Goal: Task Accomplishment & Management: Complete application form

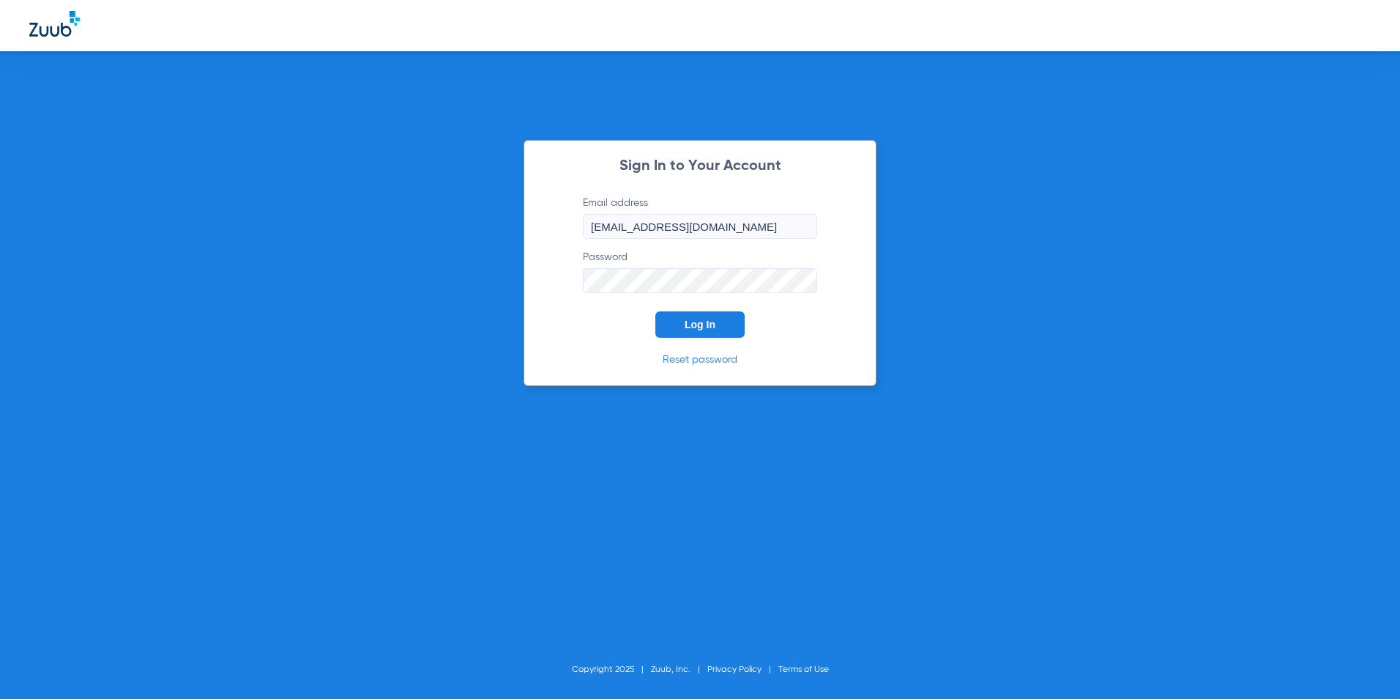
click at [683, 325] on button "Log In" at bounding box center [700, 324] width 89 height 26
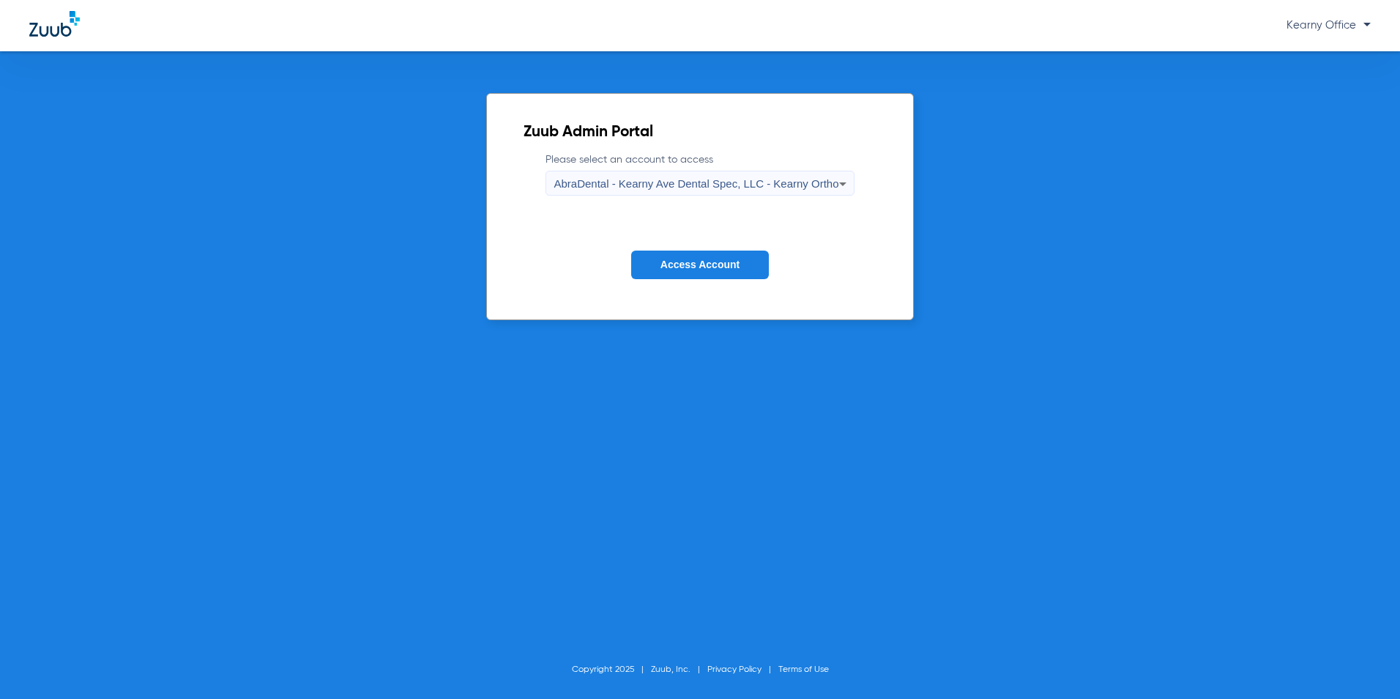
click at [774, 188] on span "AbraDental - Kearny Ave Dental Spec, LLC - Kearny Ortho" at bounding box center [696, 183] width 285 height 12
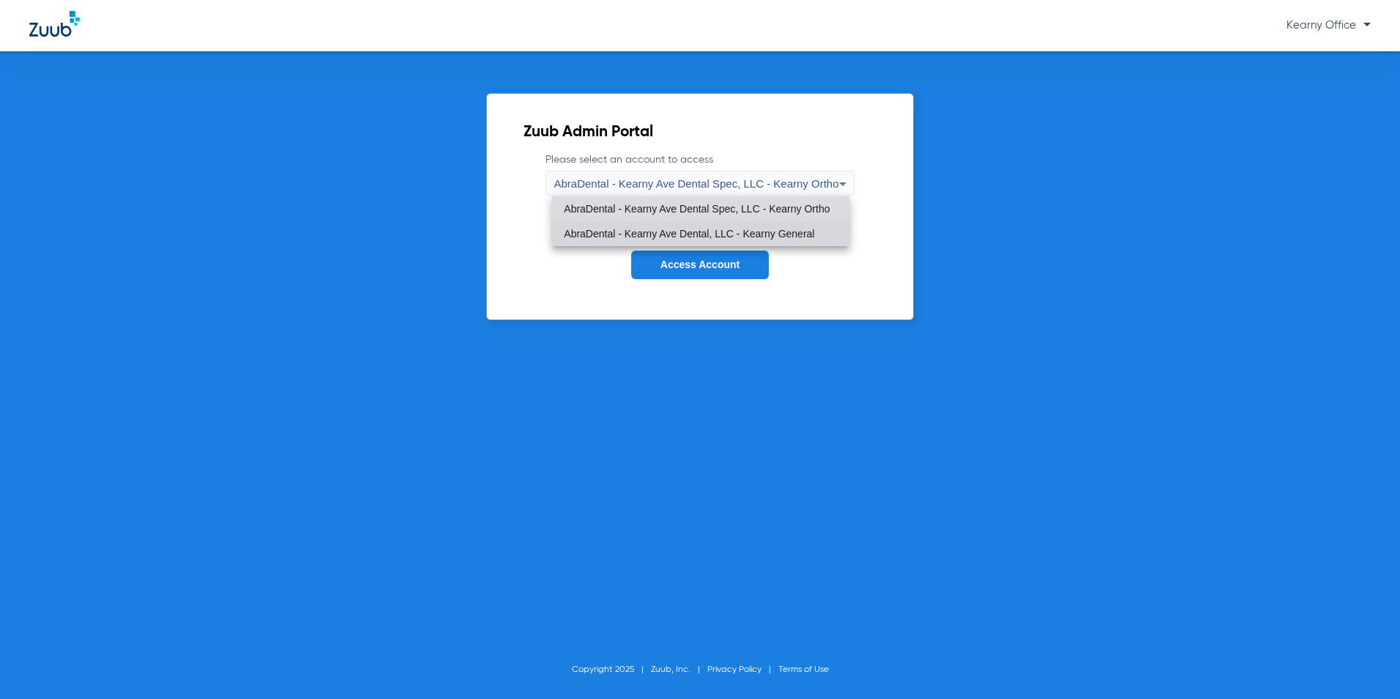
click at [754, 225] on mat-option "AbraDental - Kearny Ave Dental, LLC - Kearny General" at bounding box center [700, 233] width 297 height 25
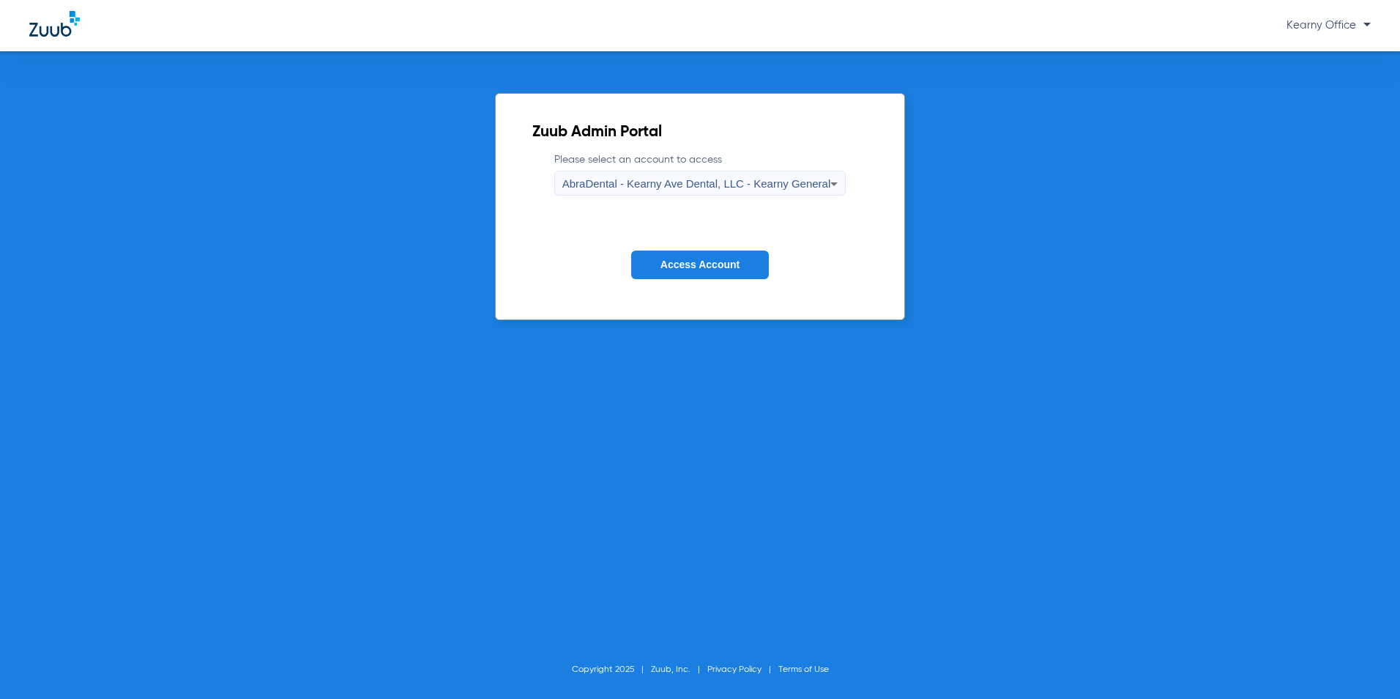
click at [721, 272] on button "Access Account" at bounding box center [700, 265] width 138 height 29
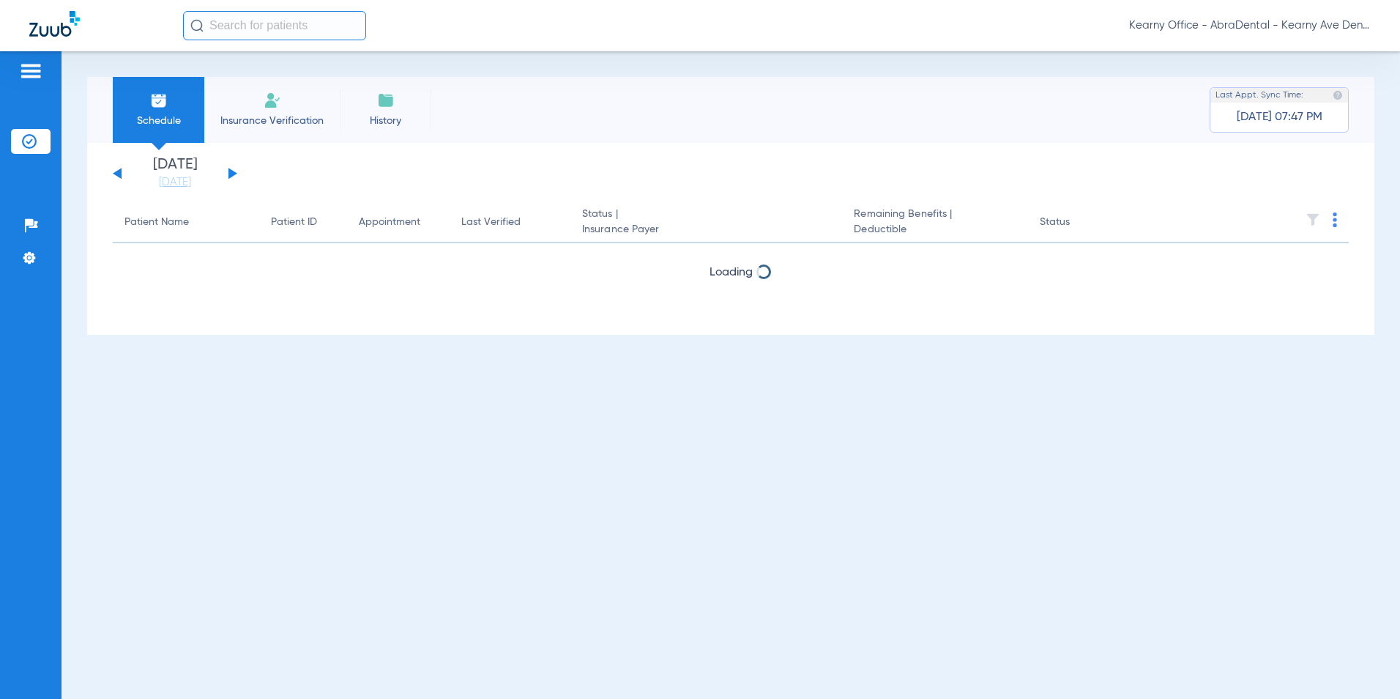
drag, startPoint x: 268, startPoint y: 81, endPoint x: 268, endPoint y: 97, distance: 15.4
click at [268, 81] on li "Insurance Verification" at bounding box center [272, 110] width 136 height 66
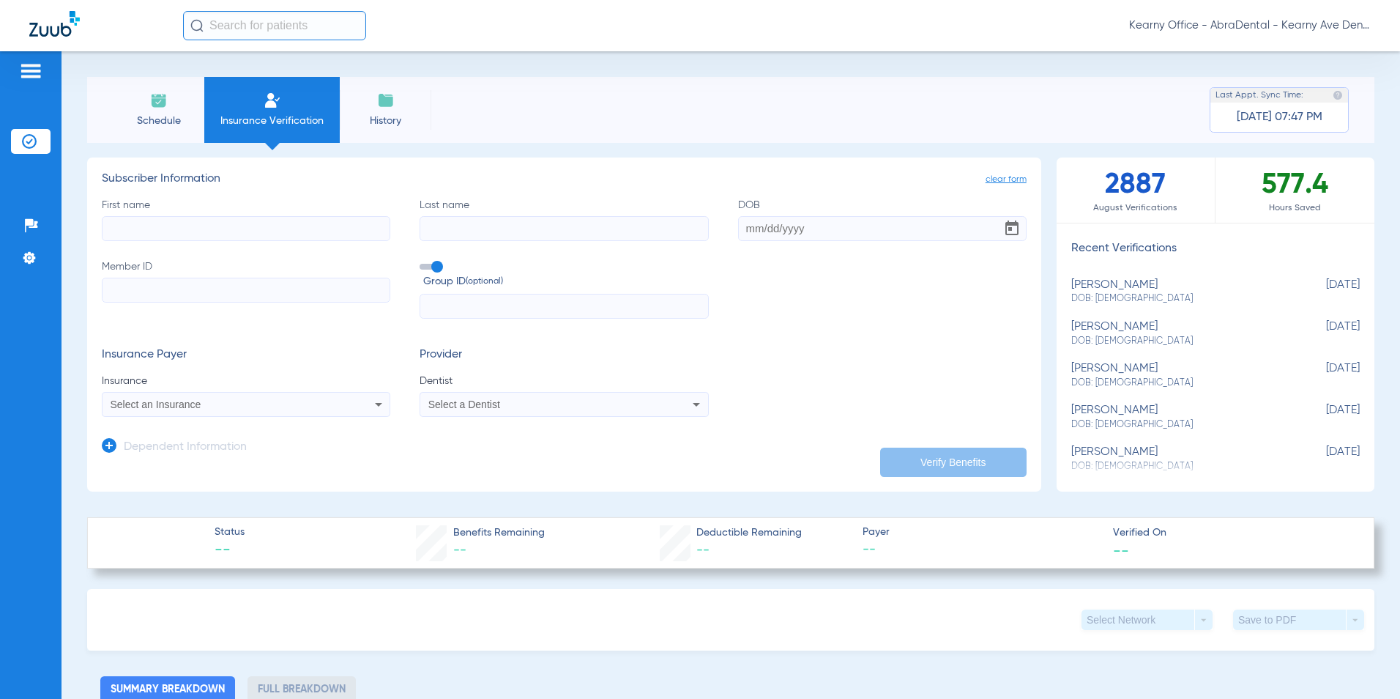
click at [166, 301] on input "Member ID" at bounding box center [246, 290] width 289 height 25
paste input "3HZN82742750"
type input "3HZN82742750"
click at [437, 301] on input "text" at bounding box center [564, 306] width 289 height 25
paste input "076327-0000"
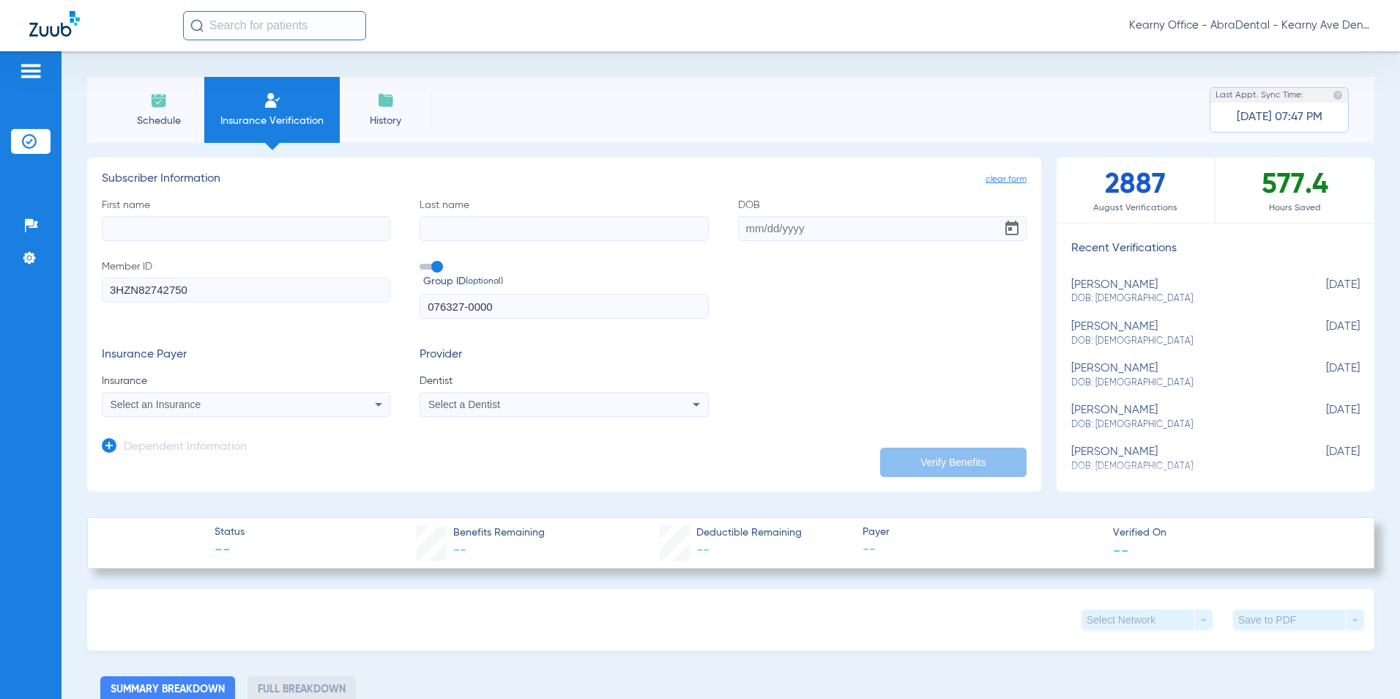
type input "076327-0000"
click at [129, 225] on input "First name" at bounding box center [246, 228] width 289 height 25
paste input "Katia"
type input "KATIA"
type input "ALVAREZ"
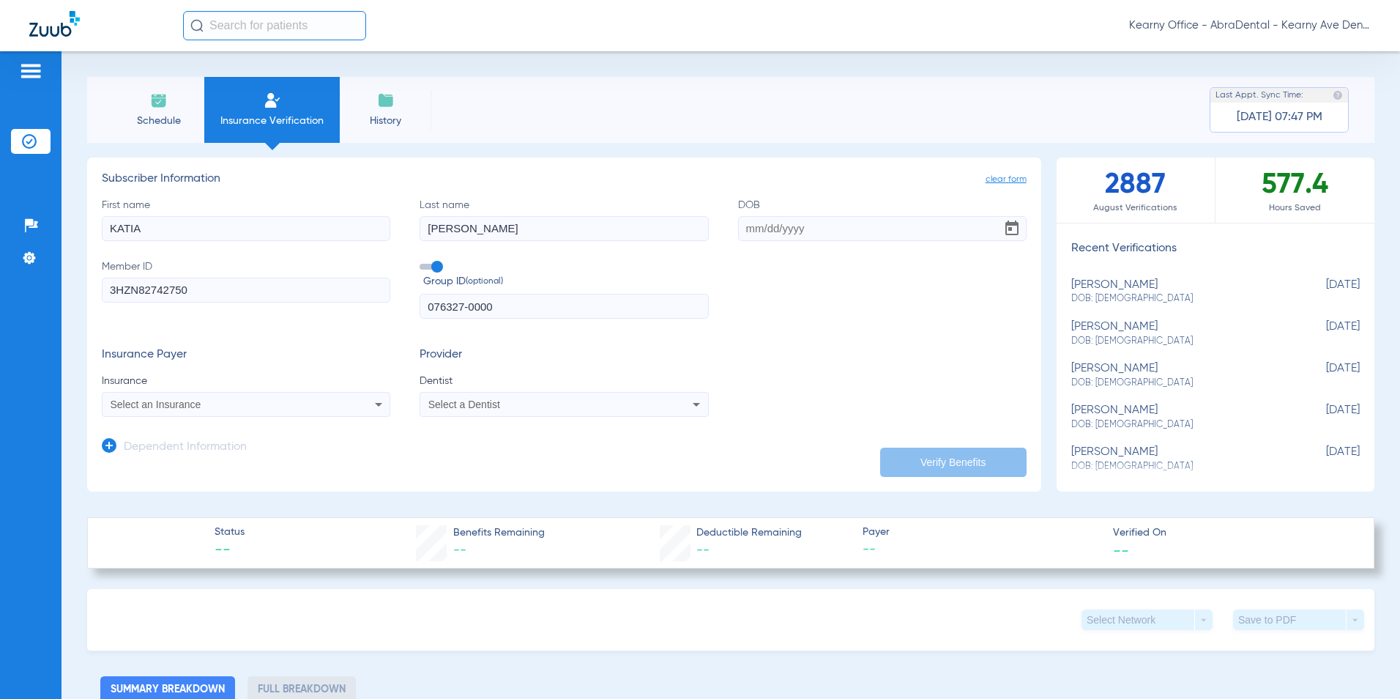
type input "11/20/1991"
click at [171, 396] on div "Select an Insurance" at bounding box center [246, 405] width 287 height 18
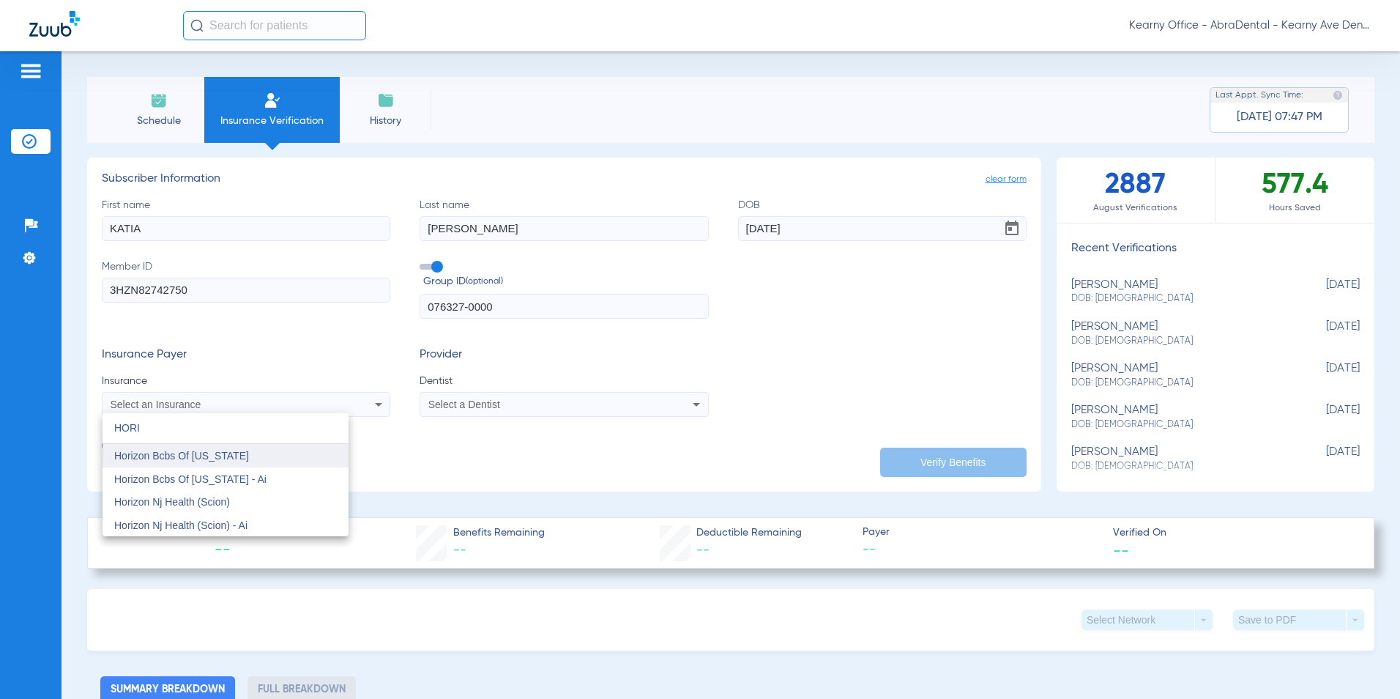
type input "HORI"
click at [257, 455] on mat-option "Horizon Bcbs Of [US_STATE]" at bounding box center [226, 455] width 246 height 23
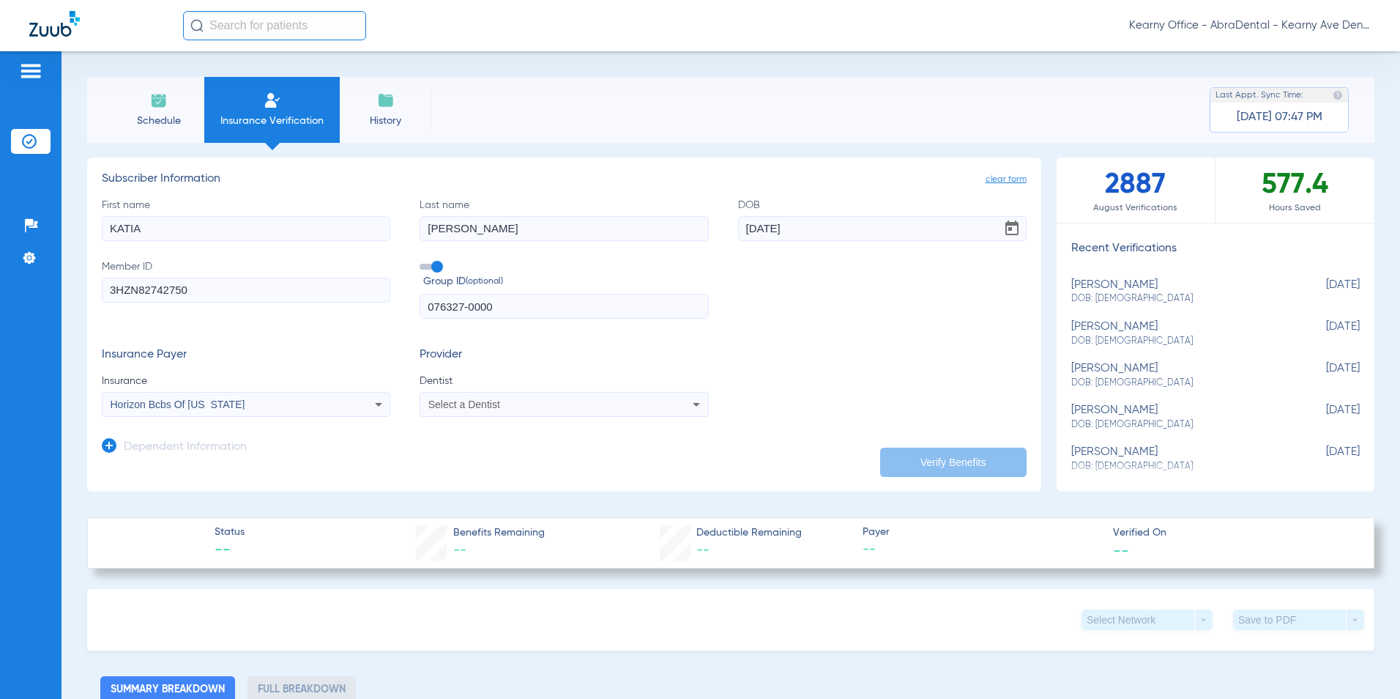
click at [489, 408] on span "Select a Dentist" at bounding box center [464, 404] width 72 height 12
type input "PRASA"
click at [475, 450] on span "[PERSON_NAME]" at bounding box center [473, 456] width 86 height 12
click at [1012, 456] on button "Verify Benefits" at bounding box center [953, 462] width 146 height 29
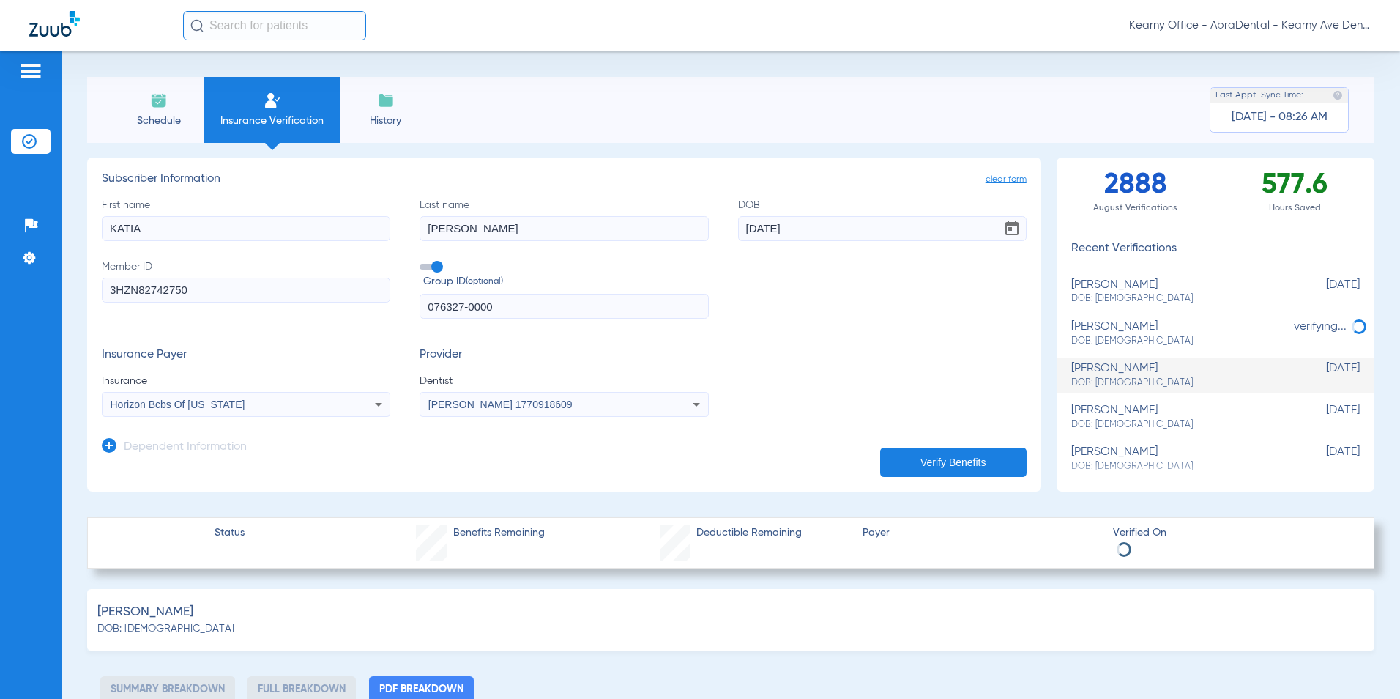
select select "page-width"
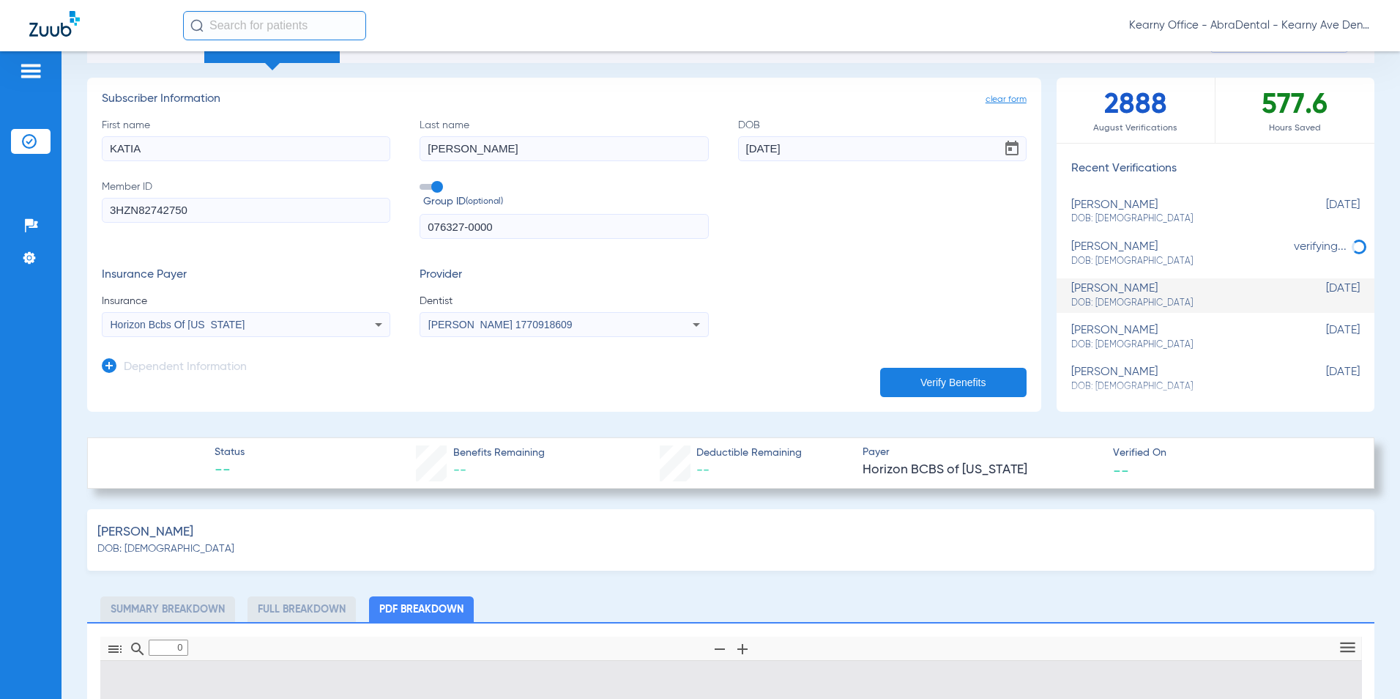
type input "1"
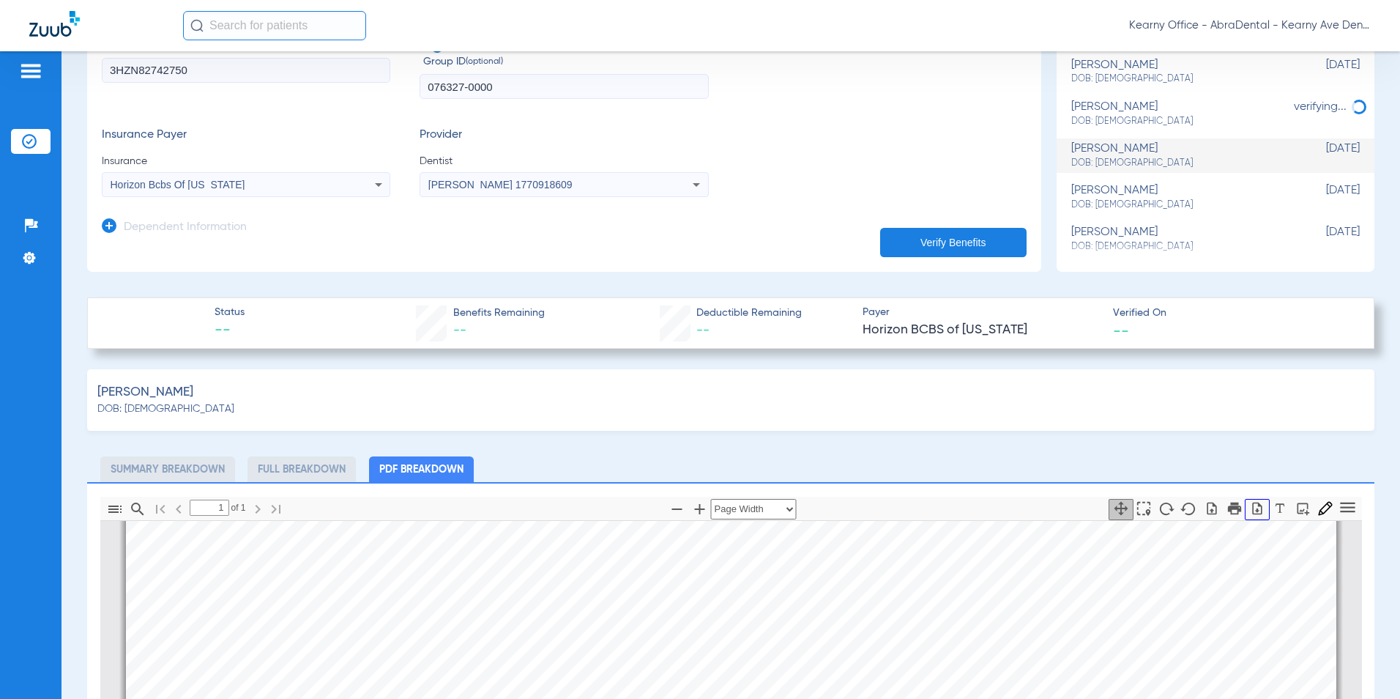
click at [1253, 511] on icon "button" at bounding box center [1258, 508] width 10 height 12
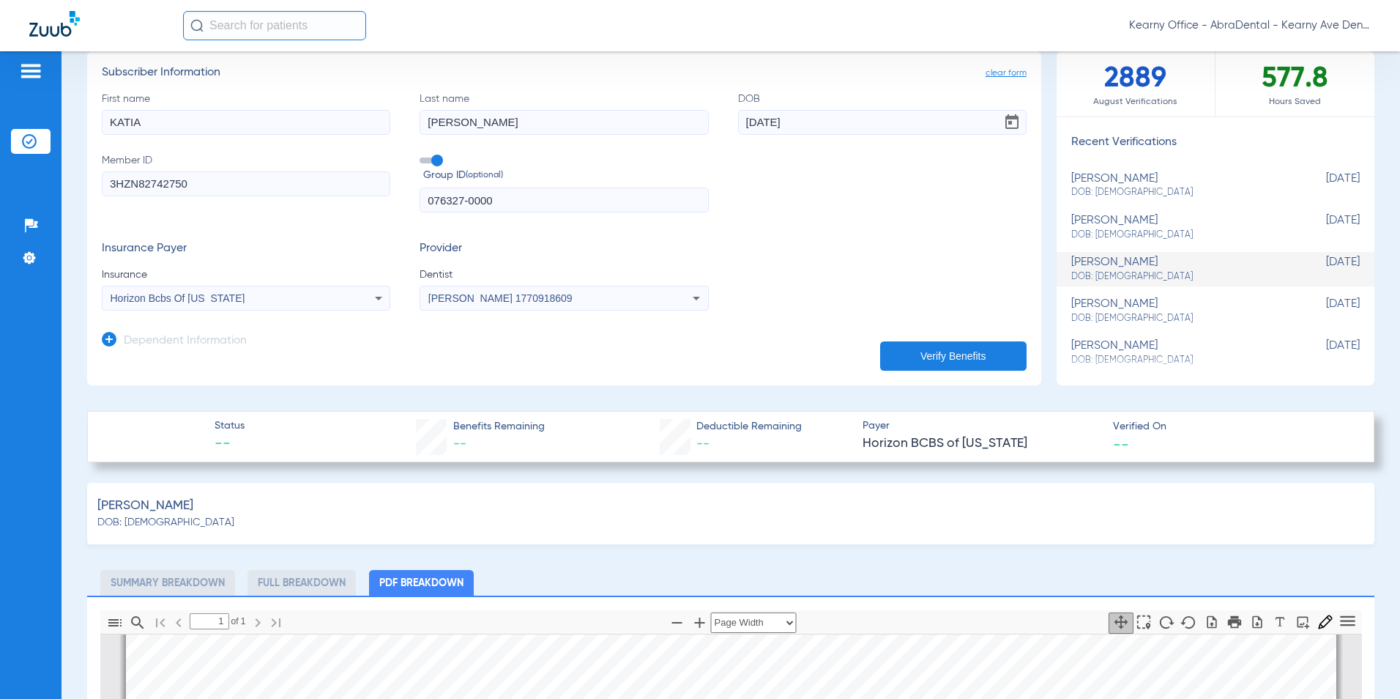
scroll to position [0, 0]
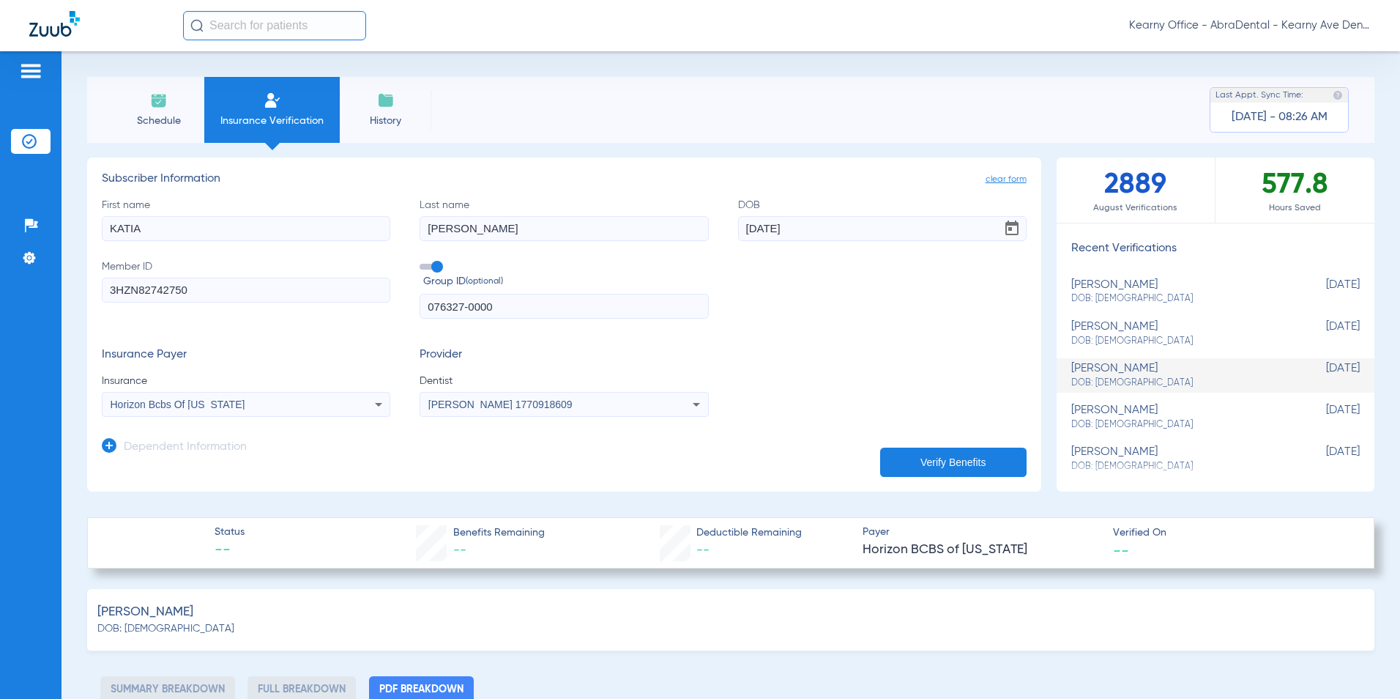
click at [896, 132] on div "Schedule Insurance Verification History Last Appt. Sync Time: Today - 08:26 AM" at bounding box center [731, 110] width 1288 height 66
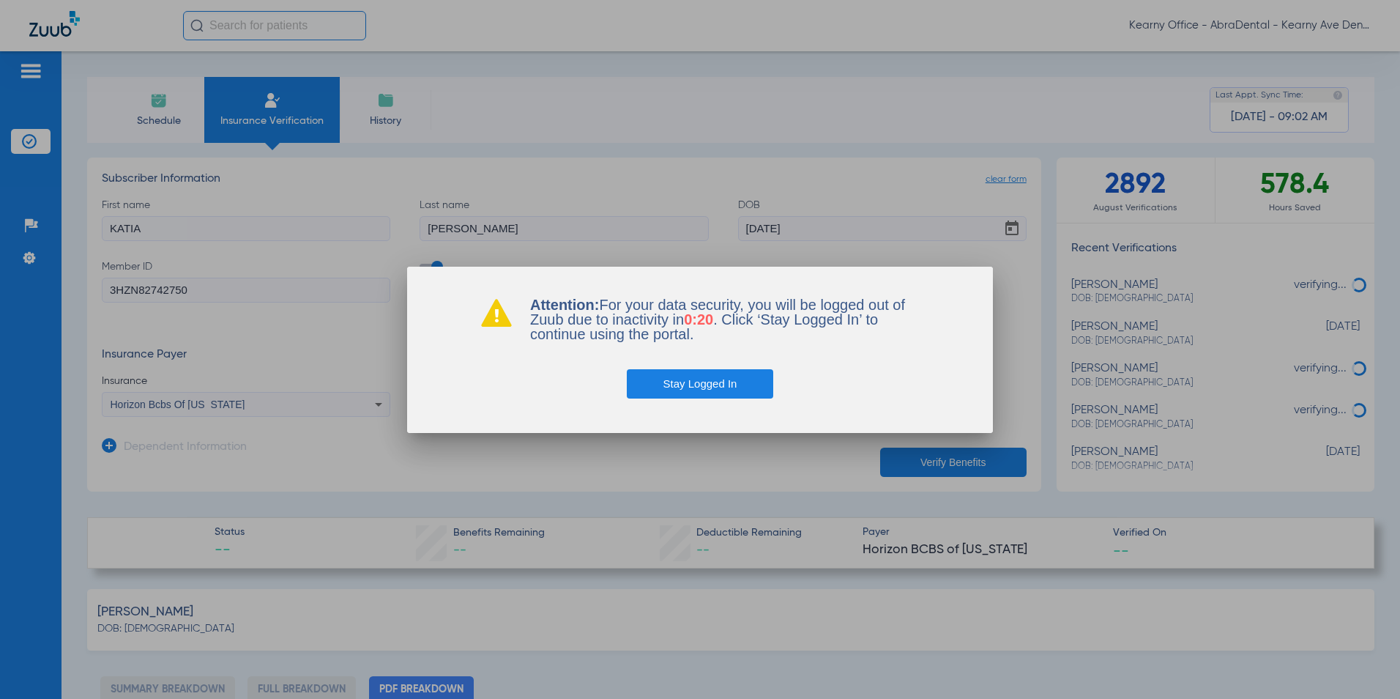
click at [643, 396] on button "Stay Logged In" at bounding box center [700, 383] width 147 height 29
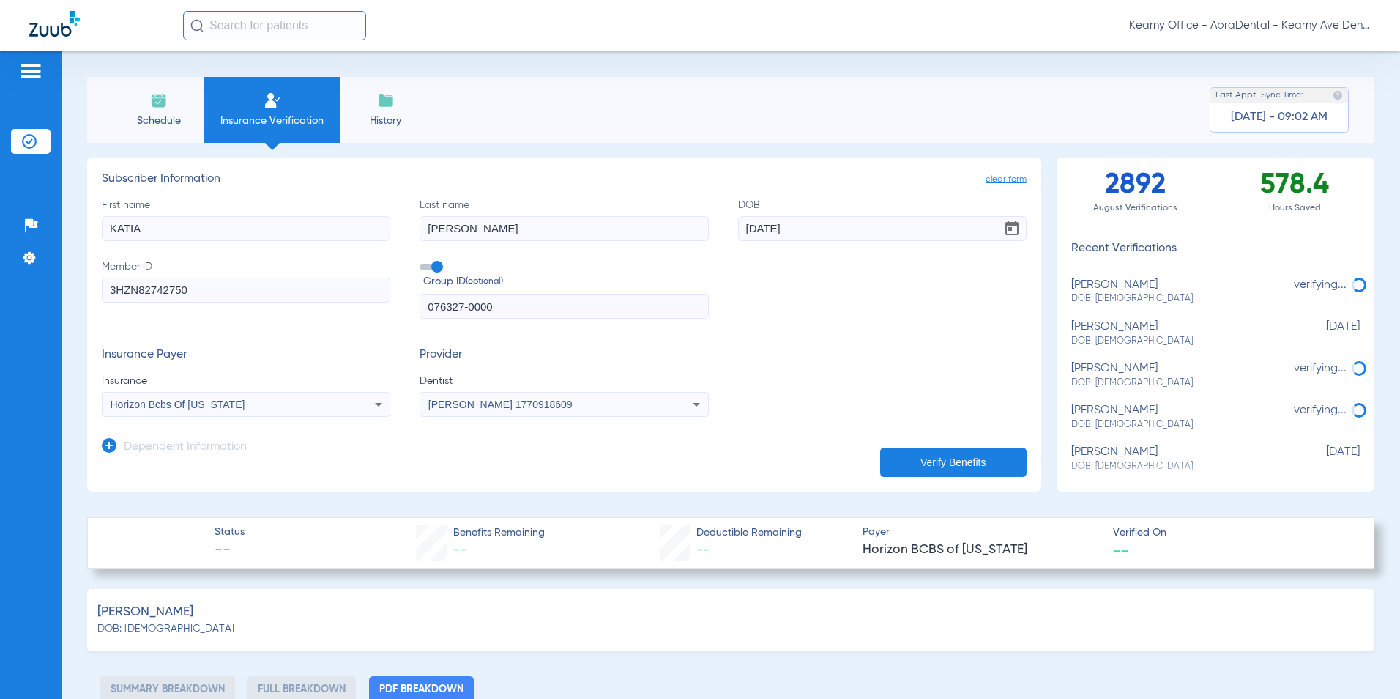
scroll to position [293, 0]
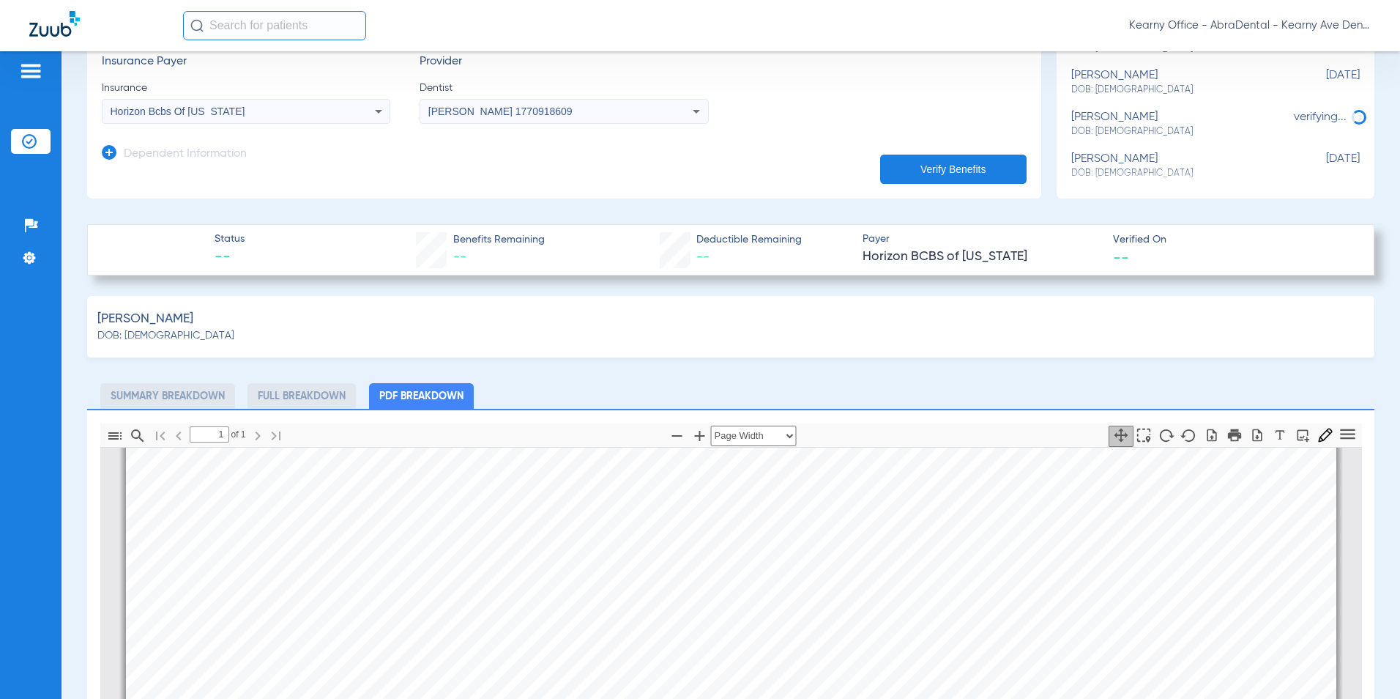
click at [275, 311] on div "Alvarez, Katia DOB: 11/20/1991" at bounding box center [731, 327] width 1288 height 62
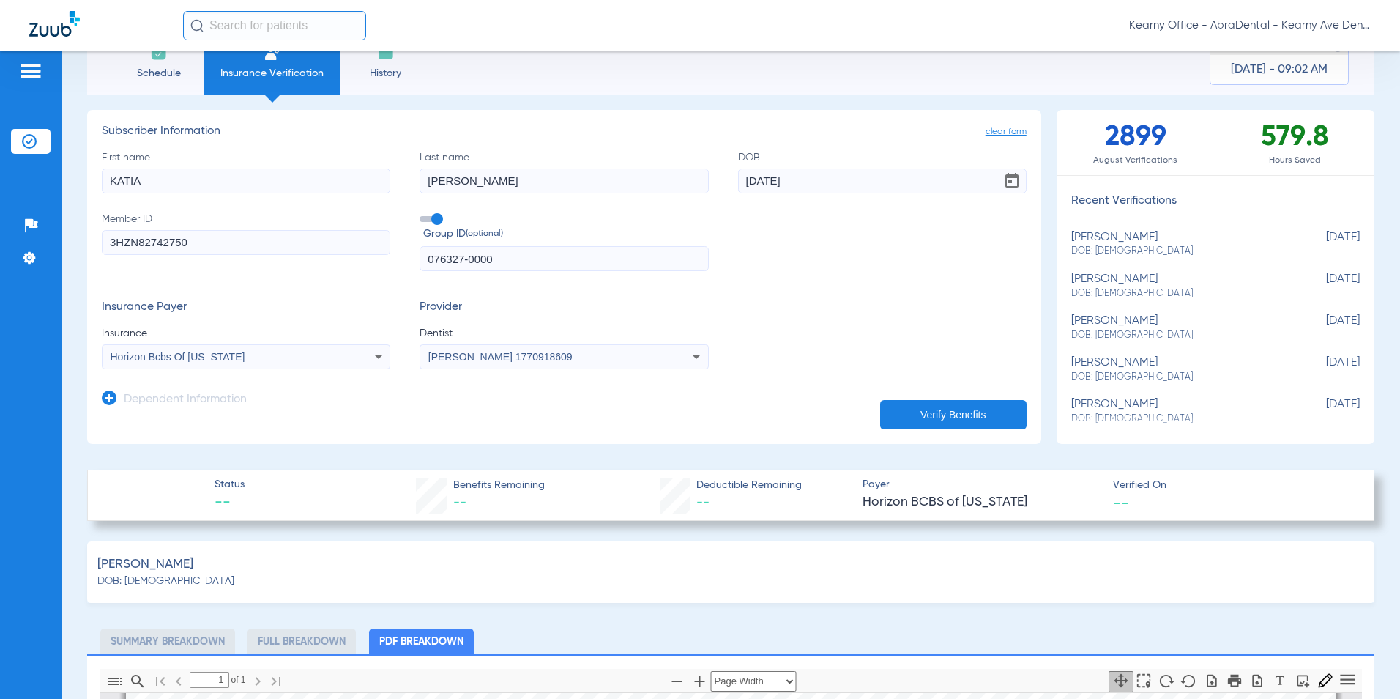
scroll to position [73, 0]
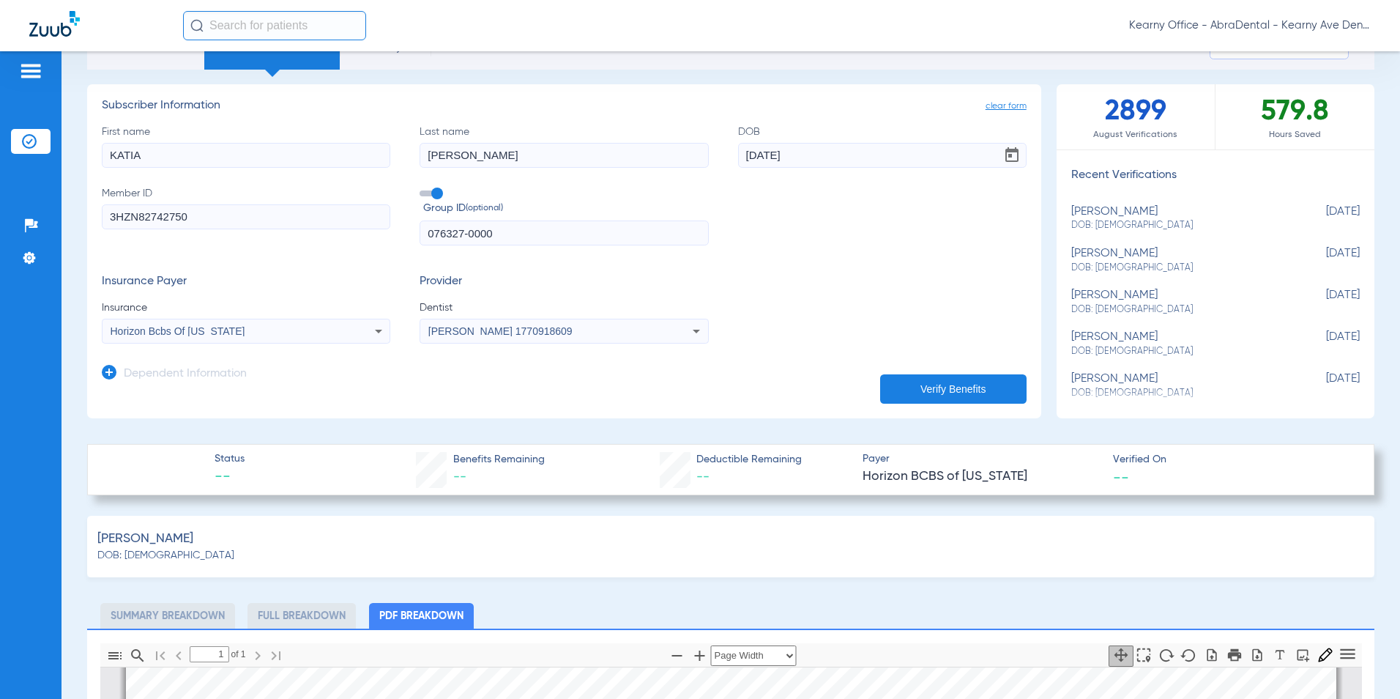
drag, startPoint x: 125, startPoint y: 218, endPoint x: 44, endPoint y: 210, distance: 80.9
click at [0, 209] on html "Kearny Office - AbraDental - Kearny Ave Dental, LLC - Kearny General Patients I…" at bounding box center [700, 349] width 1400 height 699
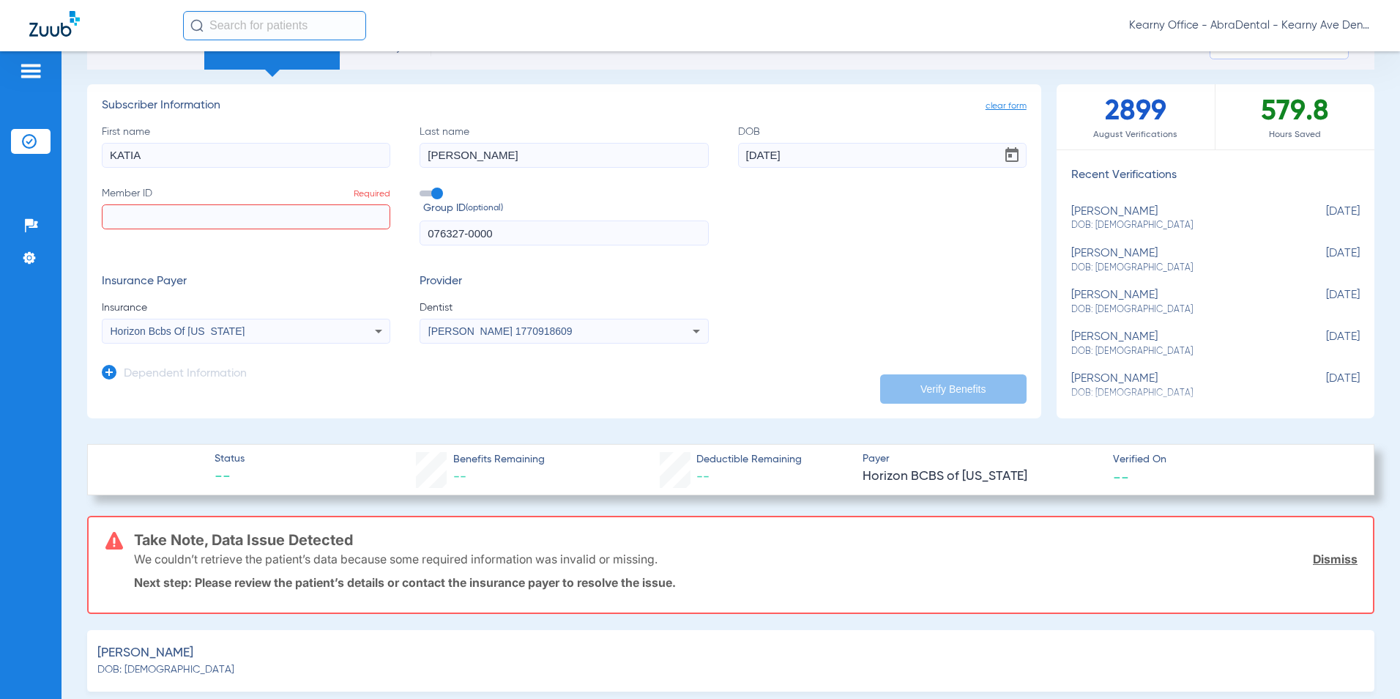
paste input "3HZN73072700"
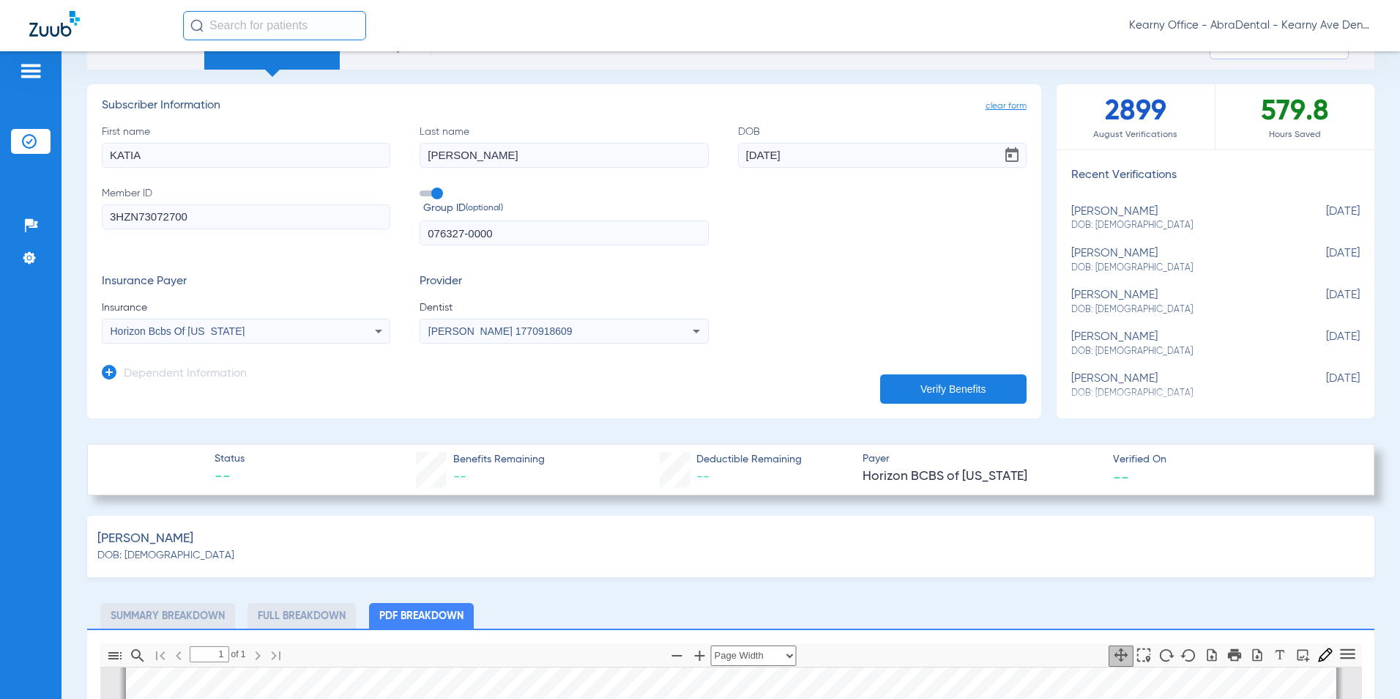
type input "3HZN73072700"
drag, startPoint x: 429, startPoint y: 238, endPoint x: 483, endPoint y: 235, distance: 53.6
click at [314, 226] on div "First name KATIA Last name ALVAREZ DOB 11/20/1991 Member ID 3HZN73072700 Group …" at bounding box center [564, 186] width 925 height 122
paste input "085642-0000"
type input "085642-0000"
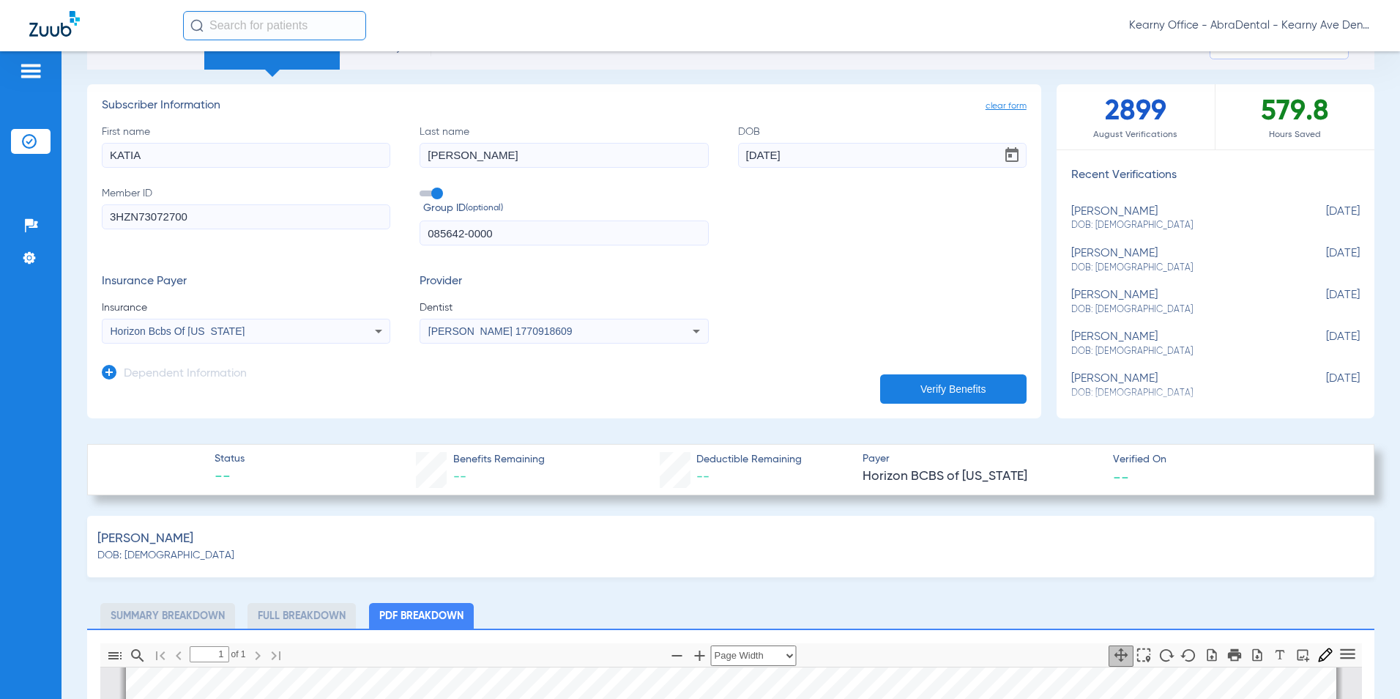
drag, startPoint x: 218, startPoint y: 163, endPoint x: 29, endPoint y: 144, distance: 189.2
click at [44, 147] on div "Patients Insurance Verification Setup Help Center Settings Schedule Insurance V…" at bounding box center [700, 400] width 1400 height 699
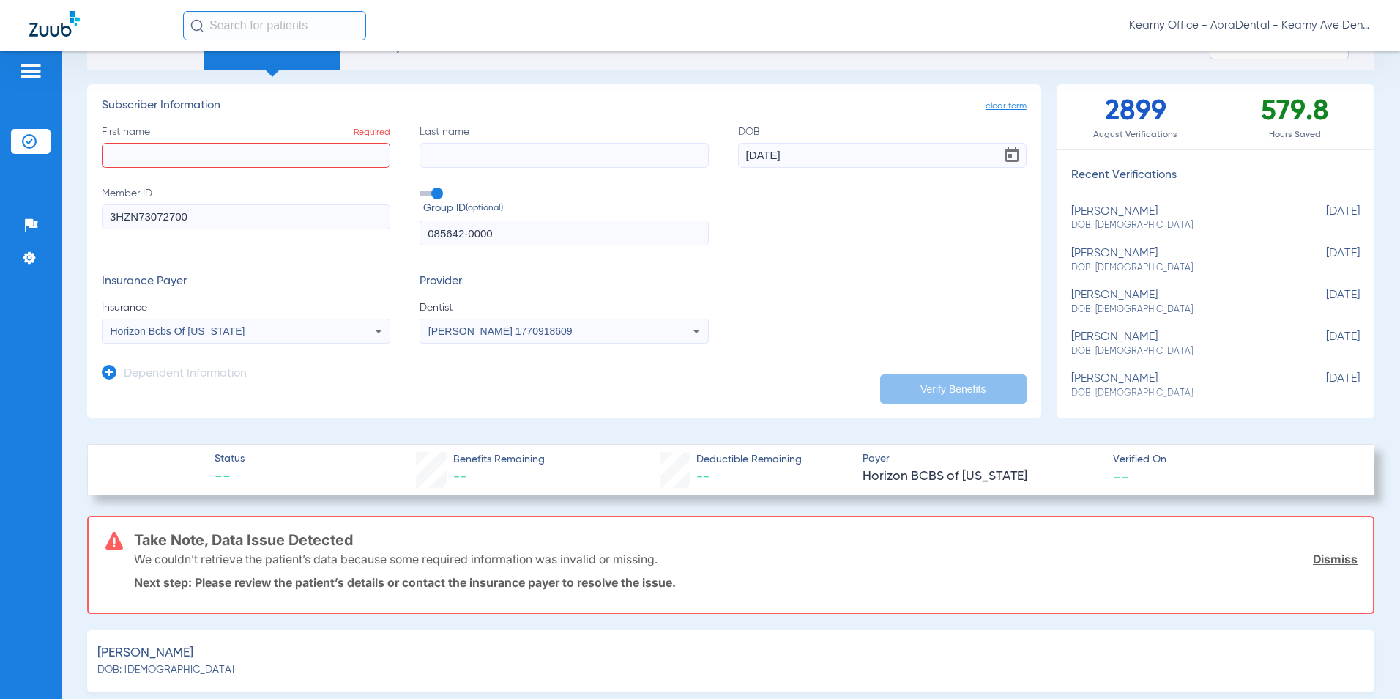
drag, startPoint x: 481, startPoint y: 159, endPoint x: 204, endPoint y: 149, distance: 277.1
click at [196, 138] on div "First name Required Last name DOB 11/20/1991 Member ID 3HZN73072700 Group ID (o…" at bounding box center [564, 186] width 925 height 122
drag, startPoint x: 760, startPoint y: 149, endPoint x: 179, endPoint y: 70, distance: 586.9
click at [116, 376] on div "Dependent Information" at bounding box center [174, 377] width 145 height 31
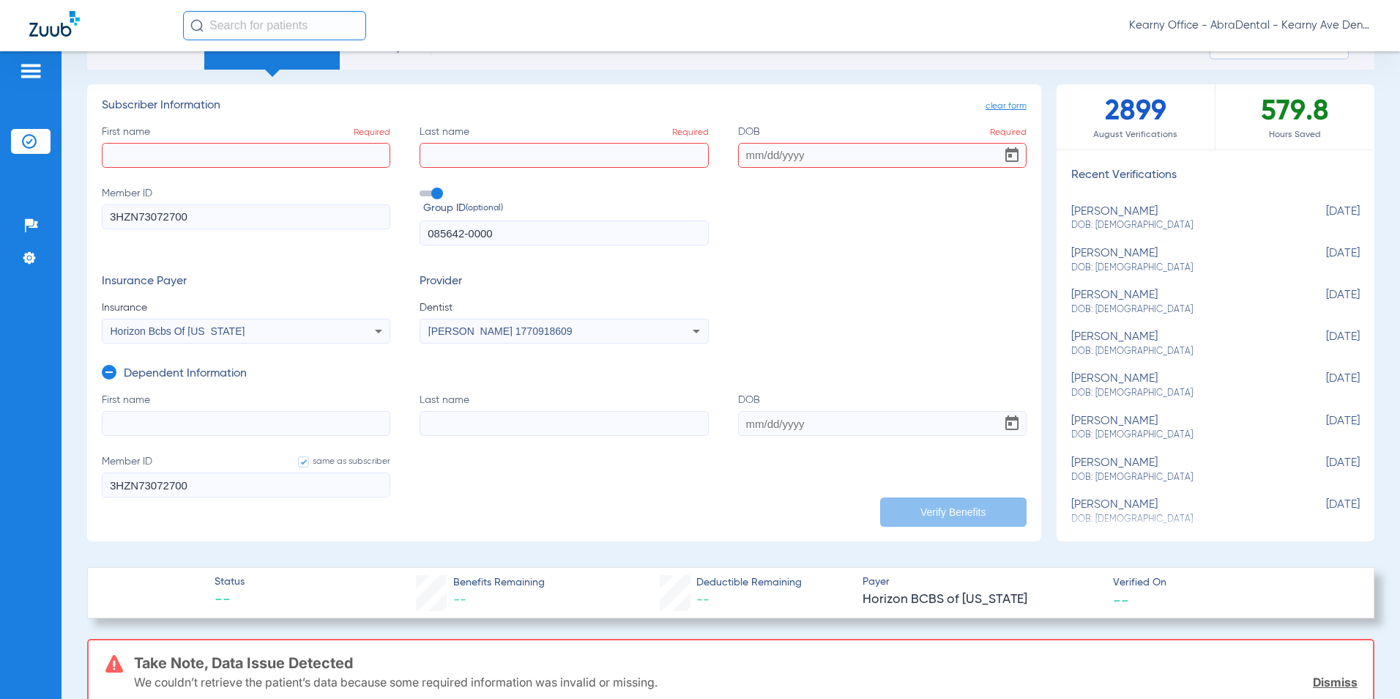
click at [144, 423] on input "First name" at bounding box center [246, 423] width 289 height 25
paste input "Jace"
type input "Jace"
click at [535, 431] on input "Last name" at bounding box center [564, 423] width 289 height 25
paste input "GUERREIRO"
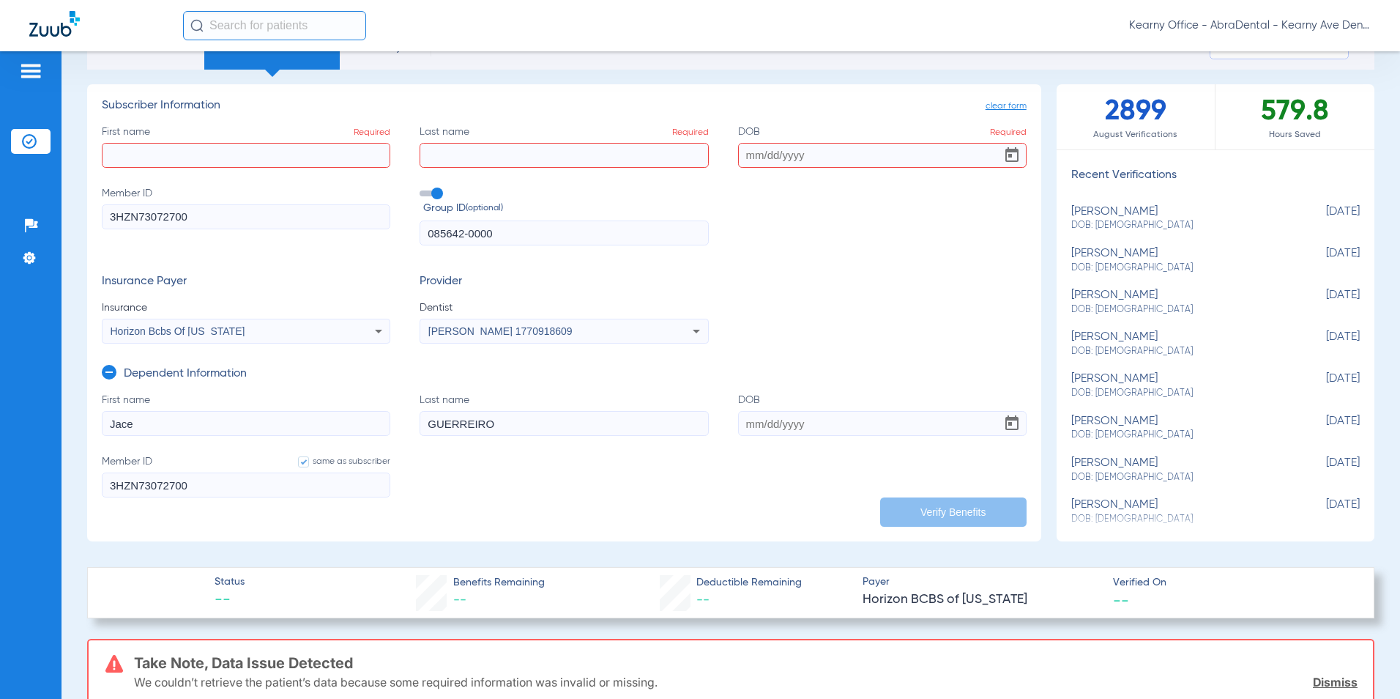
type input "GUERREIRO"
drag, startPoint x: 783, startPoint y: 420, endPoint x: 774, endPoint y: 408, distance: 14.6
click at [784, 420] on input "DOB" at bounding box center [882, 423] width 289 height 25
click at [780, 415] on input "DOB Required" at bounding box center [882, 423] width 289 height 25
paste input "08/17/2023"
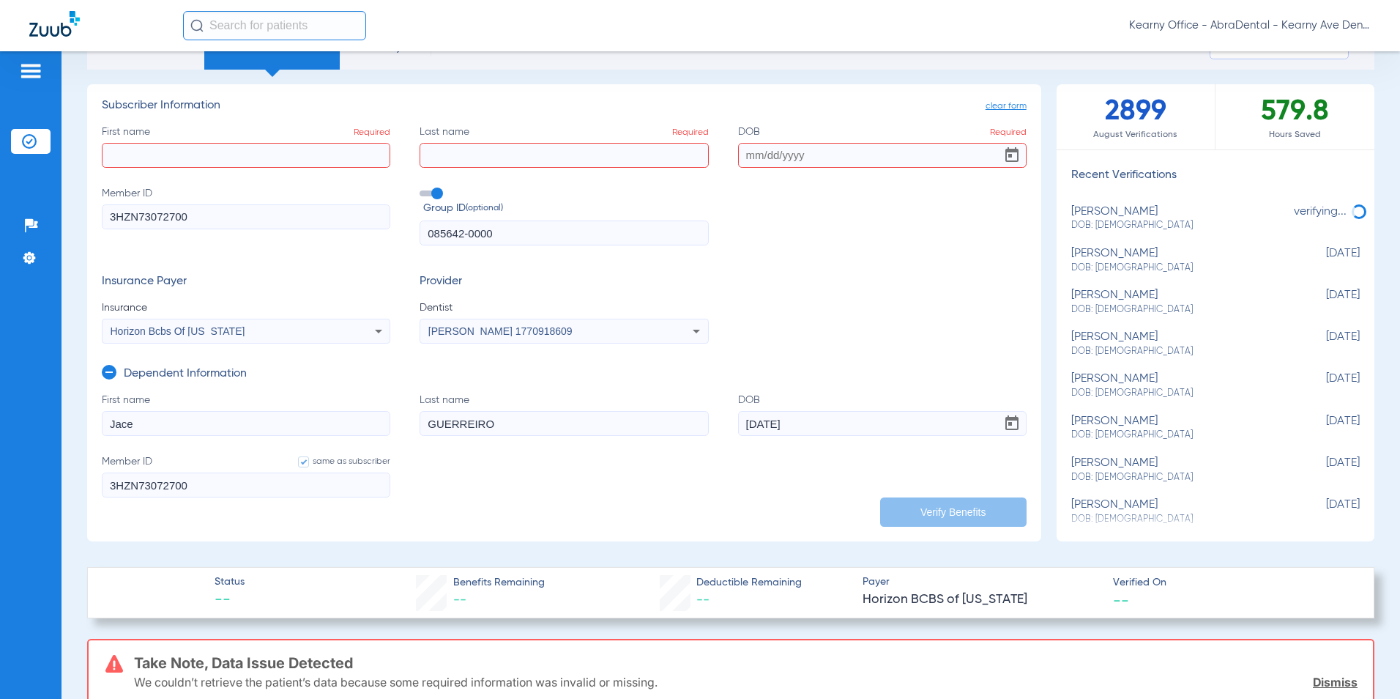
type input "08/17/2023"
click at [163, 165] on input "First name Required" at bounding box center [246, 155] width 289 height 25
paste input "EDWARD"
type input "EDWARD"
click at [471, 156] on input "Last name Required" at bounding box center [564, 155] width 289 height 25
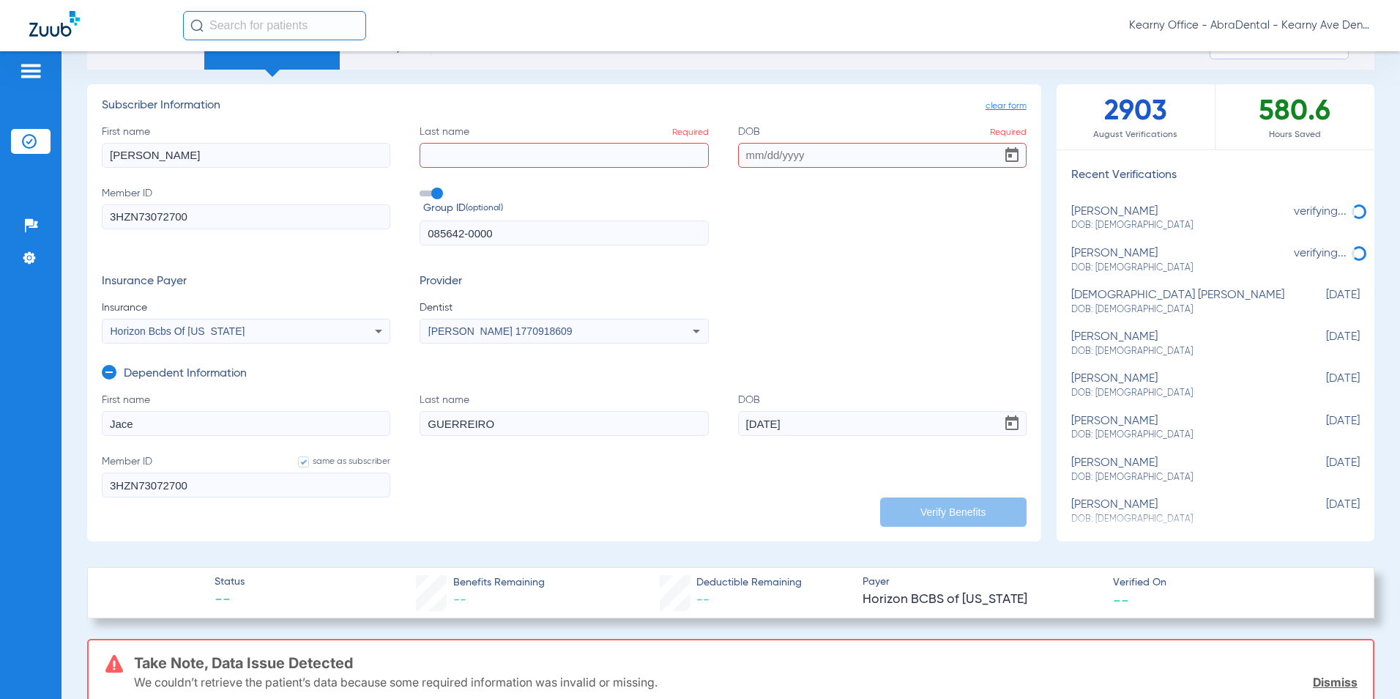
paste input "GUERREIRO"
type input "GUERREIRO"
click at [782, 157] on input "DOB Required" at bounding box center [882, 155] width 289 height 25
paste input "05/28/1988"
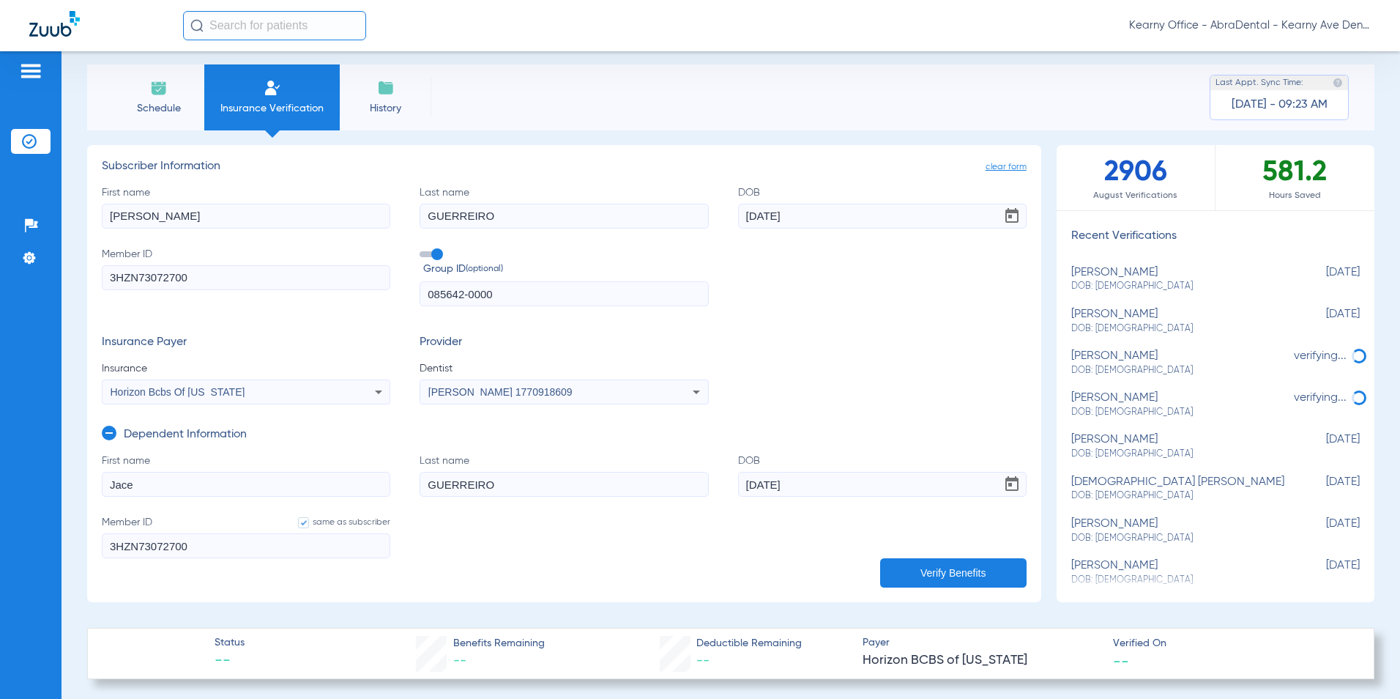
scroll to position [0, 0]
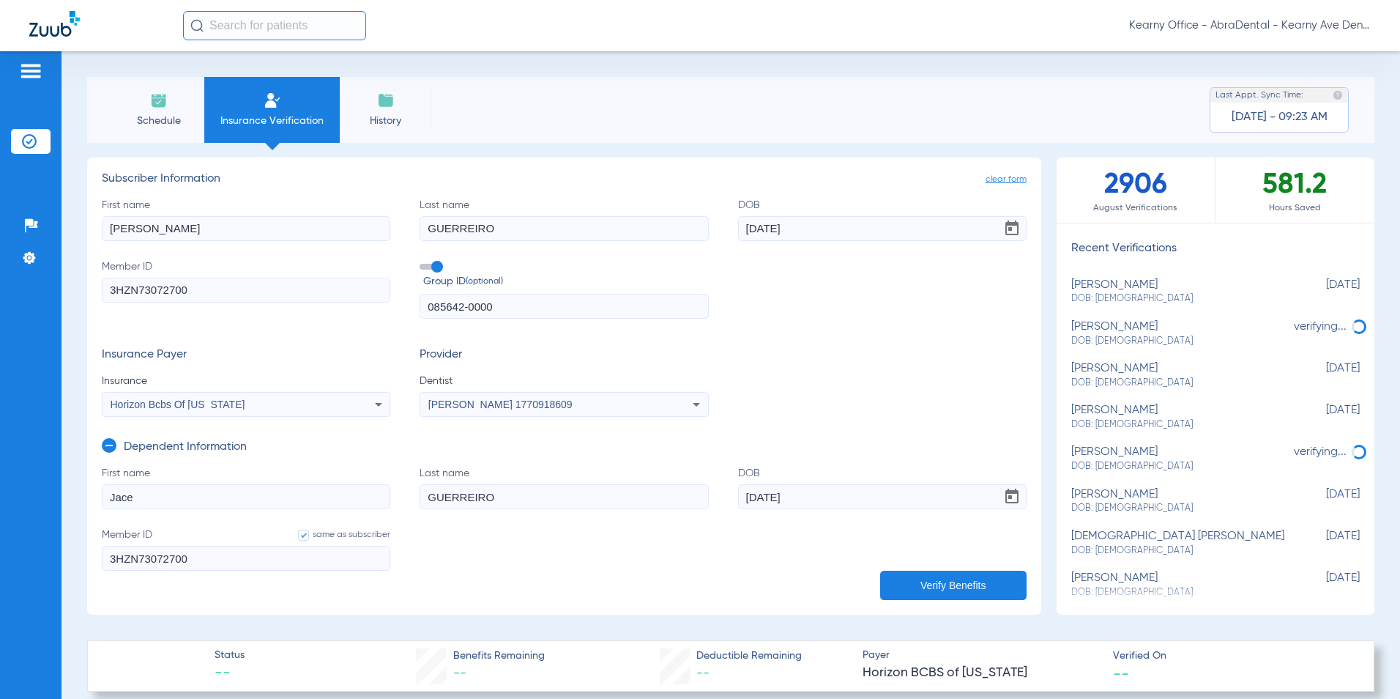
type input "05/28/1988"
click at [919, 571] on button "Verify Benefits" at bounding box center [953, 585] width 146 height 29
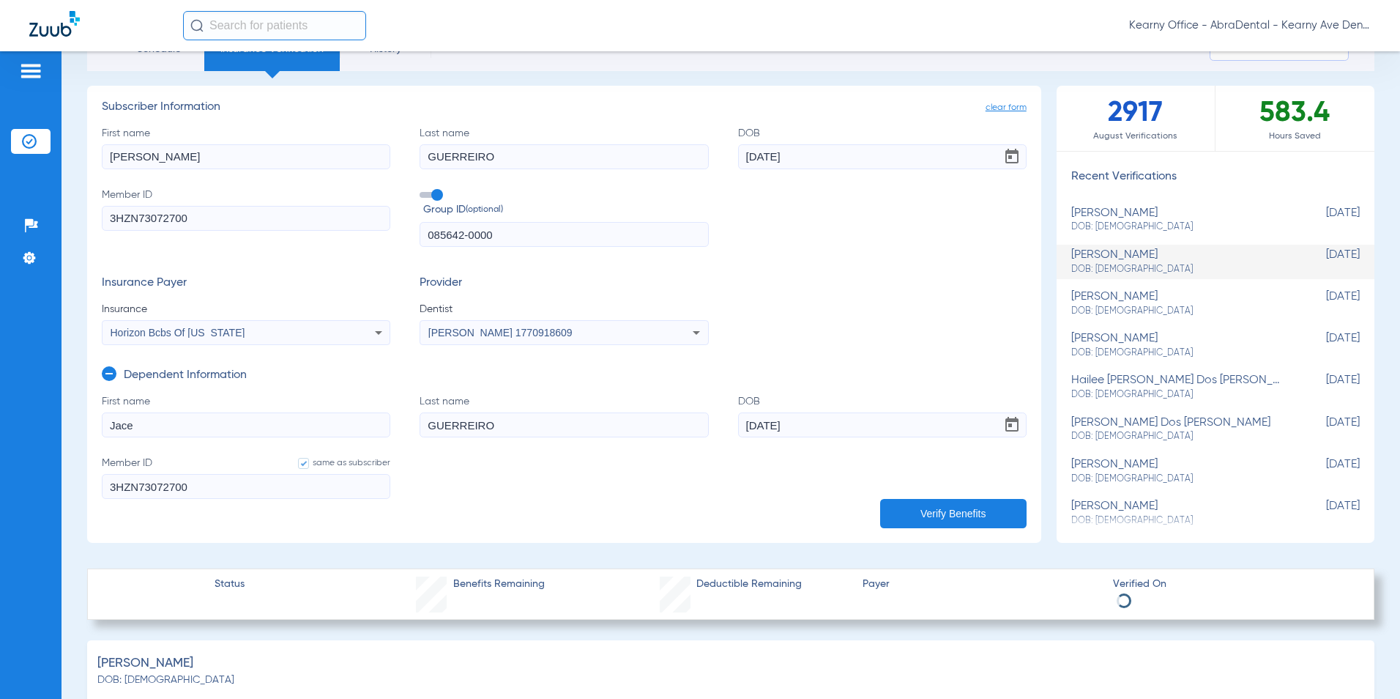
select select "page-width"
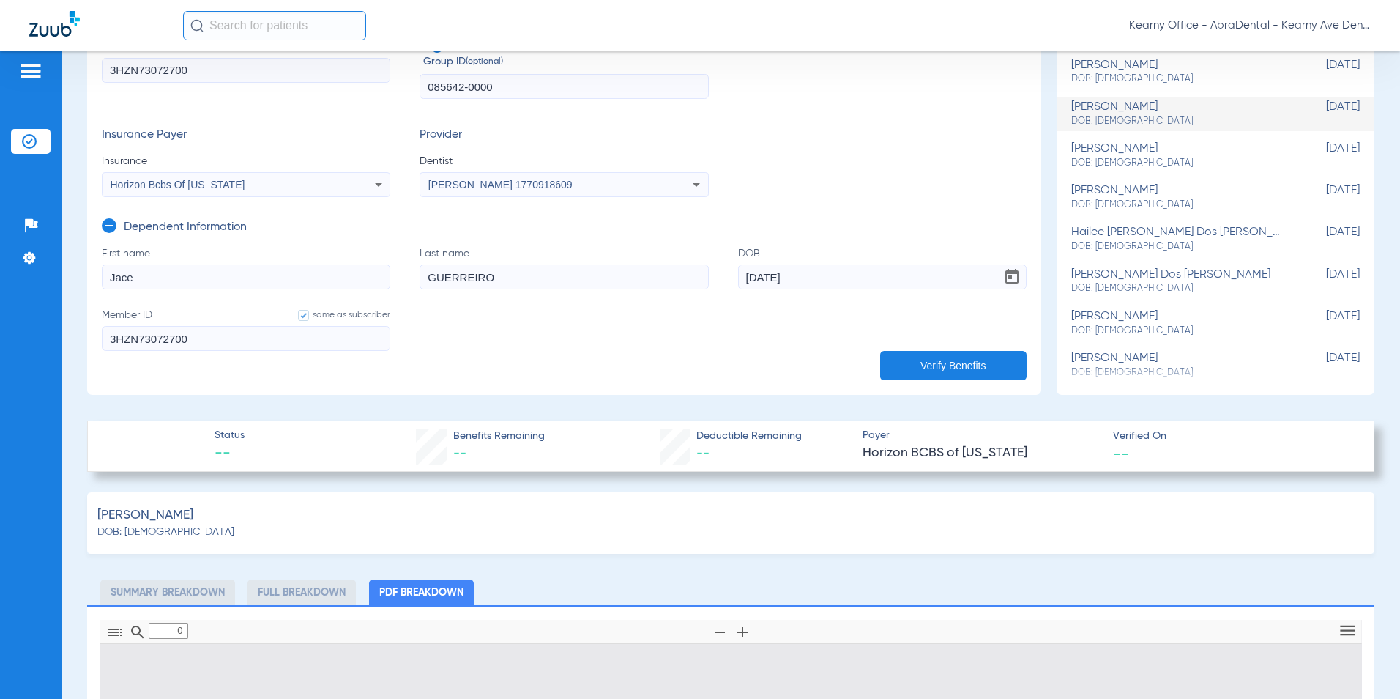
type input "1"
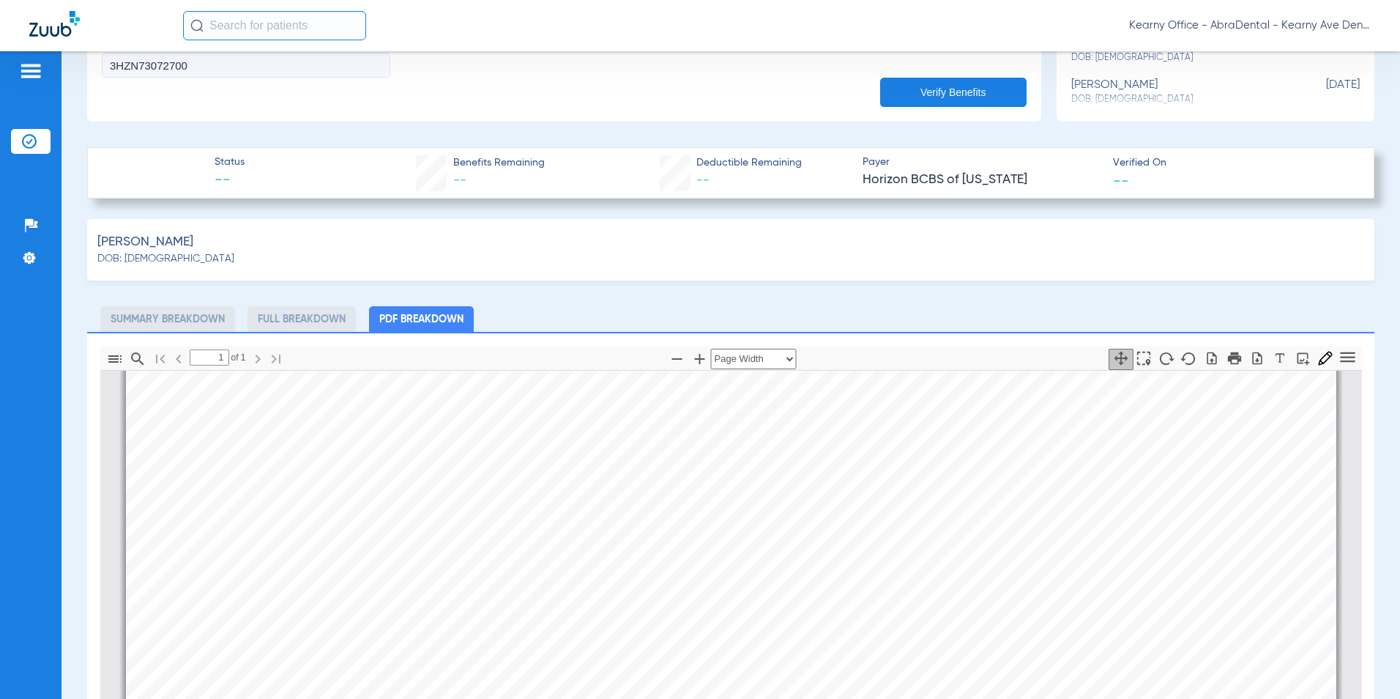
scroll to position [513, 0]
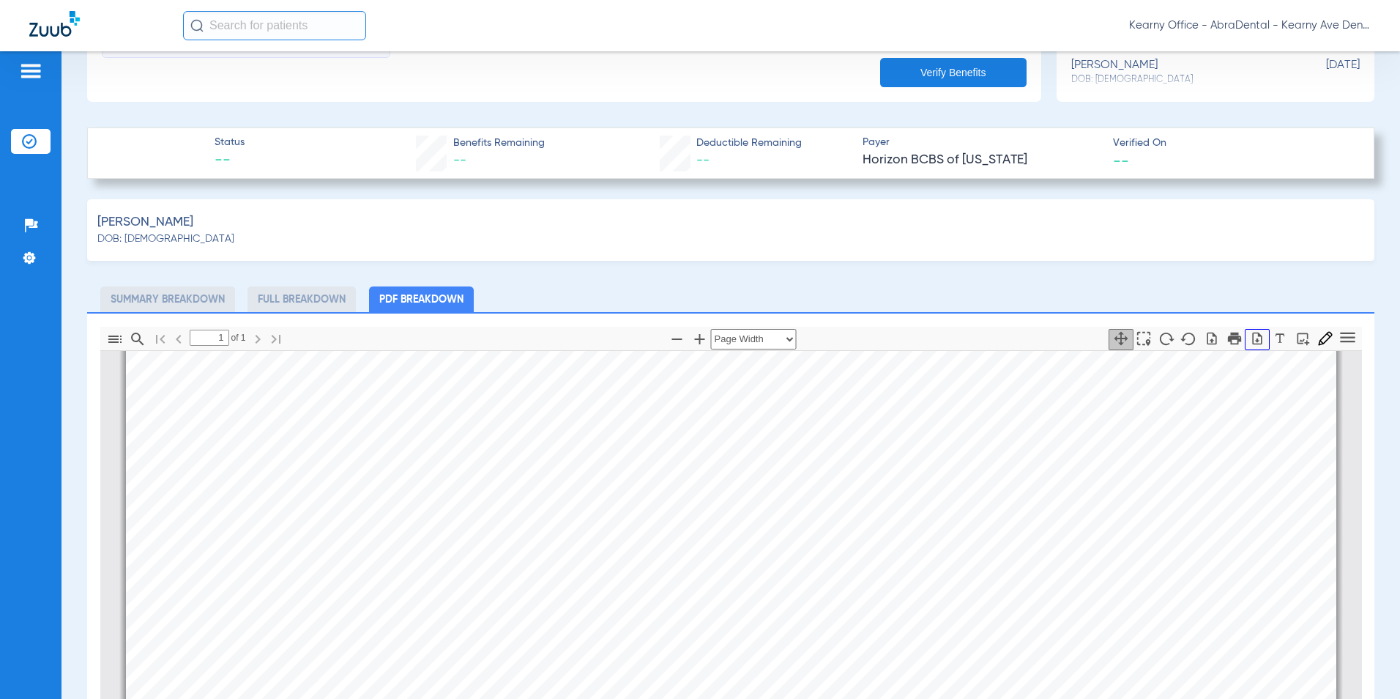
click at [1250, 336] on icon "button" at bounding box center [1257, 338] width 15 height 15
click at [355, 111] on app-manual-insurance-verification "clear form Subscriber Information First name EDWARD Last name GUERREIRO DOB 05/…" at bounding box center [731, 341] width 1288 height 1393
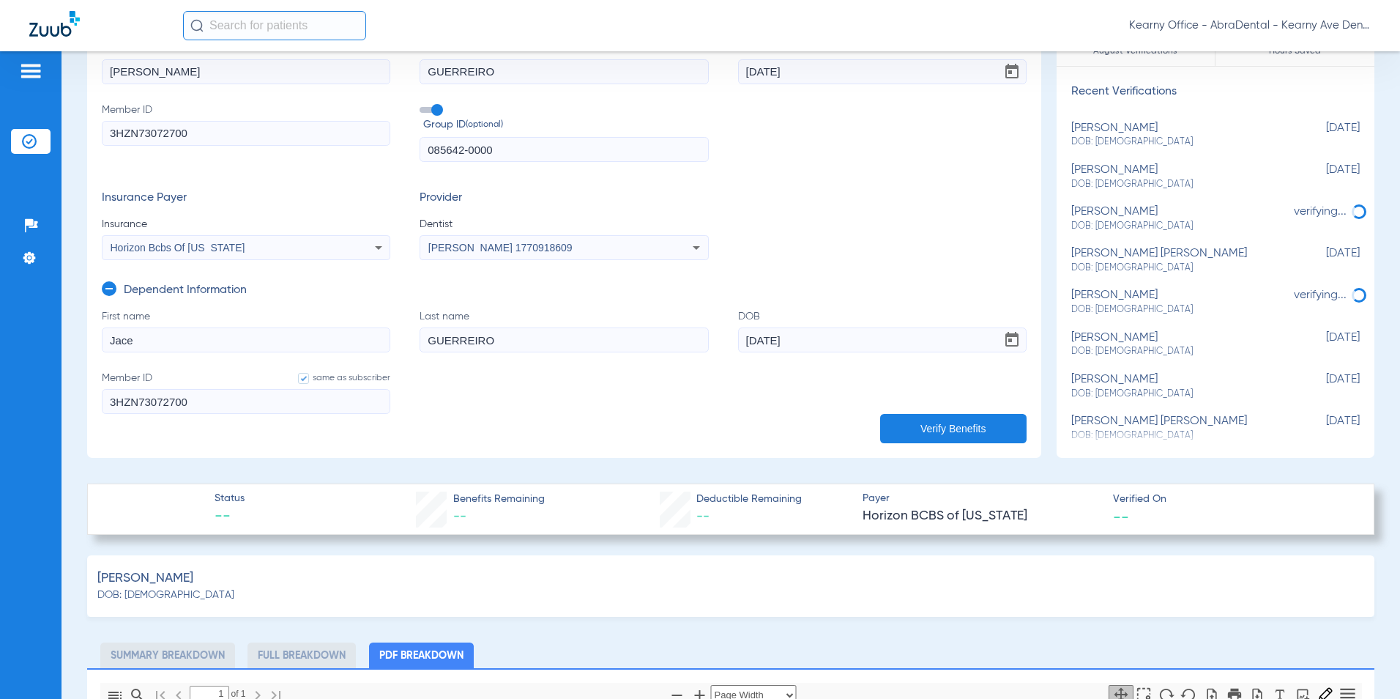
scroll to position [0, 0]
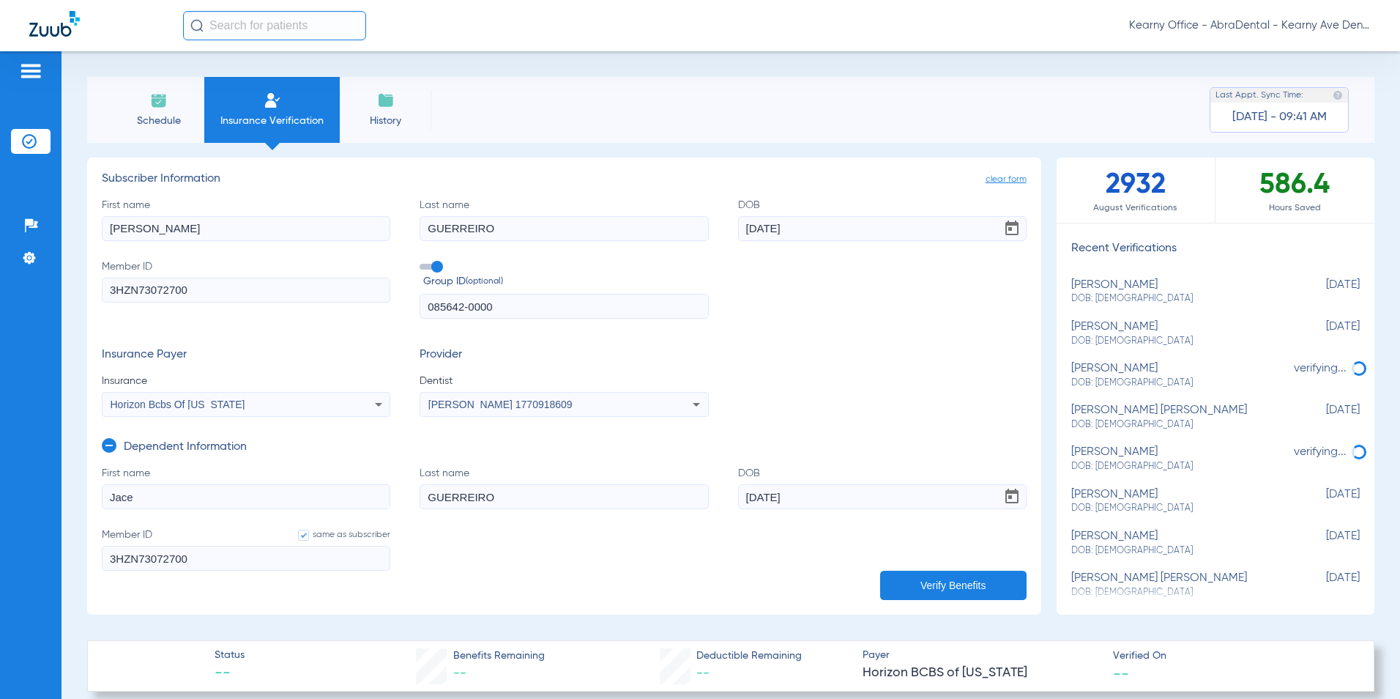
click at [108, 445] on icon at bounding box center [109, 445] width 15 height 15
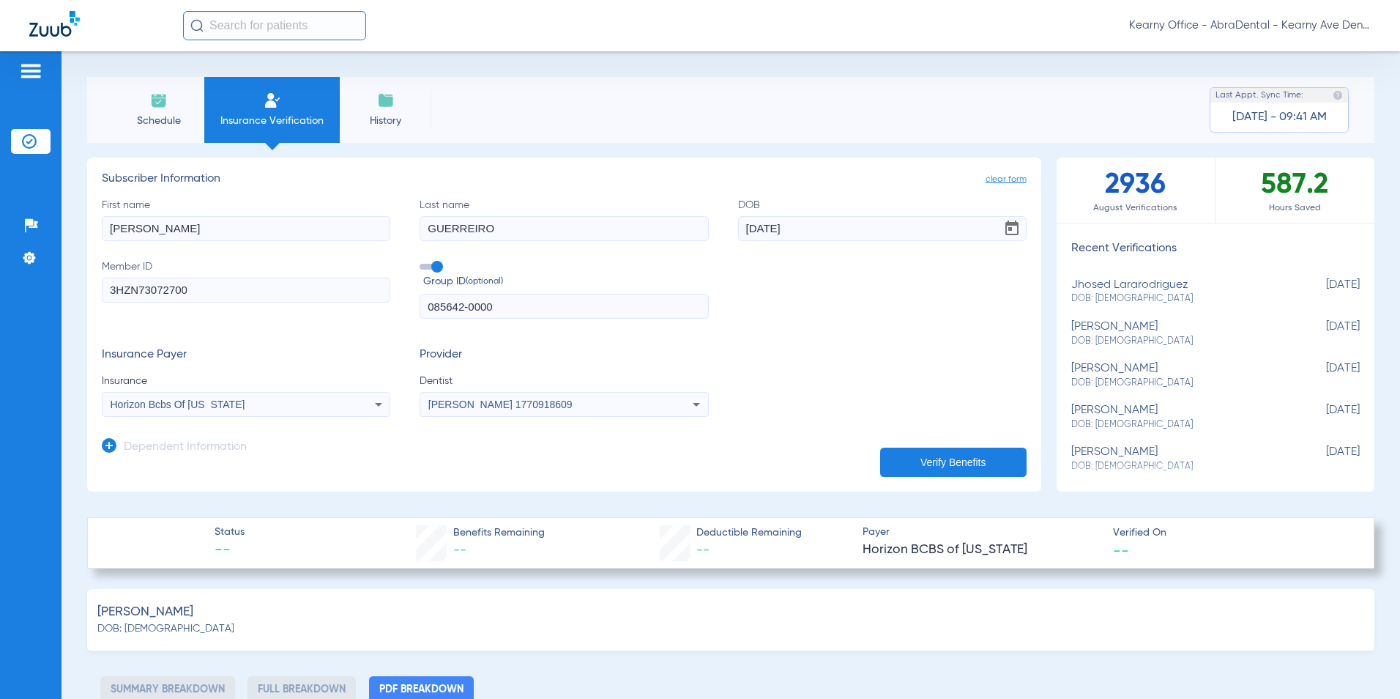
drag, startPoint x: 193, startPoint y: 289, endPoint x: -221, endPoint y: 238, distance: 417.7
click at [0, 238] on html "Kearny Office - AbraDental - Kearny Ave Dental, LLC - Kearny General Patients I…" at bounding box center [700, 349] width 1400 height 699
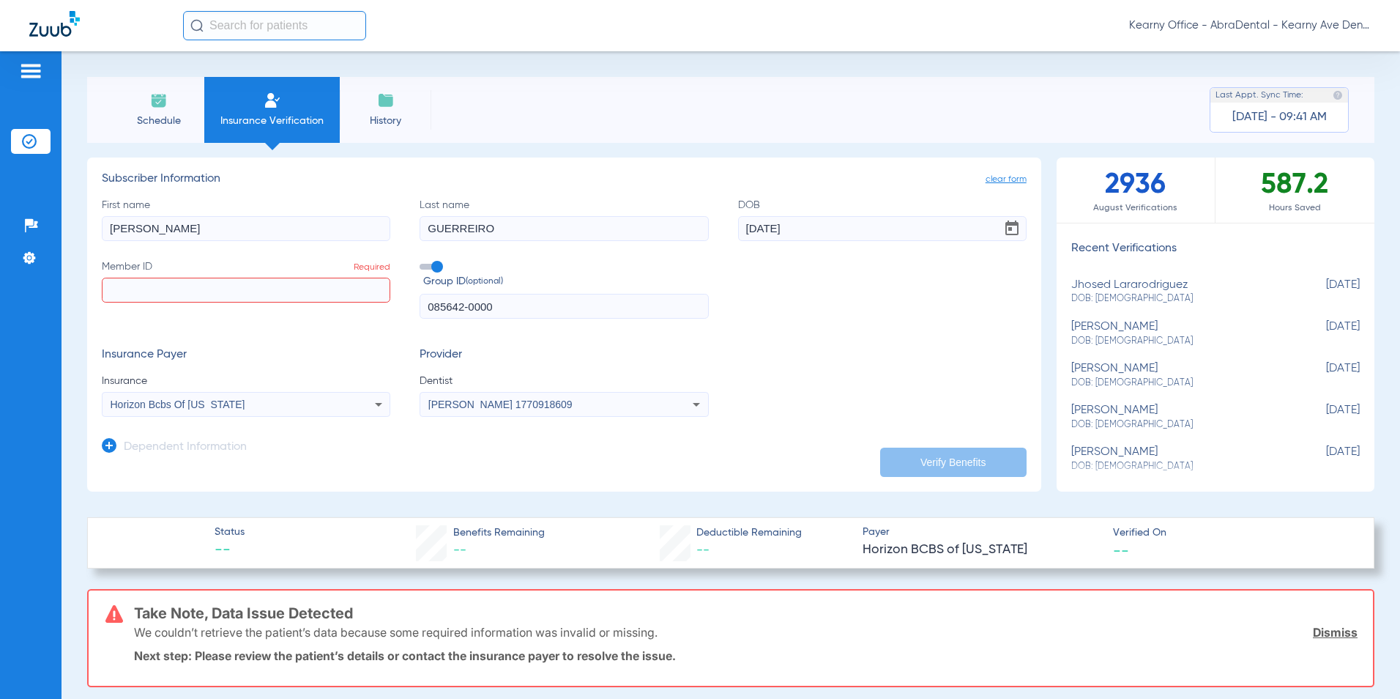
paste input "141880117"
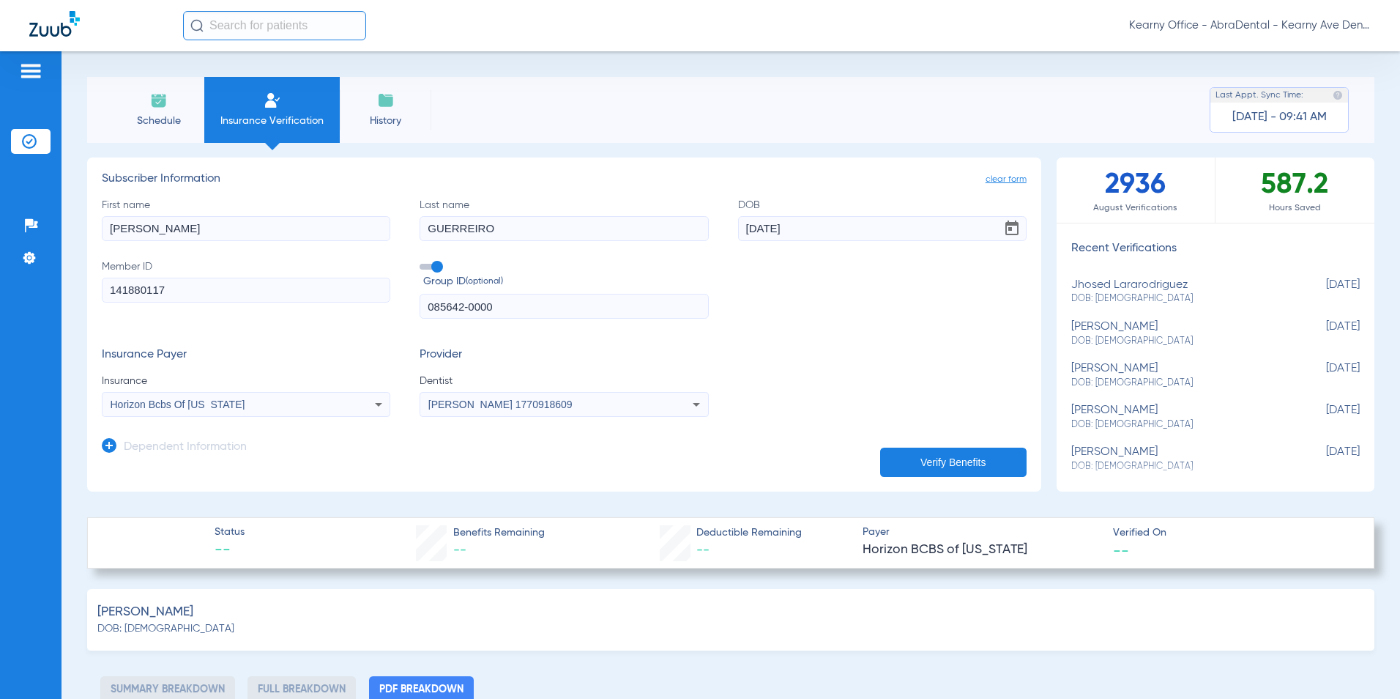
type input "141880117"
drag, startPoint x: 391, startPoint y: 309, endPoint x: 423, endPoint y: 323, distance: 35.1
click at [299, 323] on form "First name EDWARD Last name GUERREIRO DOB 05/28/1988 Member ID 141880117 Group …" at bounding box center [564, 308] width 925 height 220
paste input "243892"
type input "243892"
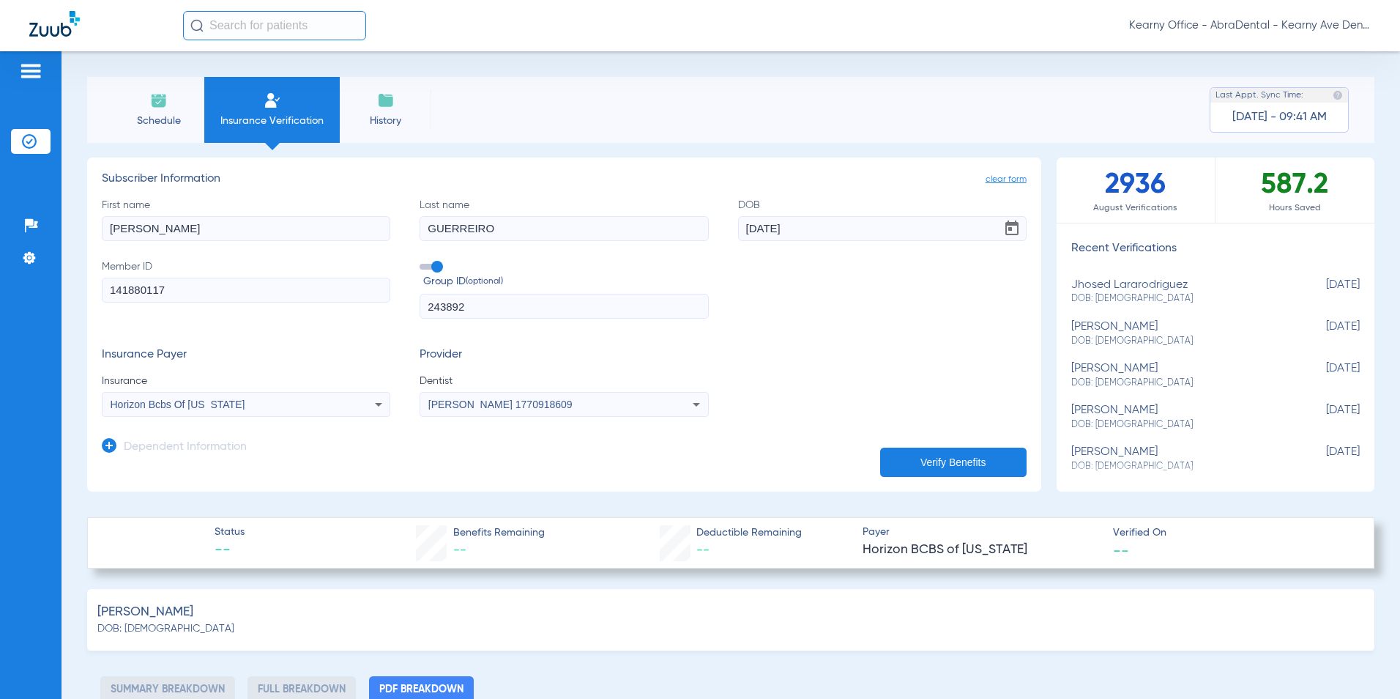
drag, startPoint x: 163, startPoint y: 234, endPoint x: 143, endPoint y: 234, distance: 19.8
click at [75, 234] on div "Schedule Insurance Verification History Last Appt. Sync Time: Today - 09:41 AM …" at bounding box center [731, 375] width 1339 height 648
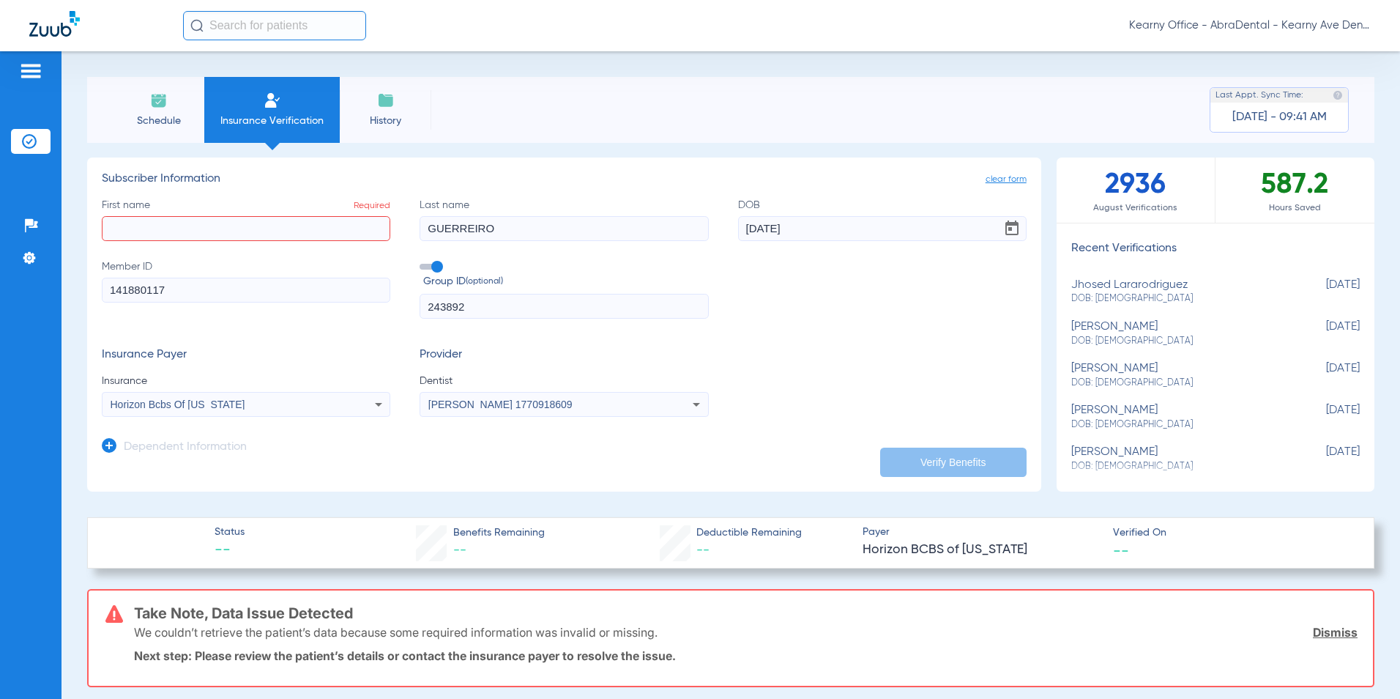
click at [500, 239] on input "GUERREIRO" at bounding box center [564, 228] width 289 height 25
drag, startPoint x: 459, startPoint y: 236, endPoint x: 294, endPoint y: 220, distance: 165.6
click at [306, 222] on div "First name Required Last name GUERREIRO DOB 05/28/1988 Member ID 141880117 Grou…" at bounding box center [564, 259] width 925 height 122
drag, startPoint x: 783, startPoint y: 229, endPoint x: 385, endPoint y: 190, distance: 399.6
click at [483, 198] on div "First name Required Last name Required DOB 05/28/1988 Member ID 141880117 Group…" at bounding box center [564, 259] width 925 height 122
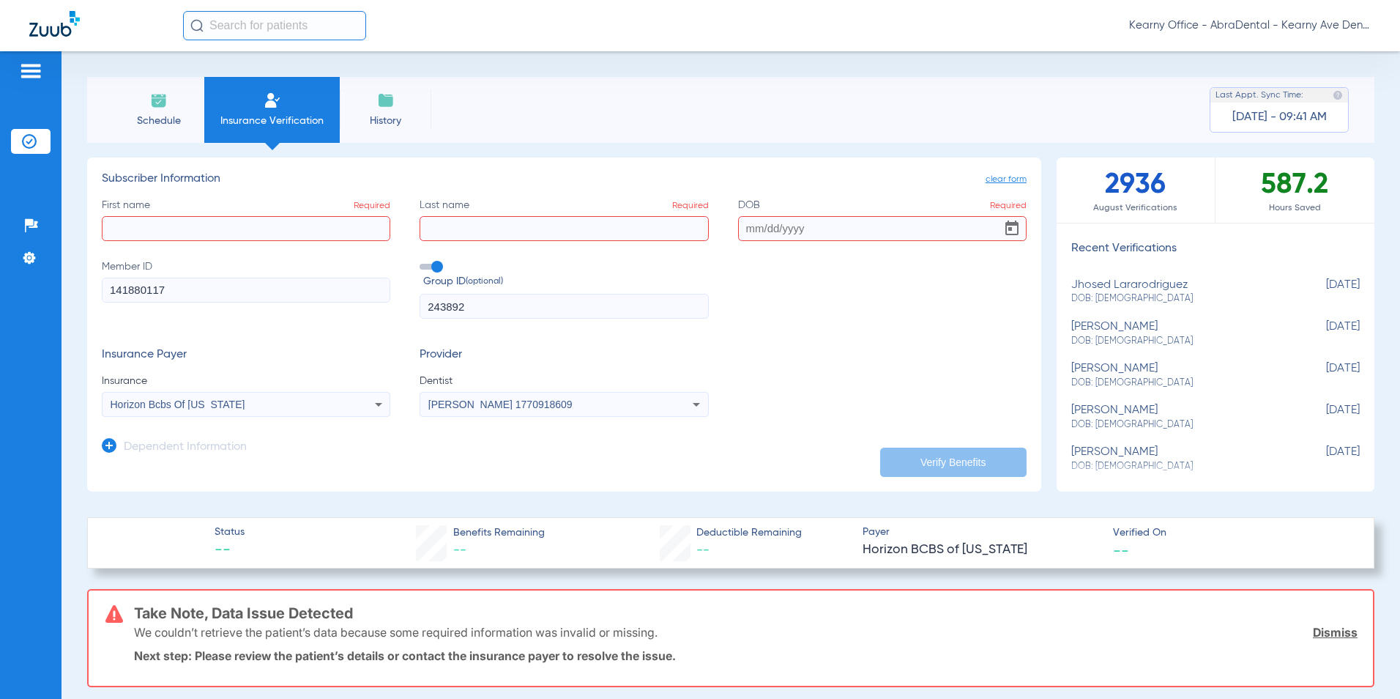
click at [129, 237] on input "First name Required" at bounding box center [246, 228] width 289 height 25
type input "v"
type input "C"
type input "I"
type input "VICTOR"
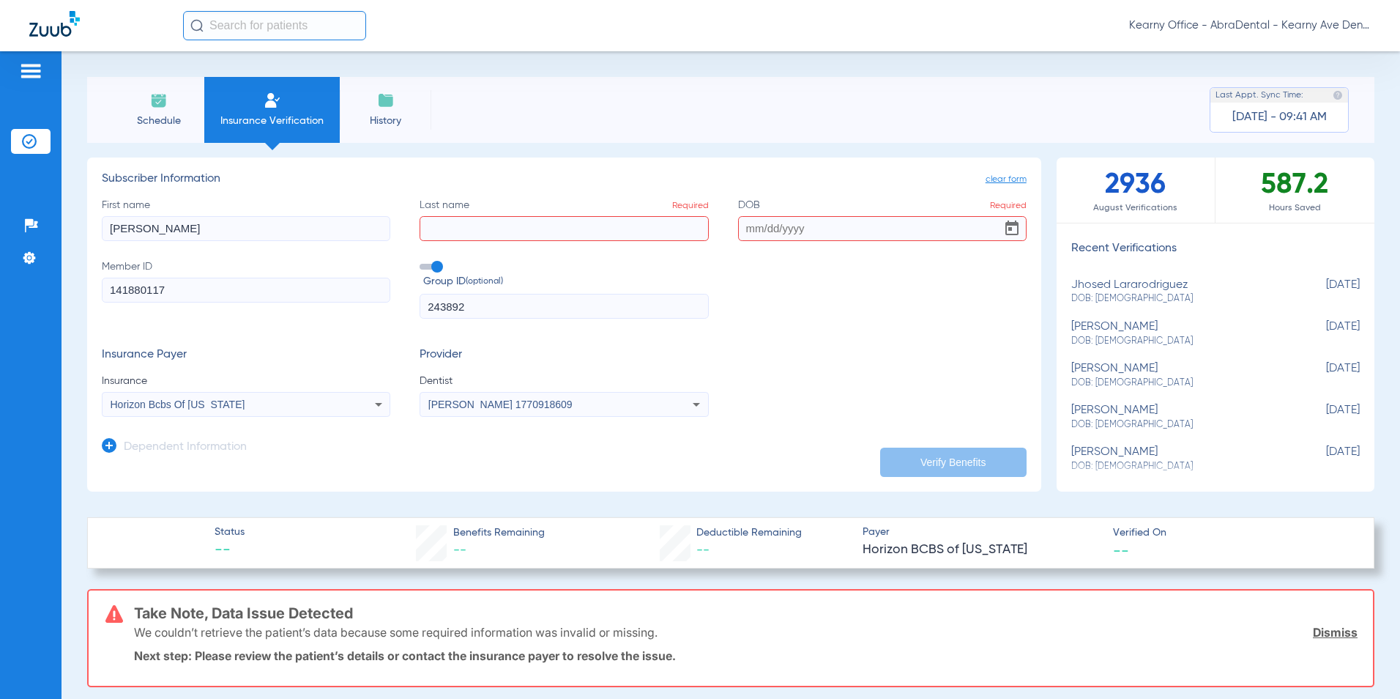
type input "X"
type input "CAMPUSANO"
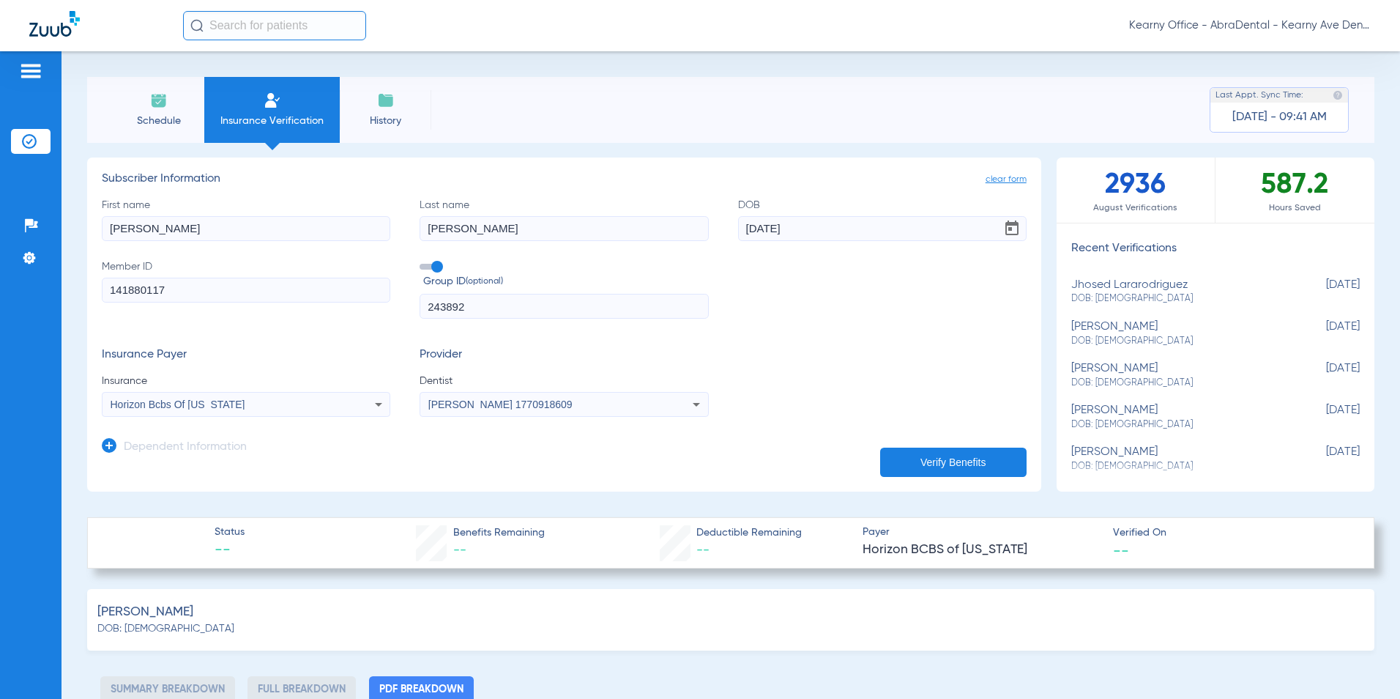
type input "01/31/1988"
click at [224, 407] on span "Horizon Bcbs Of [US_STATE]" at bounding box center [178, 404] width 135 height 12
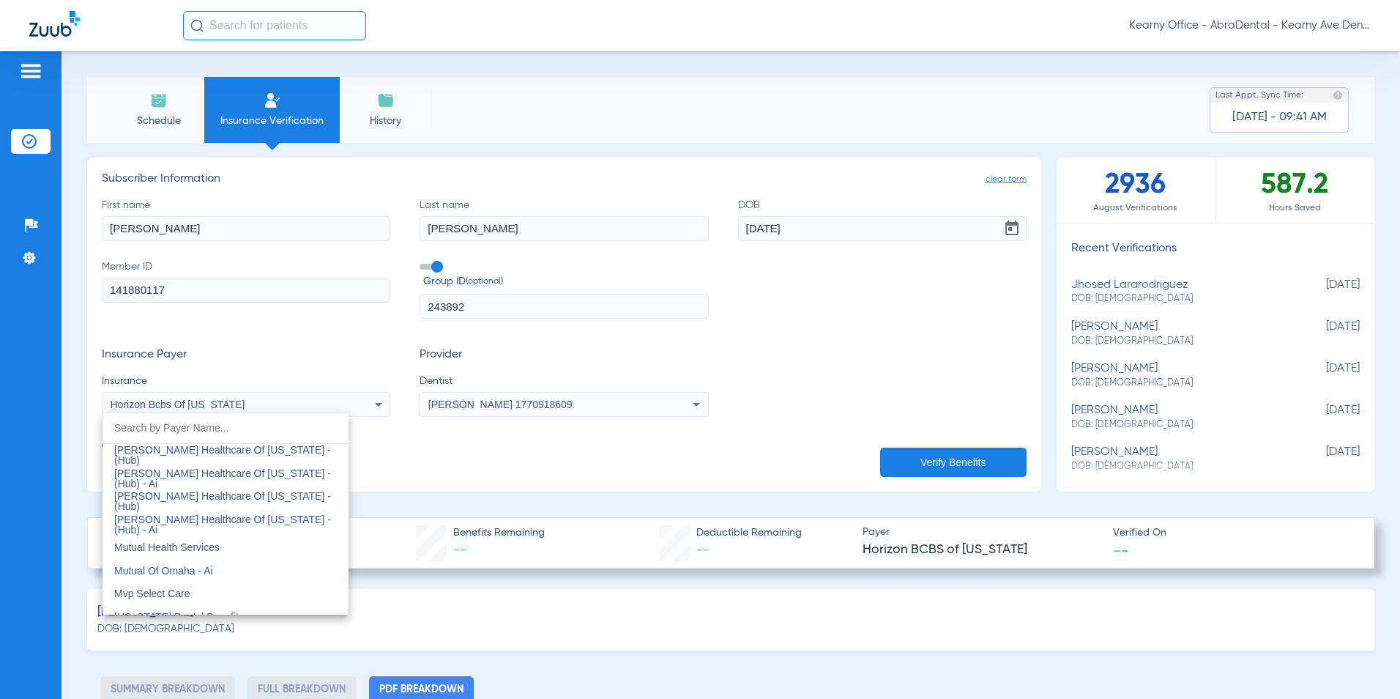
scroll to position [7210, 0]
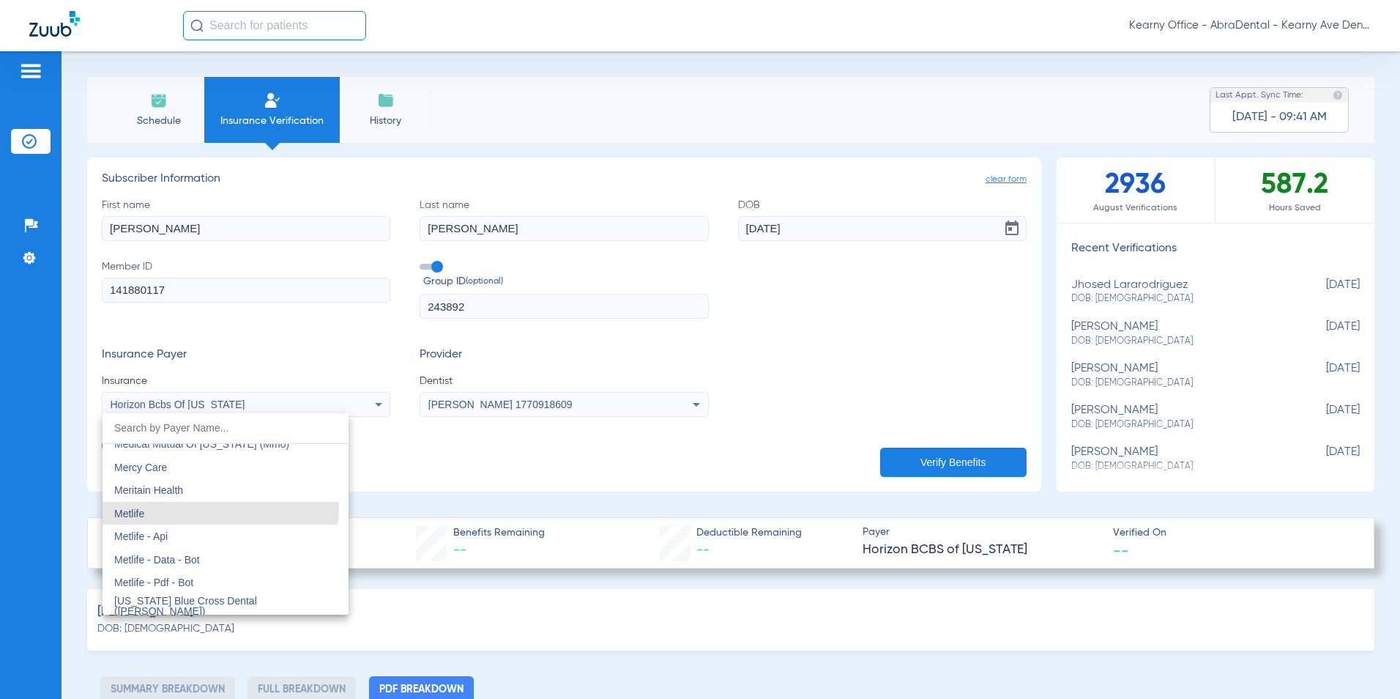
drag, startPoint x: 143, startPoint y: 503, endPoint x: 276, endPoint y: 420, distance: 157.3
click at [143, 504] on mat-option "Metlife" at bounding box center [226, 513] width 246 height 23
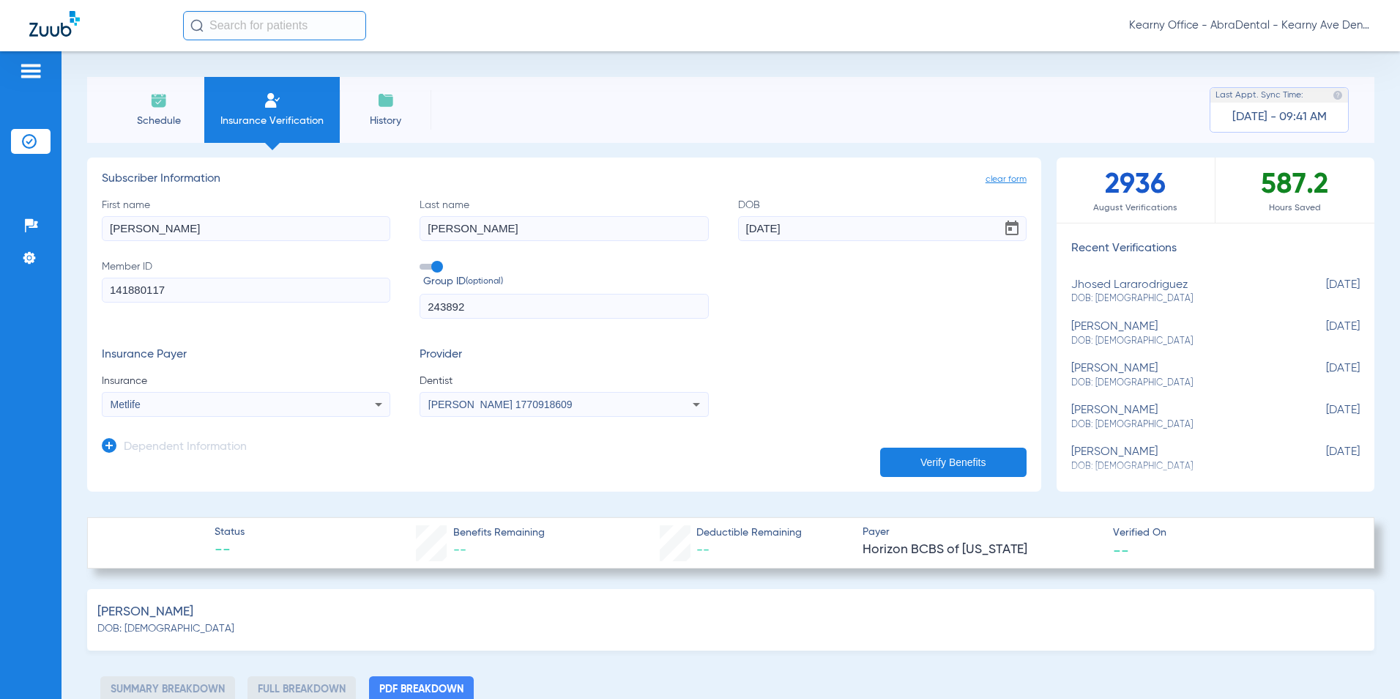
click at [939, 462] on button "Verify Benefits" at bounding box center [953, 462] width 146 height 29
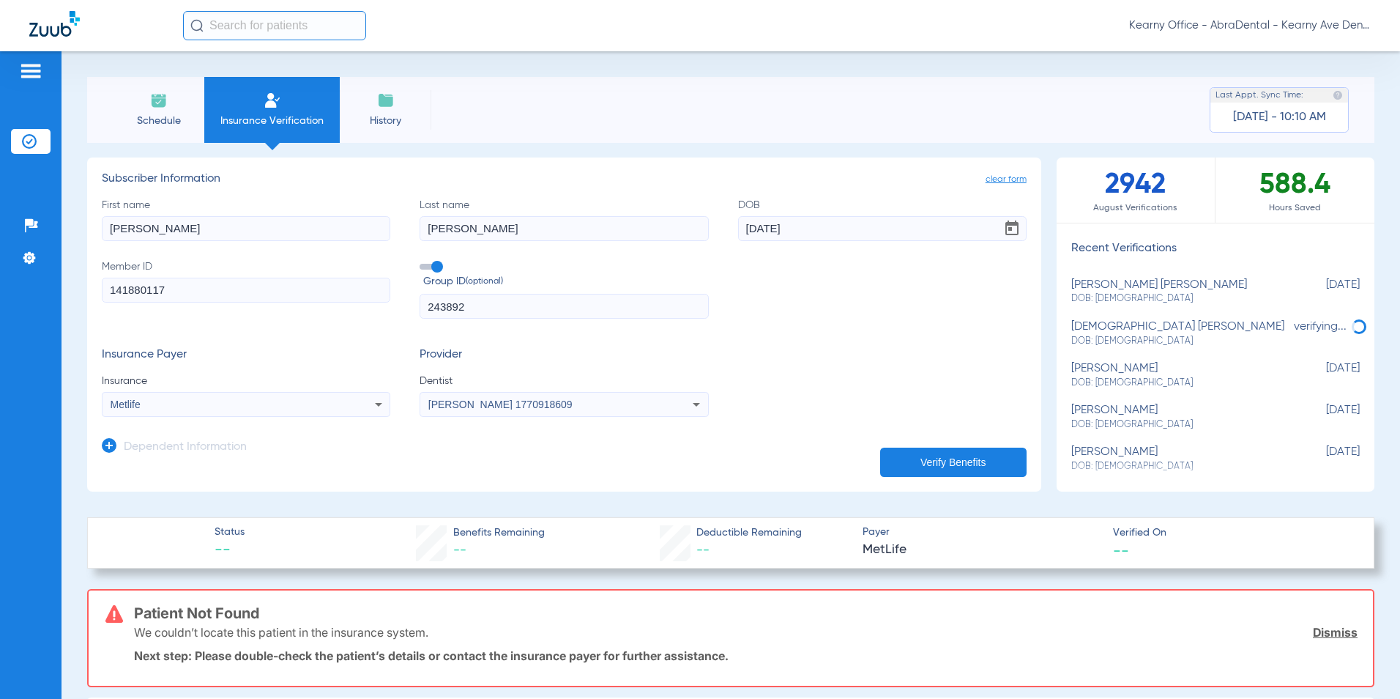
drag, startPoint x: 856, startPoint y: 229, endPoint x: 744, endPoint y: 218, distance: 112.5
click at [853, 228] on input "01/31/1988" at bounding box center [882, 228] width 289 height 25
drag, startPoint x: 744, startPoint y: 218, endPoint x: 541, endPoint y: 198, distance: 203.9
click at [555, 203] on div "First name VICTOR Last name CAMPUSANO DOB 01/31/1988 Member ID 141880117 Group …" at bounding box center [564, 259] width 925 height 122
click at [868, 391] on div "Insurance Payer Insurance Metlife Provider Dentist Prasanna Saireddy 1770918609" at bounding box center [564, 382] width 925 height 69
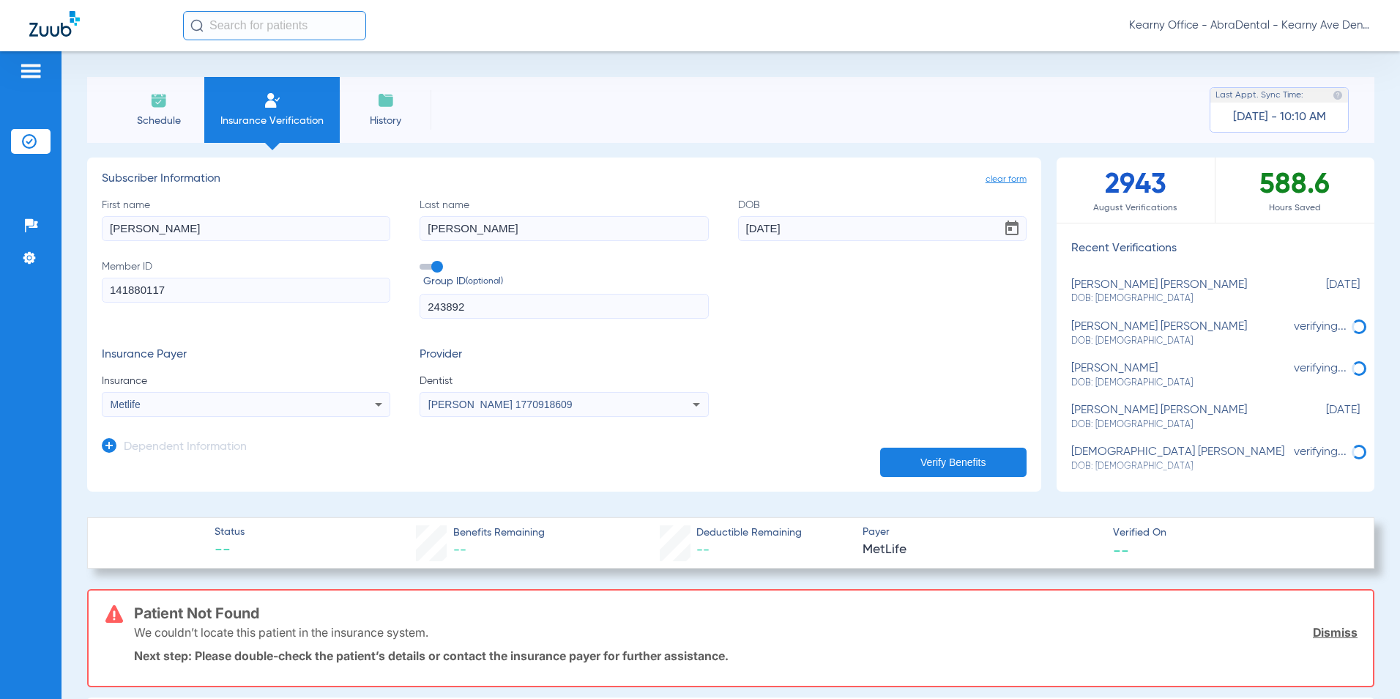
click at [426, 310] on input "243892" at bounding box center [564, 306] width 289 height 25
type input "0243892"
click at [943, 452] on button "Verify Benefits" at bounding box center [953, 462] width 146 height 29
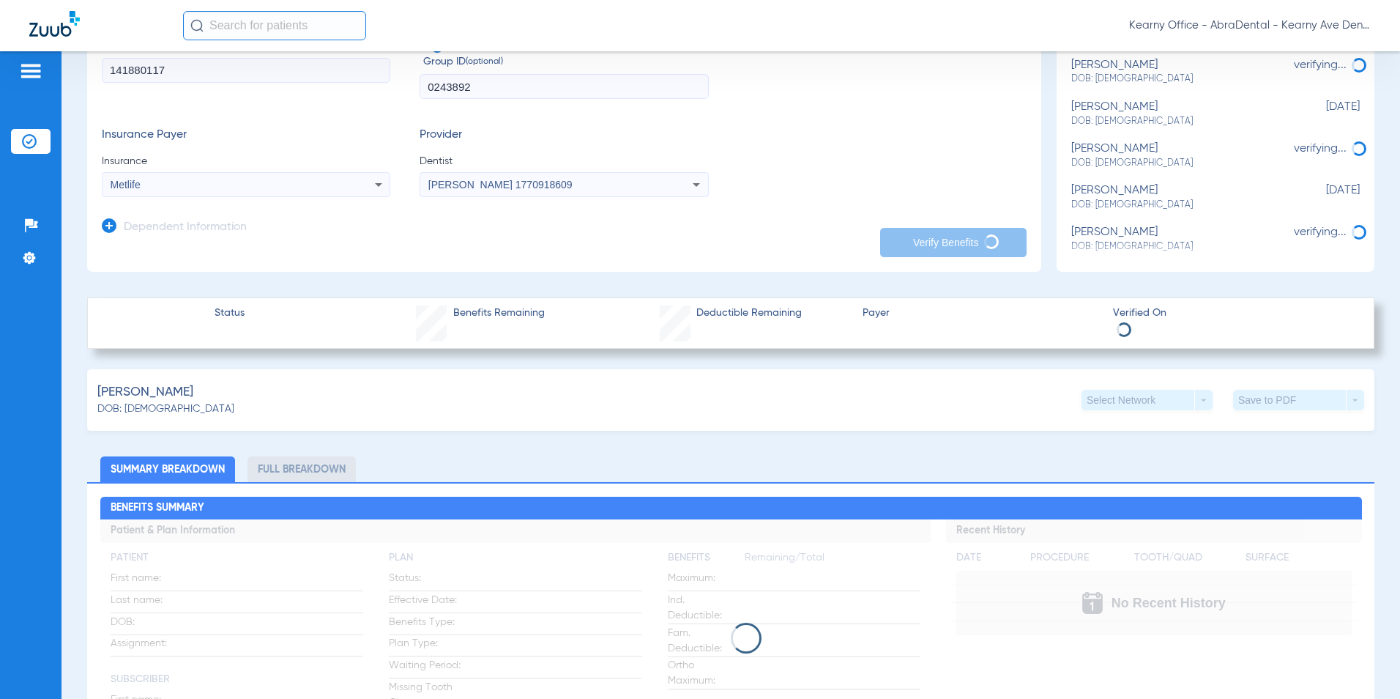
scroll to position [0, 0]
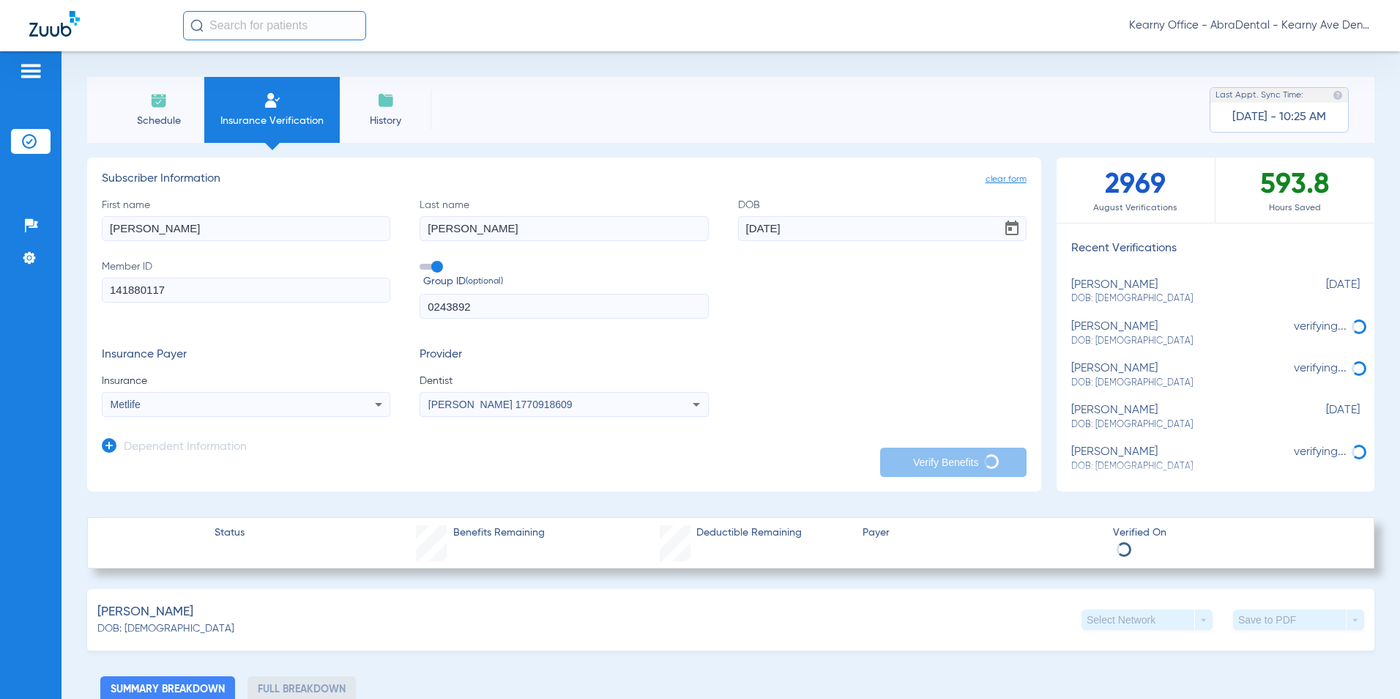
click at [563, 84] on div "Schedule Insurance Verification History Last Appt. Sync Time: Today - 10:25 AM" at bounding box center [731, 110] width 1288 height 66
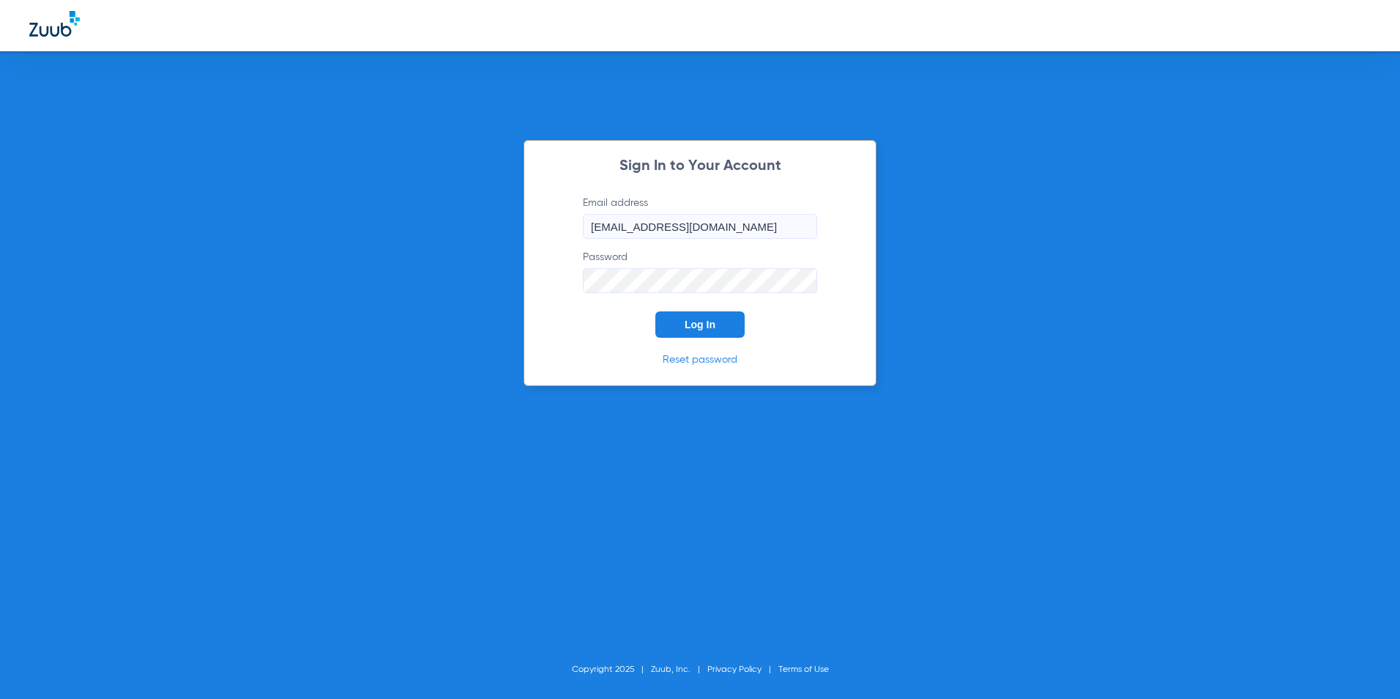
drag, startPoint x: 735, startPoint y: 325, endPoint x: 728, endPoint y: 330, distance: 7.9
click at [735, 324] on button "Log In" at bounding box center [700, 324] width 89 height 26
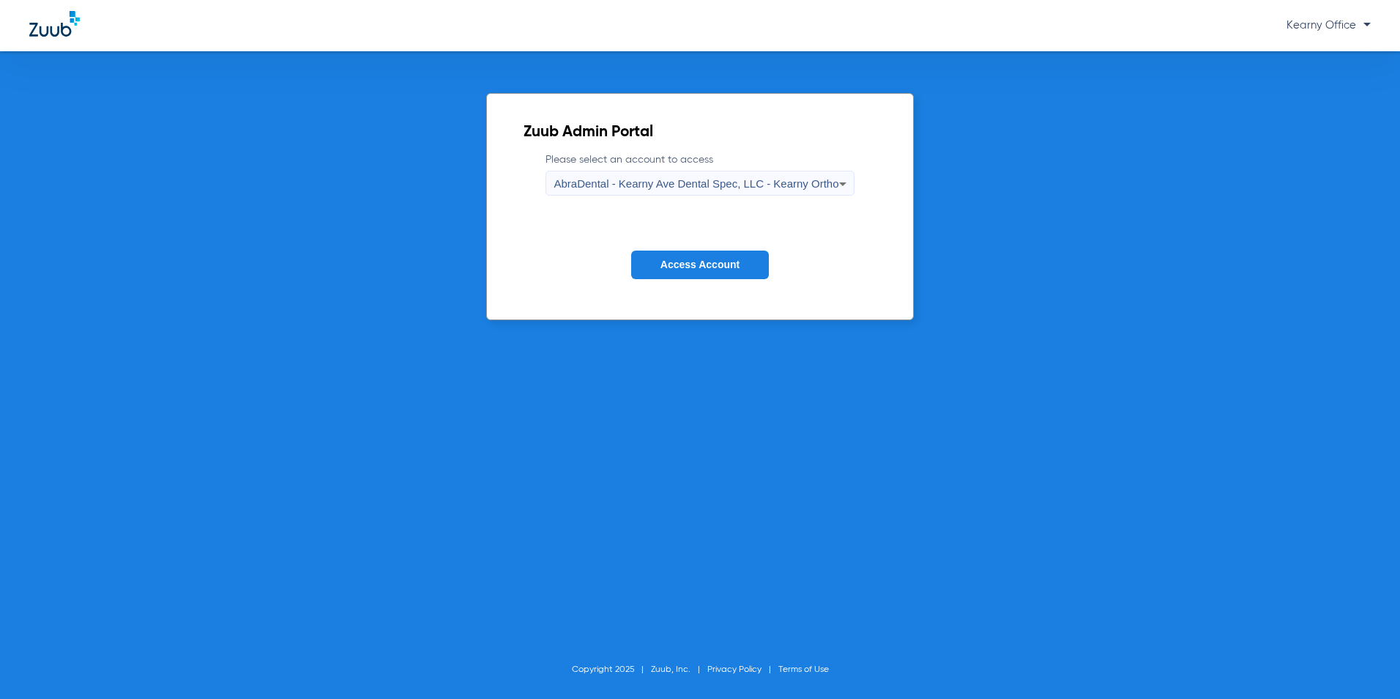
click at [655, 183] on span "AbraDental - Kearny Ave Dental Spec, LLC - Kearny Ortho" at bounding box center [696, 183] width 285 height 12
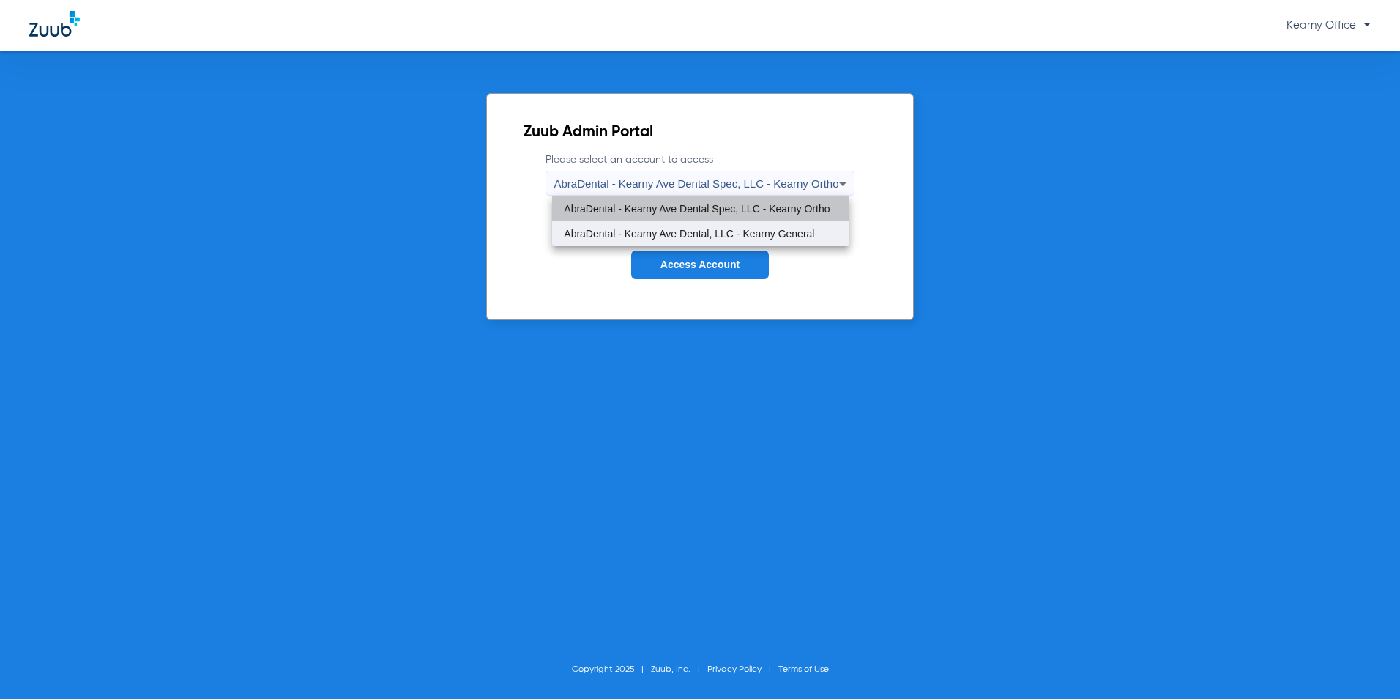
drag, startPoint x: 664, startPoint y: 220, endPoint x: 664, endPoint y: 231, distance: 11.0
click at [664, 224] on div "AbraDental - Kearny Ave Dental Spec, LLC - Kearny Ortho AbraDental - Kearny Ave…" at bounding box center [700, 221] width 297 height 50
drag, startPoint x: 672, startPoint y: 216, endPoint x: 674, endPoint y: 231, distance: 14.8
click at [673, 221] on div "AbraDental - Kearny Ave Dental Spec, LLC - Kearny Ortho AbraDental - Kearny Ave…" at bounding box center [700, 221] width 297 height 50
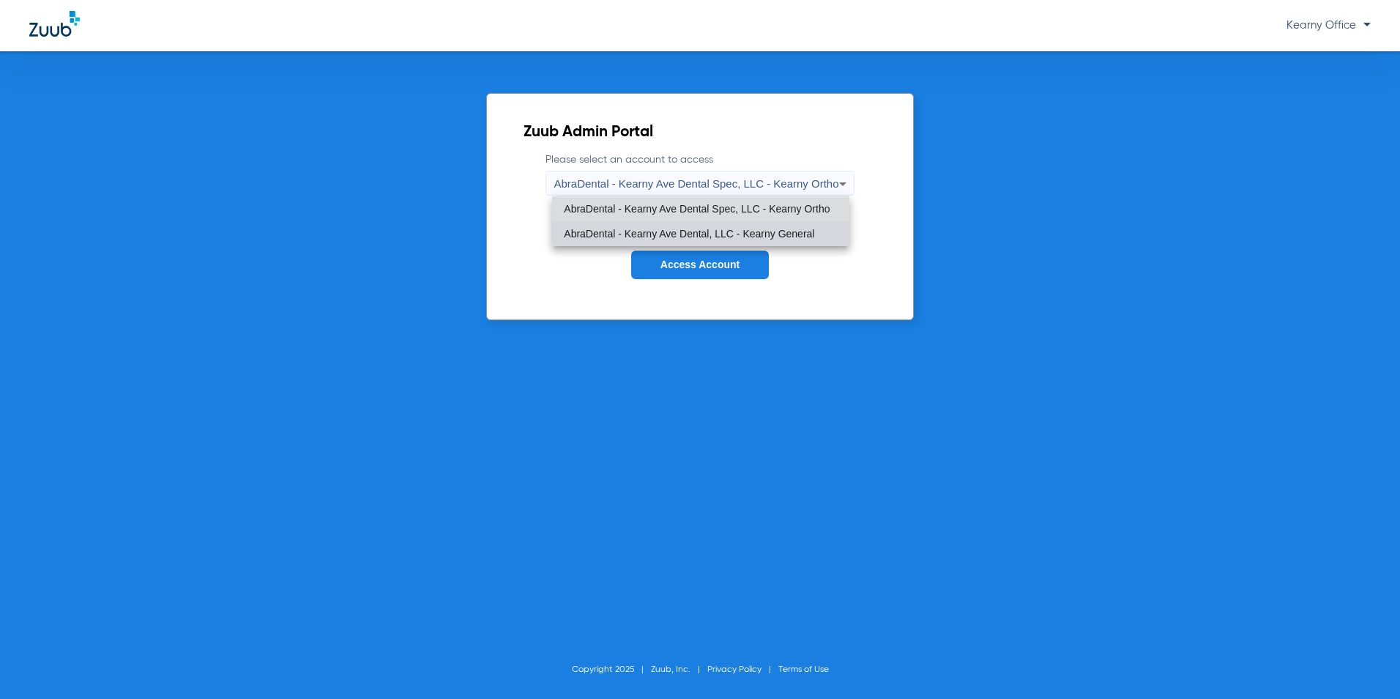
click at [674, 231] on span "AbraDental - Kearny Ave Dental, LLC - Kearny General" at bounding box center [689, 234] width 251 height 10
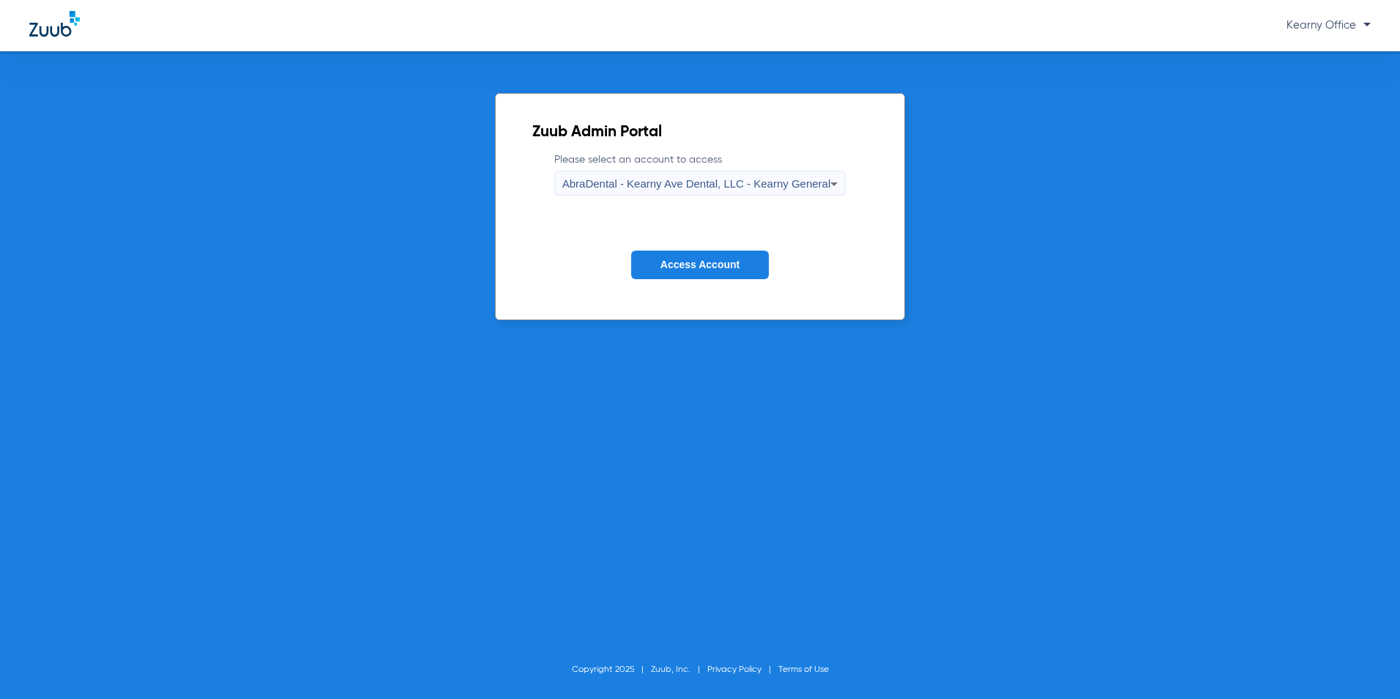
click at [683, 290] on form "Please select an account to access AbraDental - Kearny Ave Dental, LLC - Kearny…" at bounding box center [701, 226] width 336 height 149
click at [683, 274] on button "Access Account" at bounding box center [700, 265] width 138 height 29
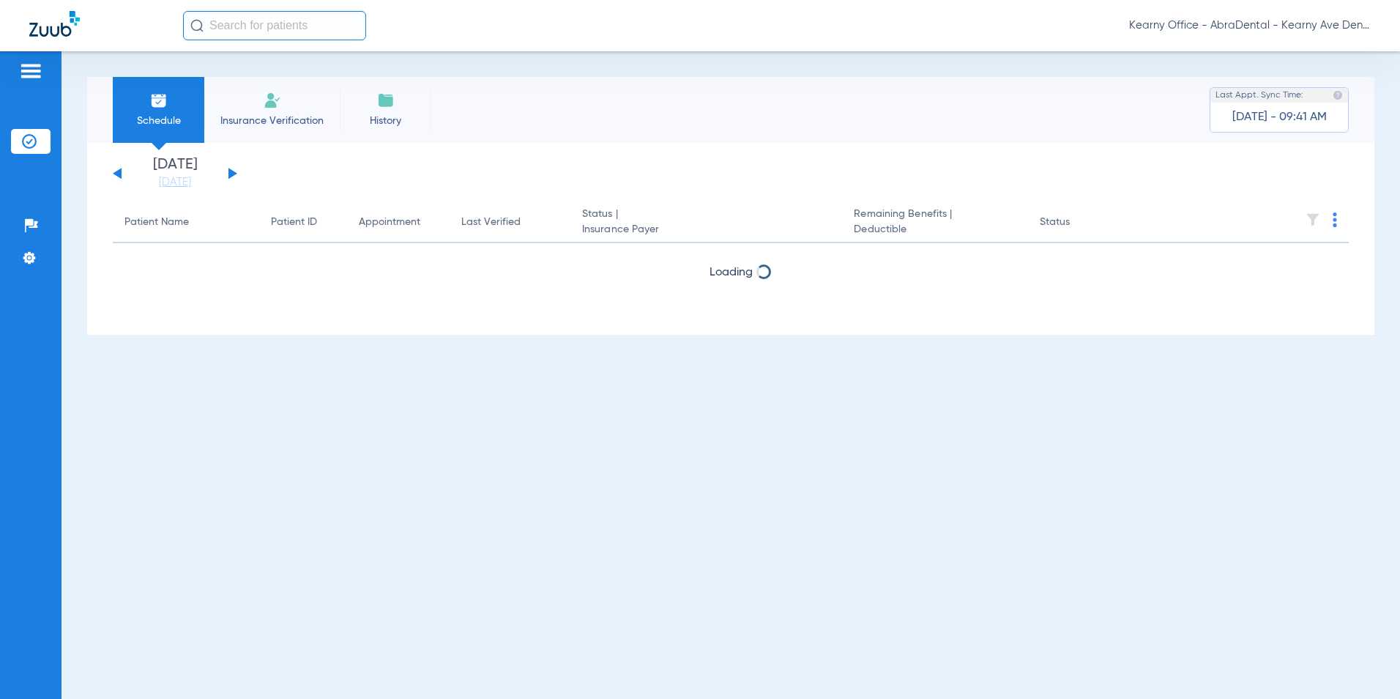
click at [210, 100] on li "Insurance Verification" at bounding box center [272, 110] width 136 height 66
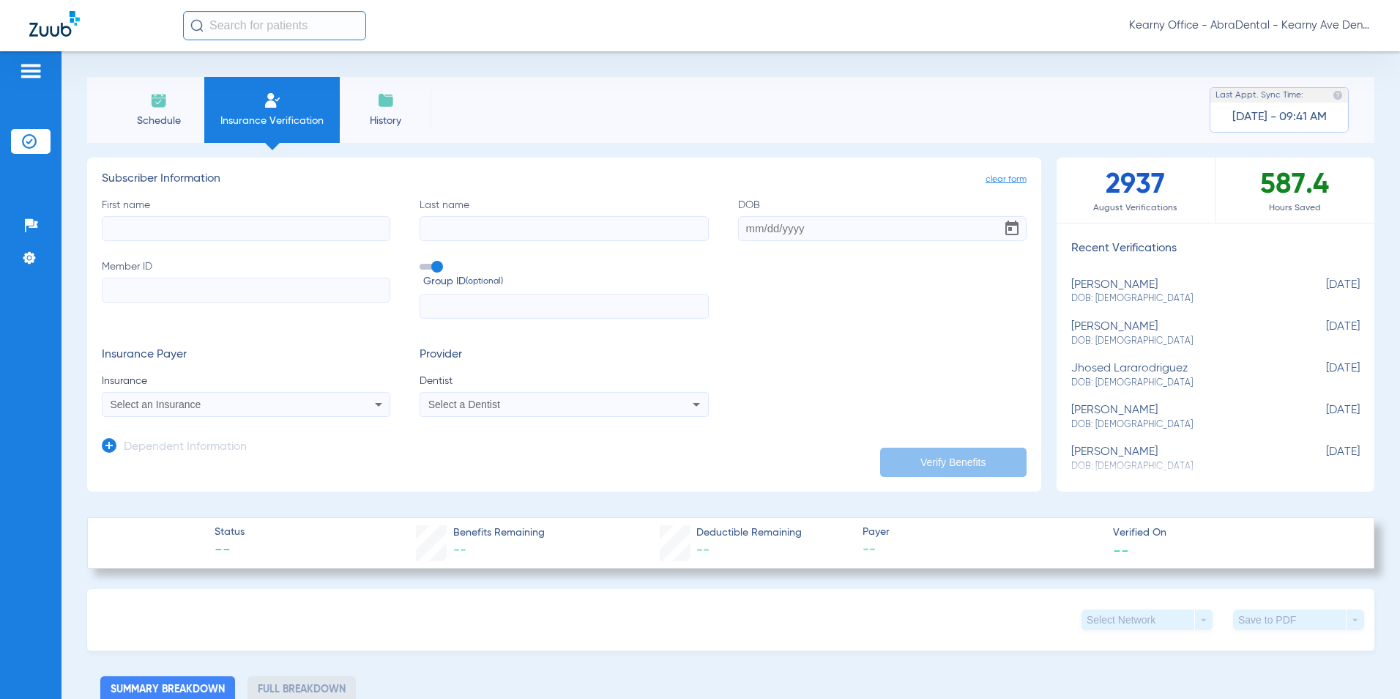
click at [154, 288] on input "Member ID" at bounding box center [246, 290] width 289 height 25
paste input "3HZN91916500"
type input "3HZN91916500"
click at [530, 315] on input "text" at bounding box center [564, 306] width 289 height 25
paste input "0096701"
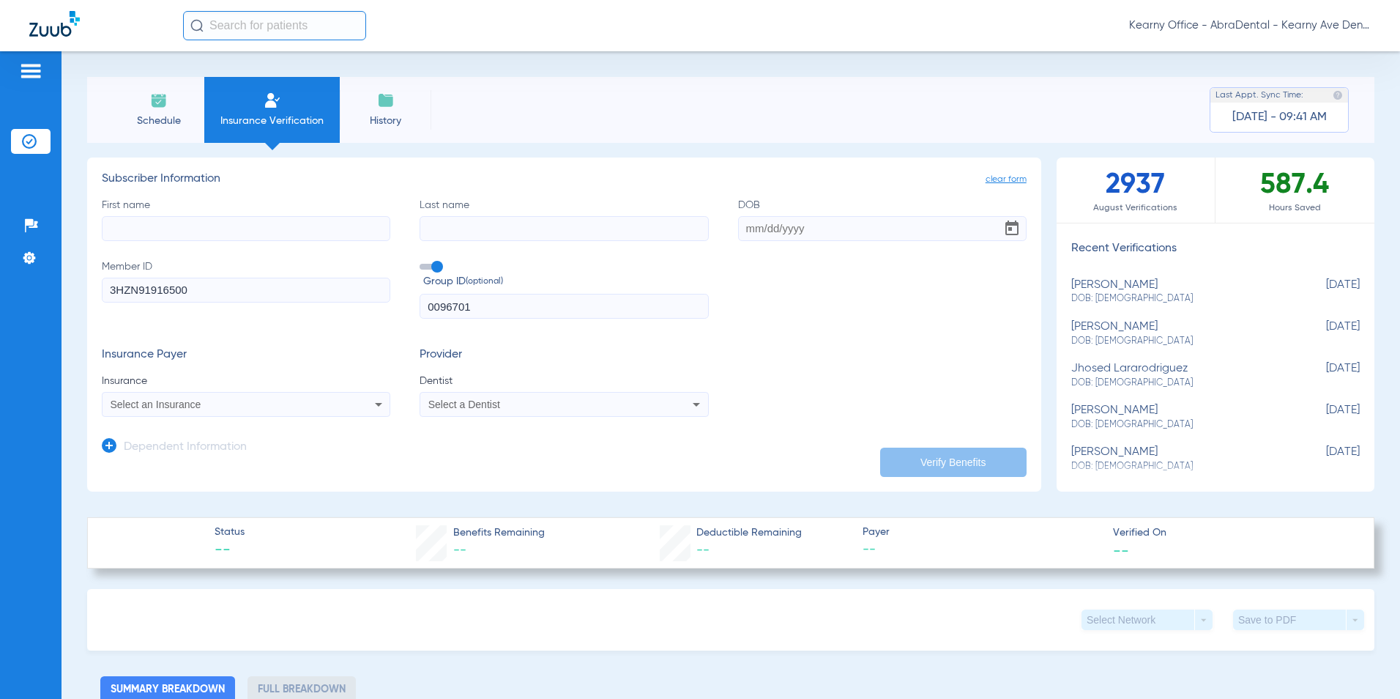
type input "0096701"
click at [151, 234] on input "First name" at bounding box center [246, 228] width 289 height 25
type input "[PERSON_NAME]"
type input "[DATE]"
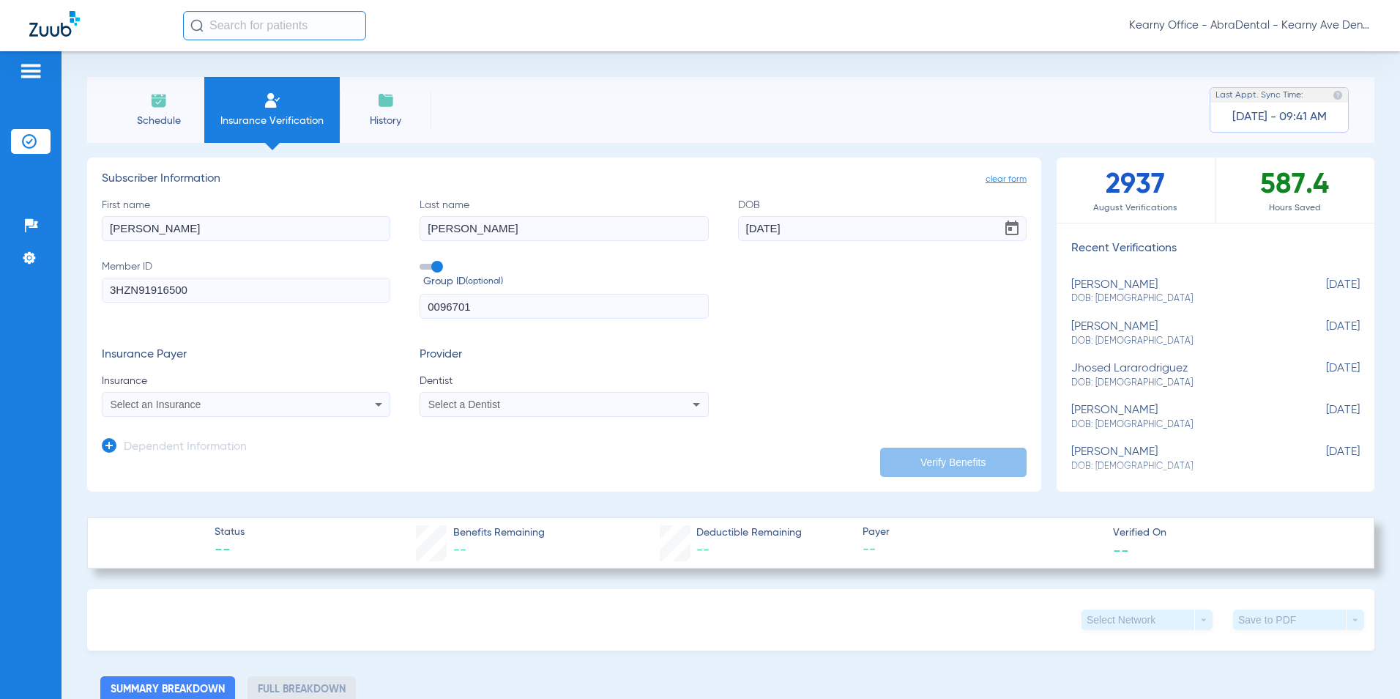
click at [215, 420] on app-dependent-form "Dependent Information" at bounding box center [564, 441] width 925 height 49
click at [259, 407] on div "Select an Insurance" at bounding box center [220, 404] width 218 height 10
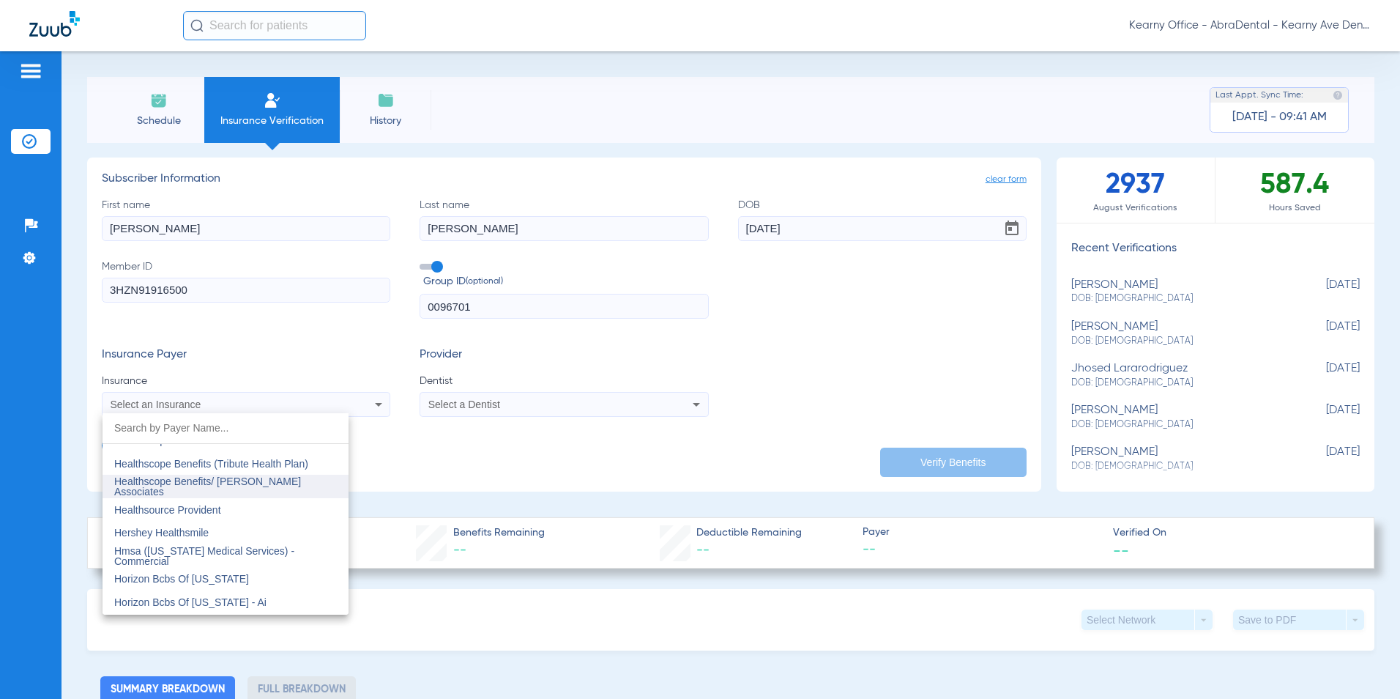
scroll to position [5201, 0]
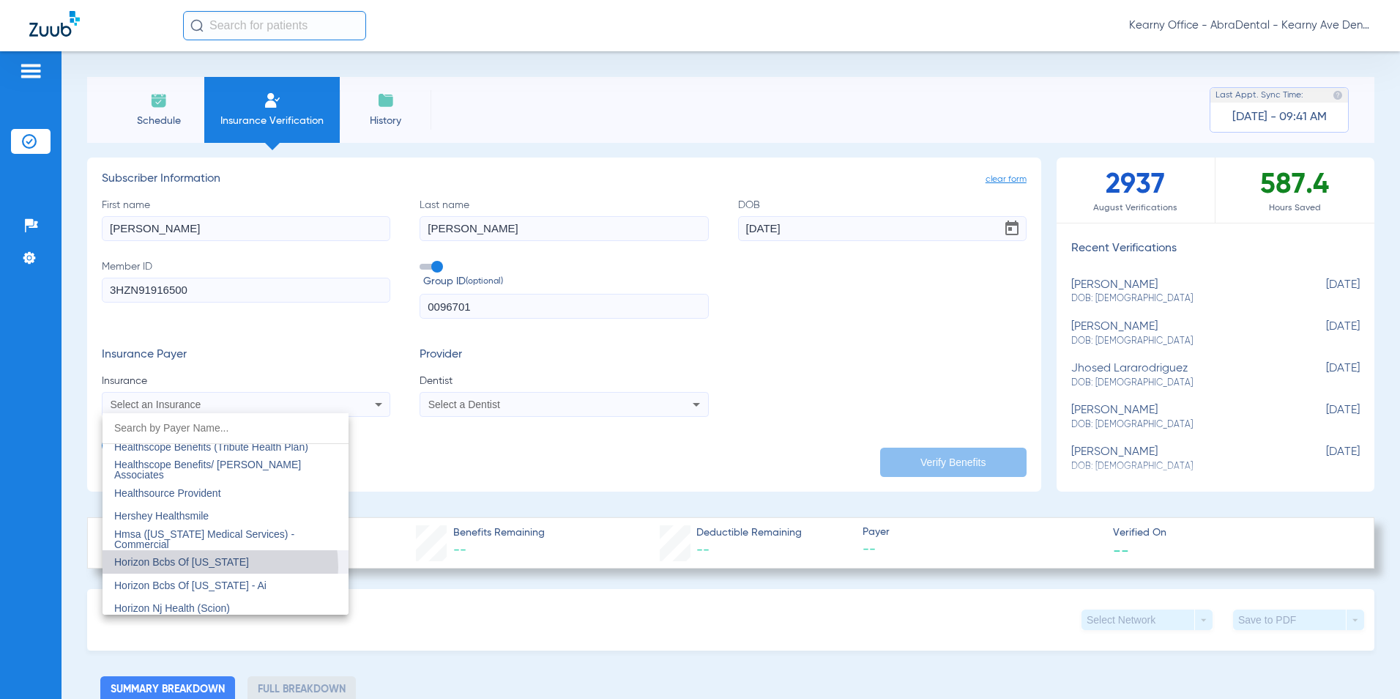
click at [206, 567] on span "Horizon Bcbs Of [US_STATE]" at bounding box center [181, 562] width 135 height 12
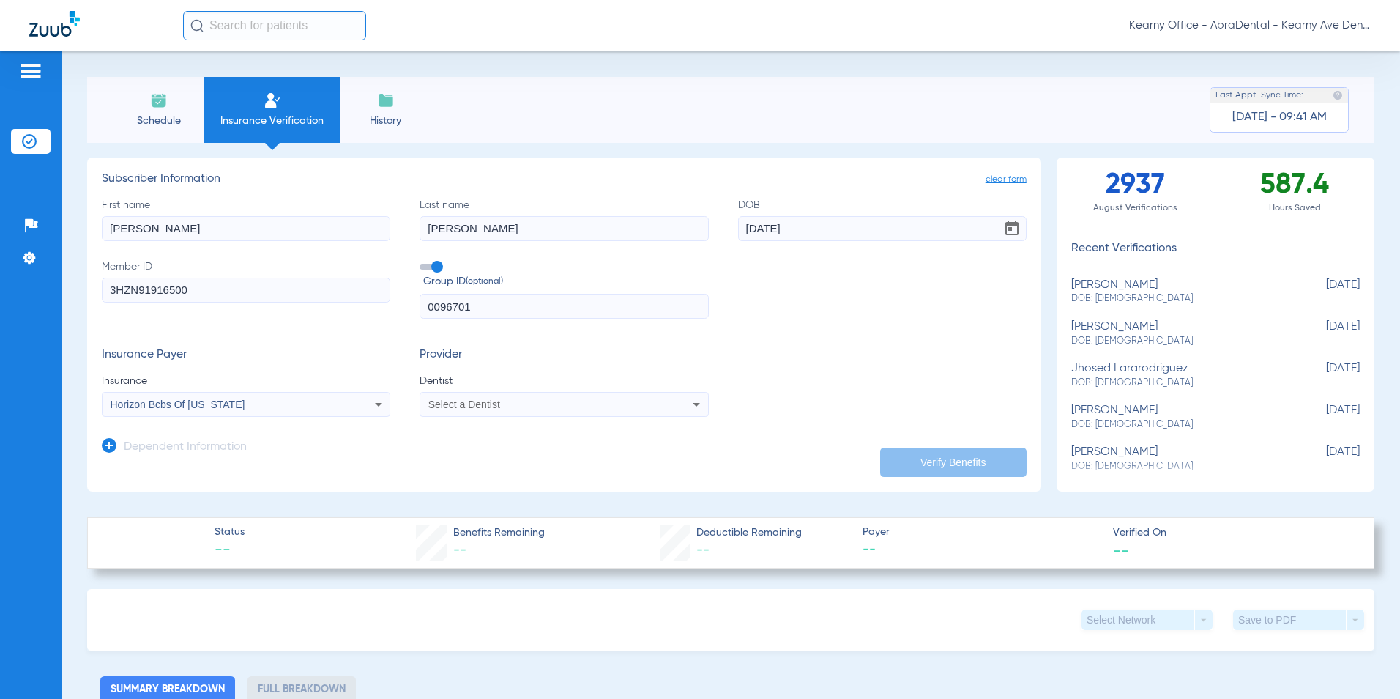
click at [437, 390] on app-form-autocomplete "Dentist Select a Dentist" at bounding box center [564, 395] width 289 height 43
click at [437, 394] on mat-select "Select a Dentist" at bounding box center [564, 404] width 289 height 25
click at [437, 401] on span "Select a Dentist" at bounding box center [464, 404] width 72 height 12
type input "PRASA"
click at [452, 457] on span "[PERSON_NAME]" at bounding box center [473, 456] width 86 height 12
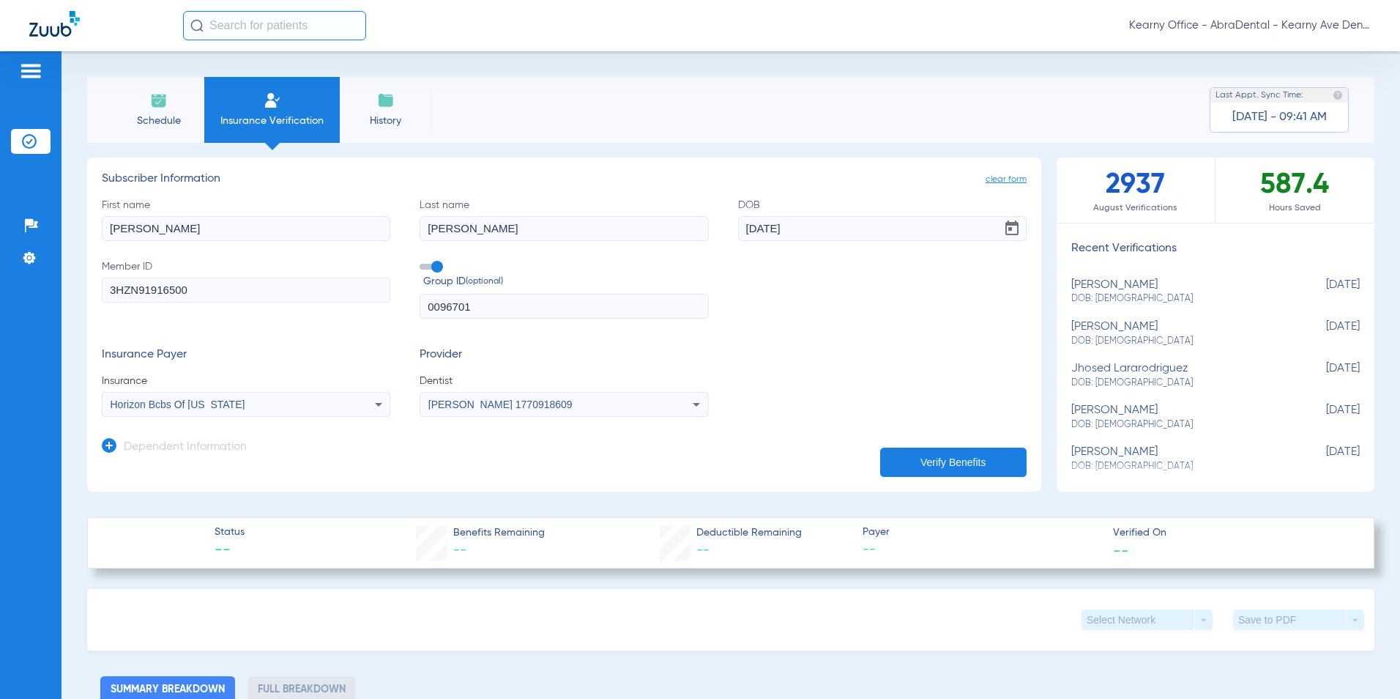
click at [888, 457] on button "Verify Benefits" at bounding box center [953, 462] width 146 height 29
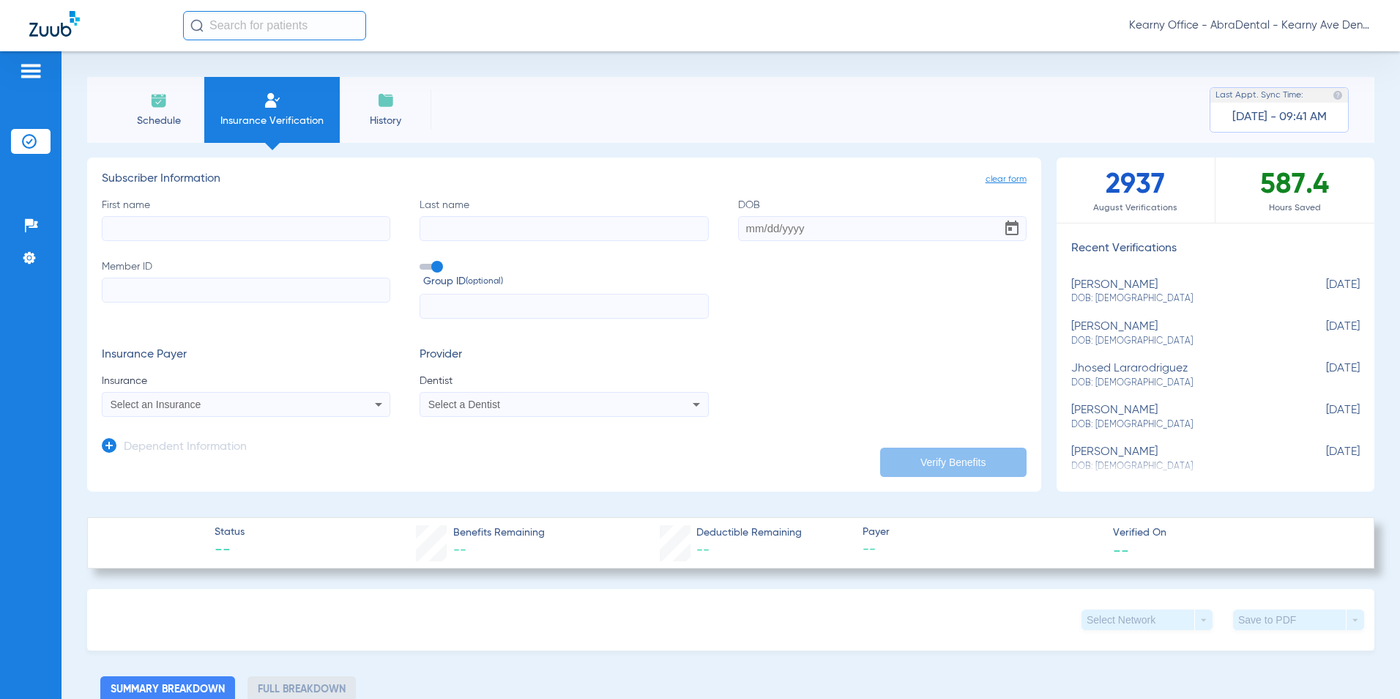
click at [169, 287] on input "Member ID" at bounding box center [246, 290] width 289 height 25
paste input "3HZN91916500"
type input "3HZN91916500"
click at [470, 308] on input "text" at bounding box center [564, 306] width 289 height 25
paste input "0096701"
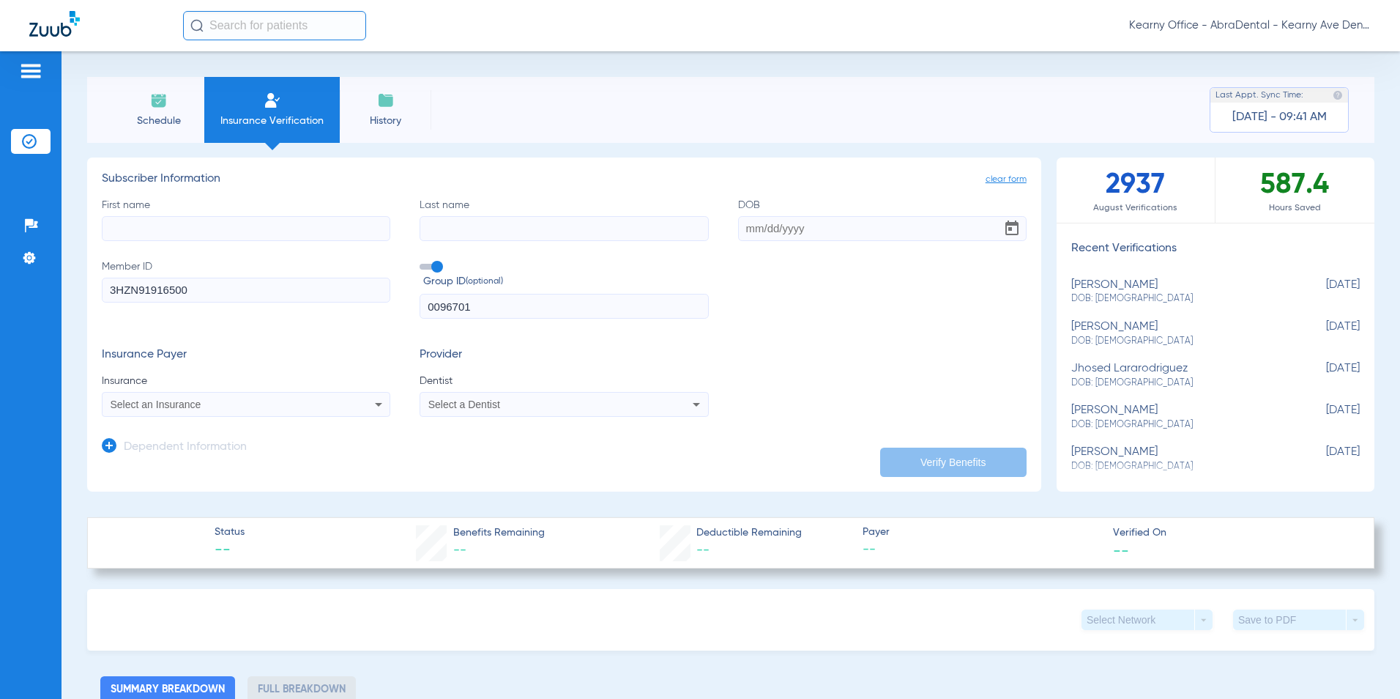
type input "0096701"
click at [133, 226] on input "First name" at bounding box center [246, 228] width 289 height 25
type input "[PERSON_NAME]"
type input "MOURKH"
type input "[DATE]"
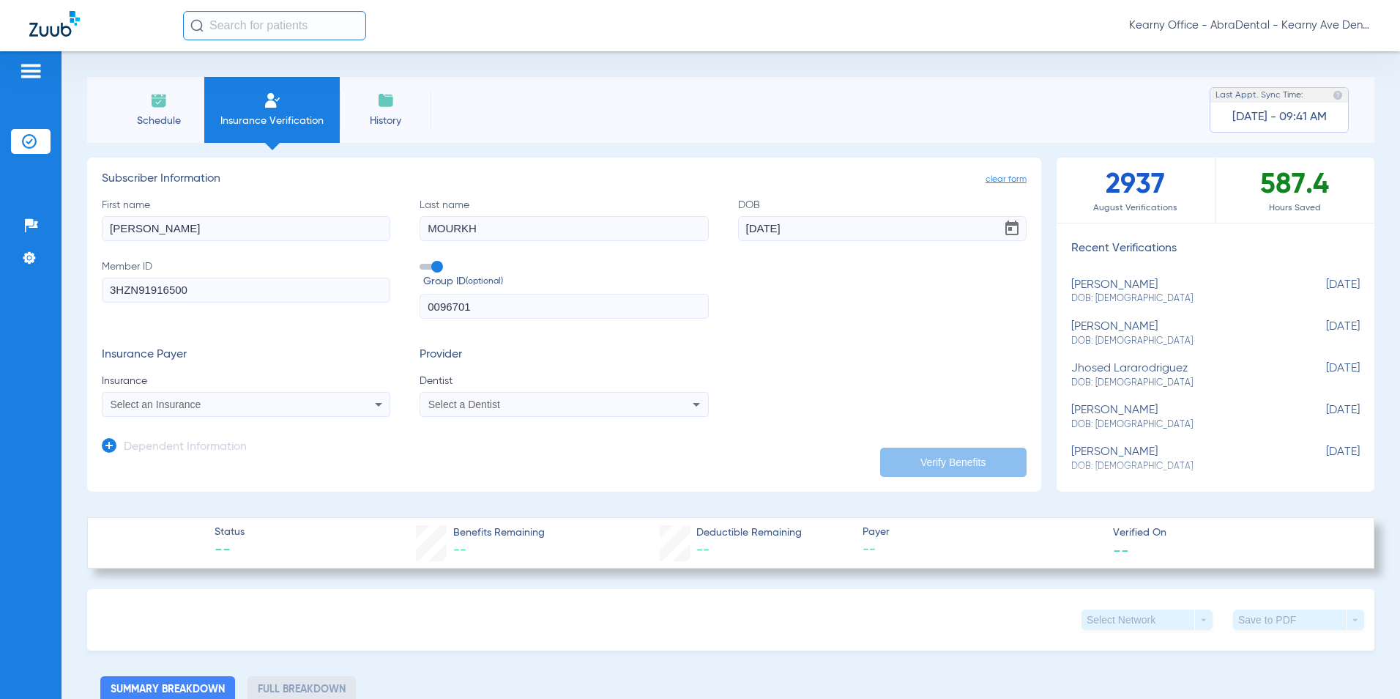
click at [166, 410] on div "Select an Insurance" at bounding box center [246, 405] width 287 height 18
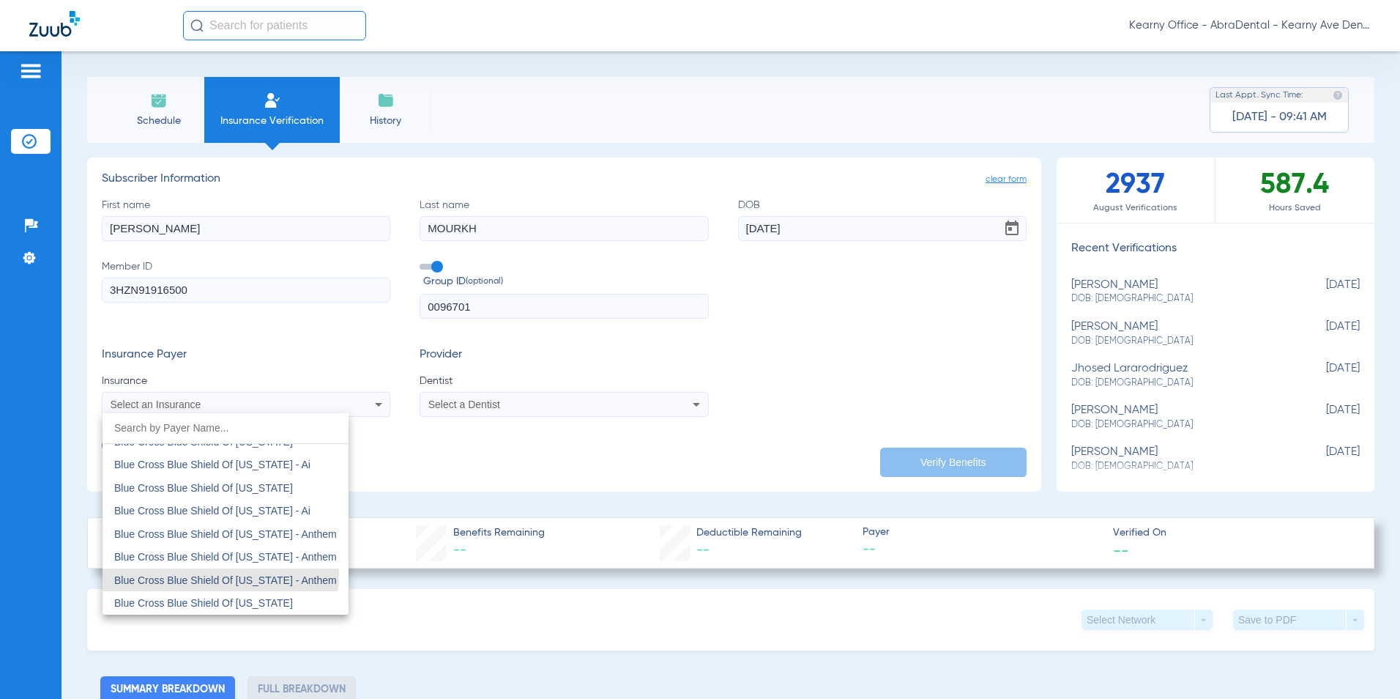
drag, startPoint x: 201, startPoint y: 582, endPoint x: 203, endPoint y: 590, distance: 8.9
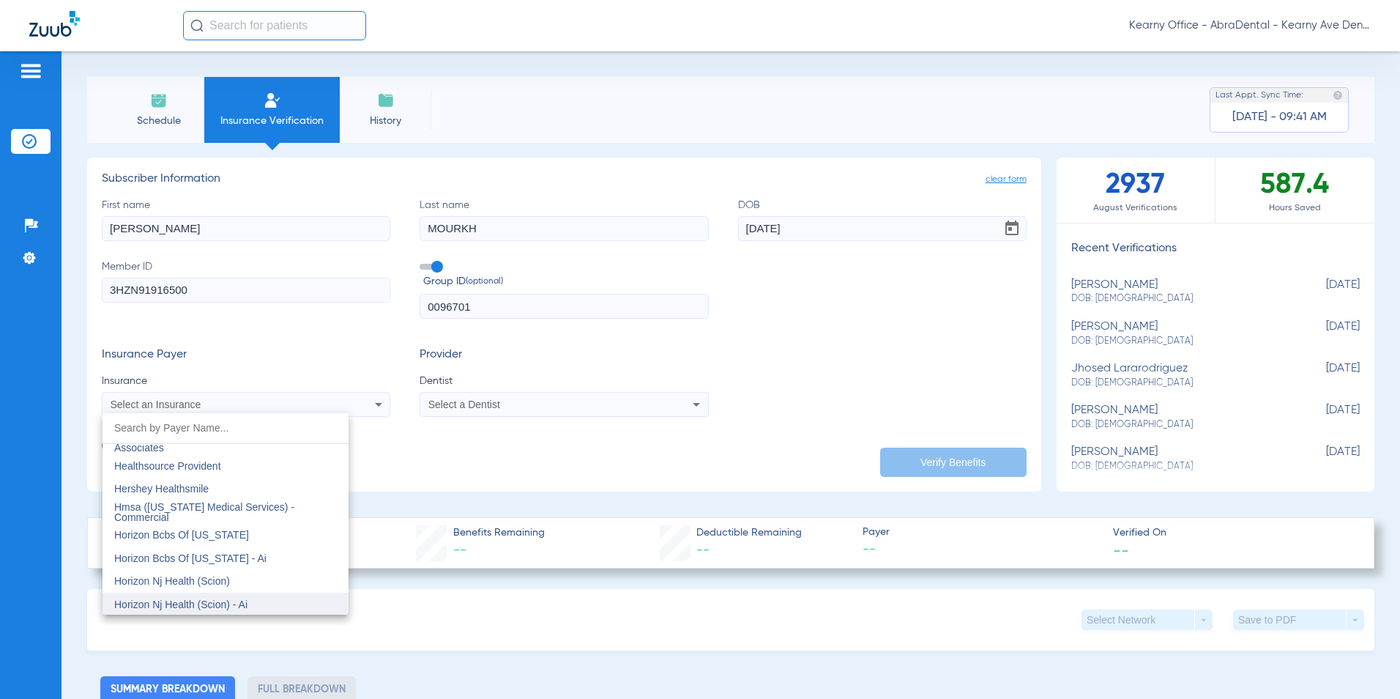
scroll to position [5211, 0]
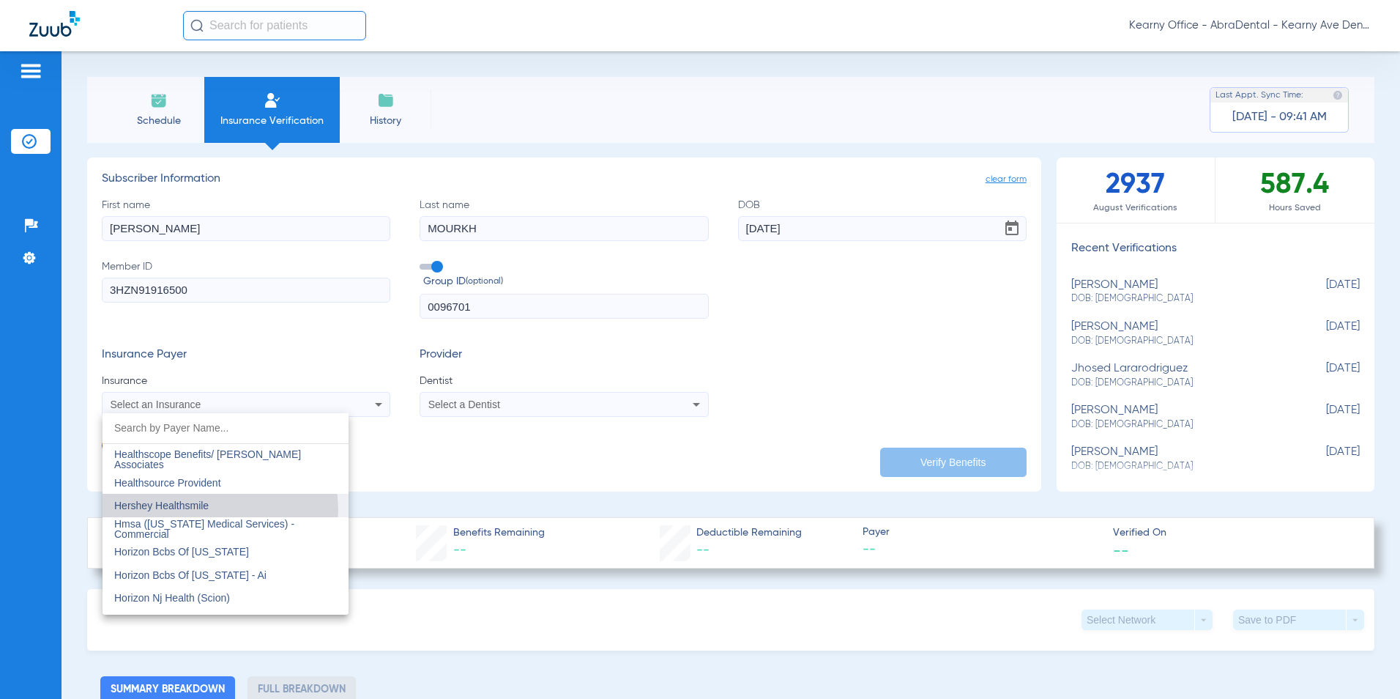
click at [207, 510] on span "Hershey Healthsmile" at bounding box center [161, 506] width 94 height 12
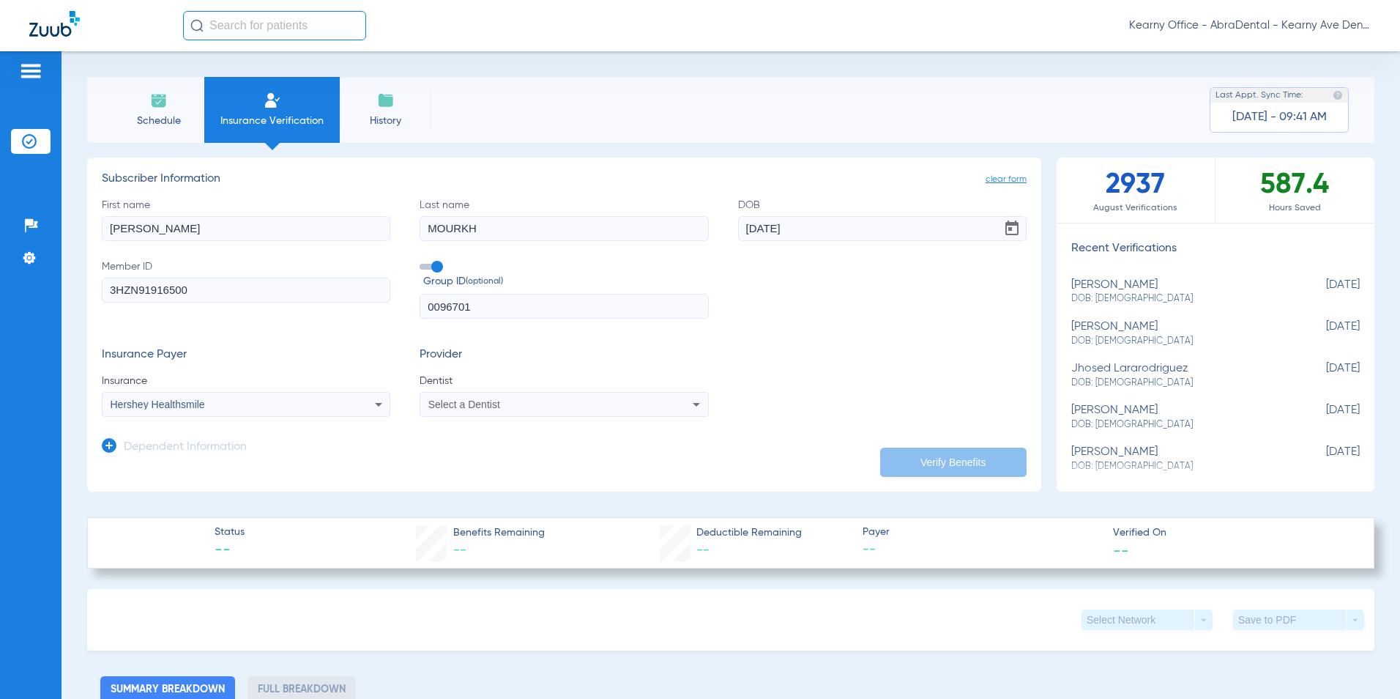
click at [246, 414] on mat-select "Hershey Healthsmile" at bounding box center [246, 404] width 289 height 25
click at [303, 407] on div "Hershey Healthsmile" at bounding box center [220, 404] width 218 height 10
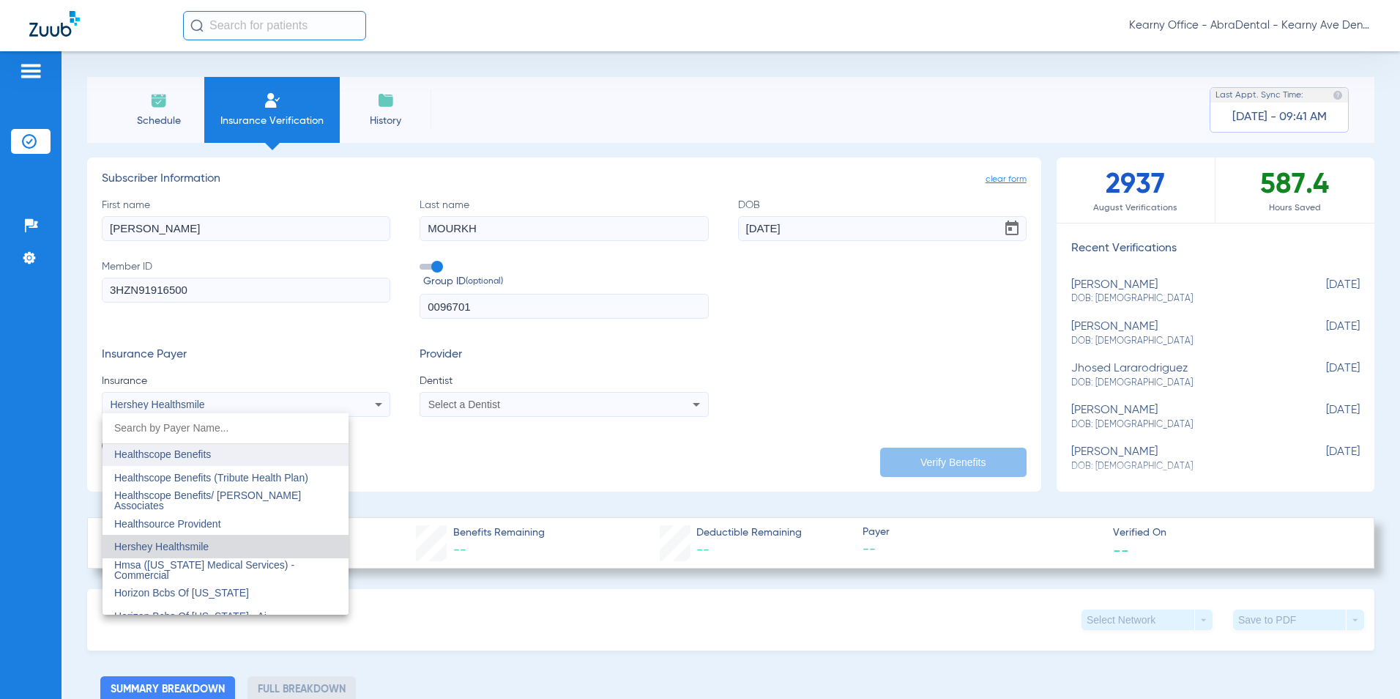
scroll to position [5187, 0]
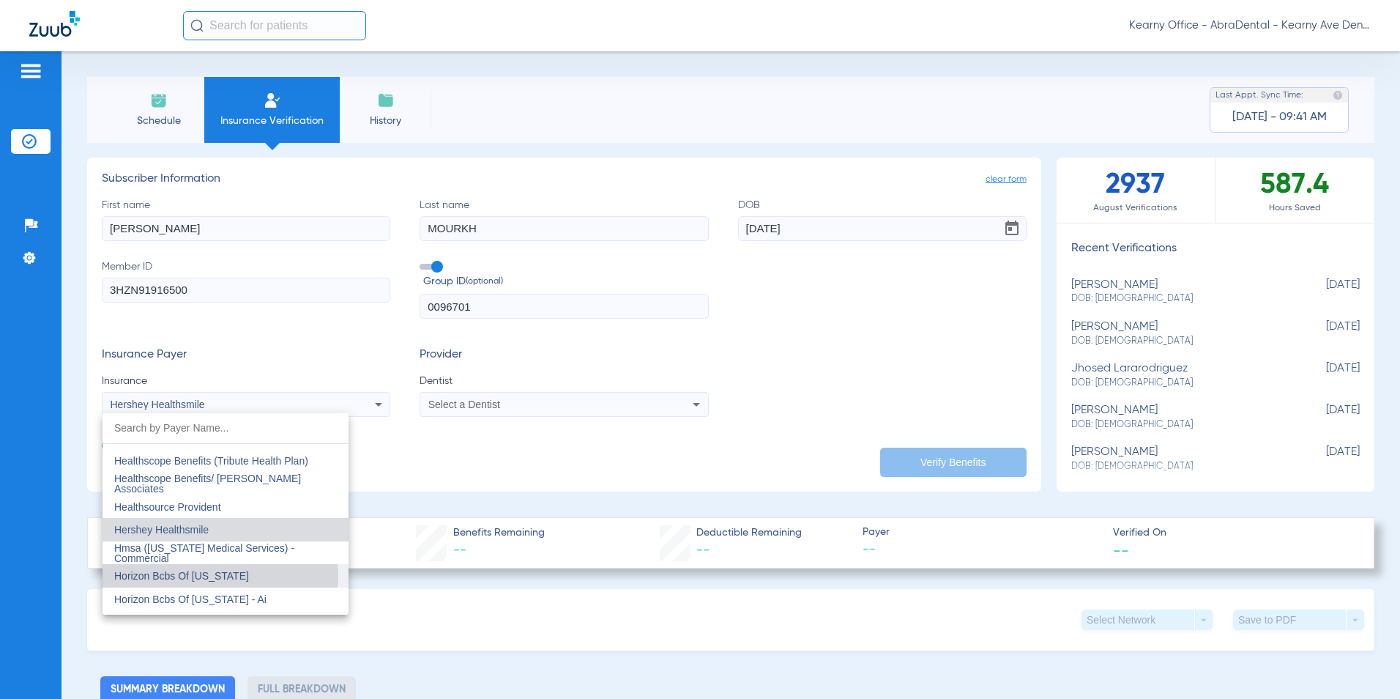
click at [215, 575] on span "Horizon Bcbs Of [US_STATE]" at bounding box center [181, 576] width 135 height 12
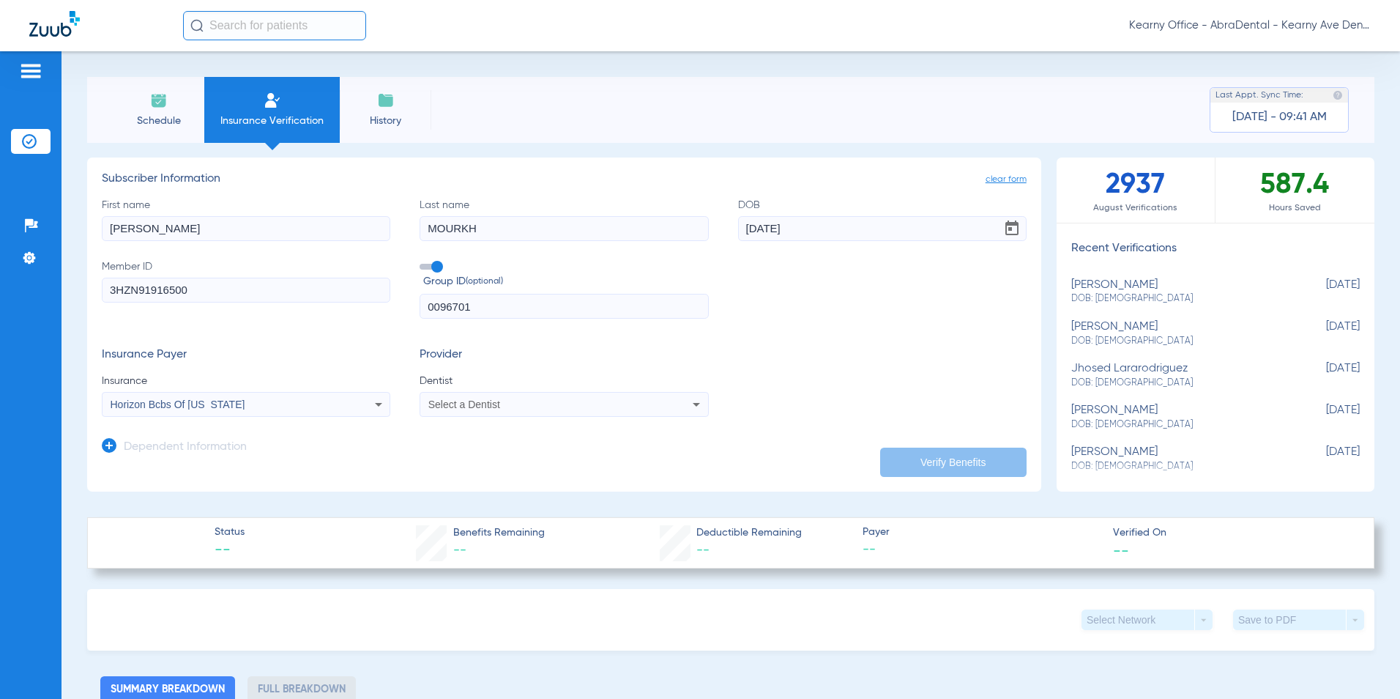
click at [461, 409] on span "Select a Dentist" at bounding box center [464, 404] width 72 height 12
type input "PRASA"
drag, startPoint x: 467, startPoint y: 460, endPoint x: 606, endPoint y: 441, distance: 141.2
click at [467, 460] on span "[PERSON_NAME]" at bounding box center [473, 456] width 86 height 12
click at [914, 459] on button "Verify Benefits" at bounding box center [953, 462] width 146 height 29
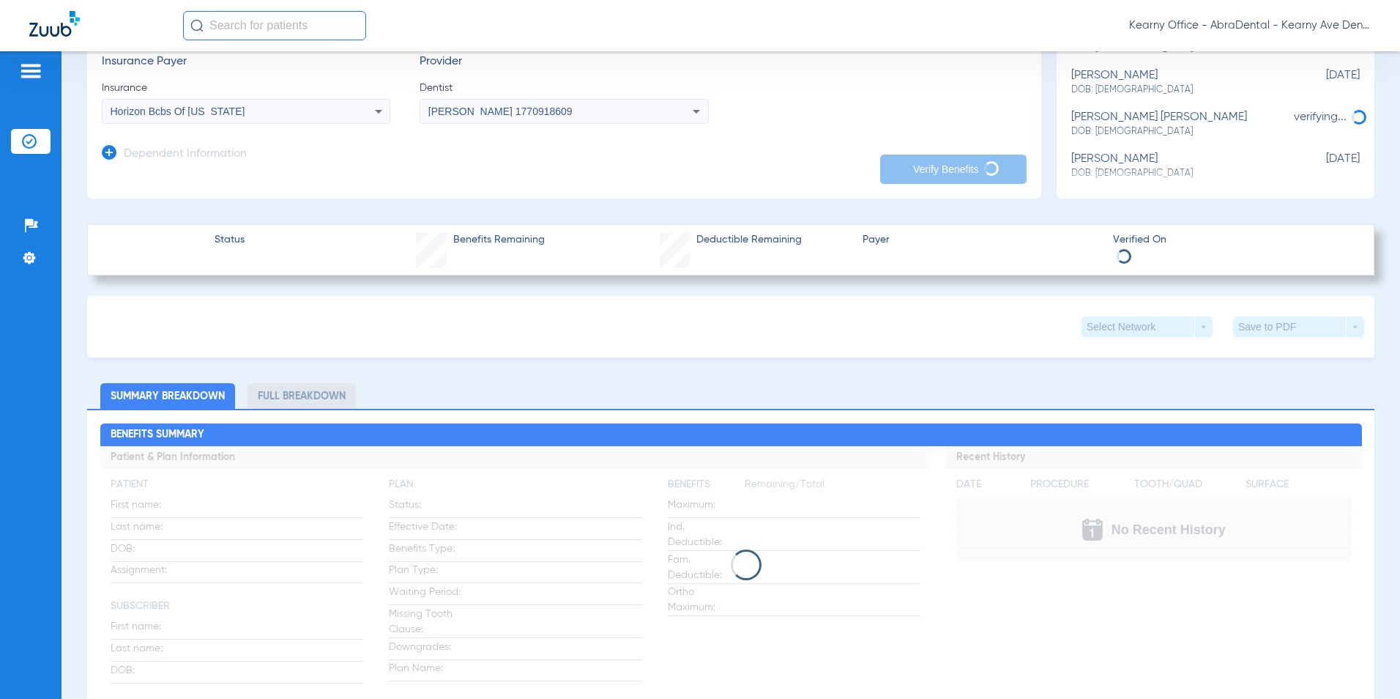
scroll to position [0, 0]
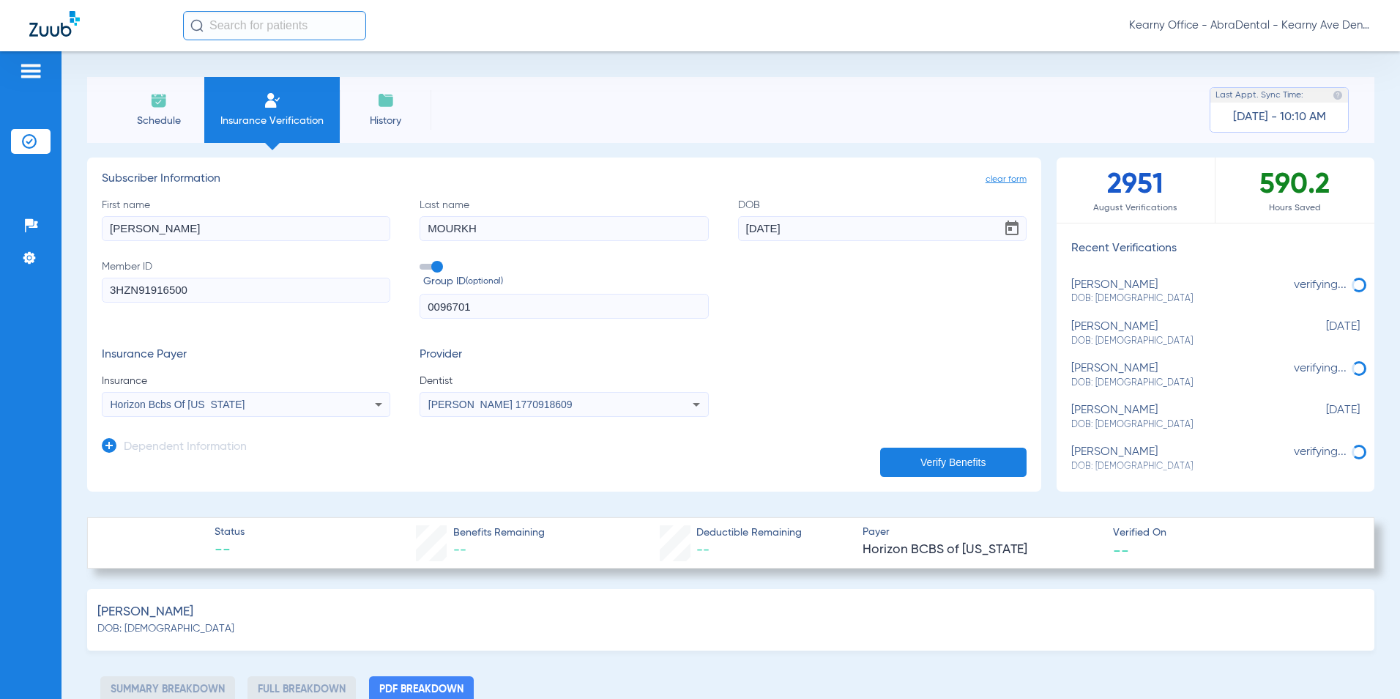
type input "0"
select select "page-width"
type input "1"
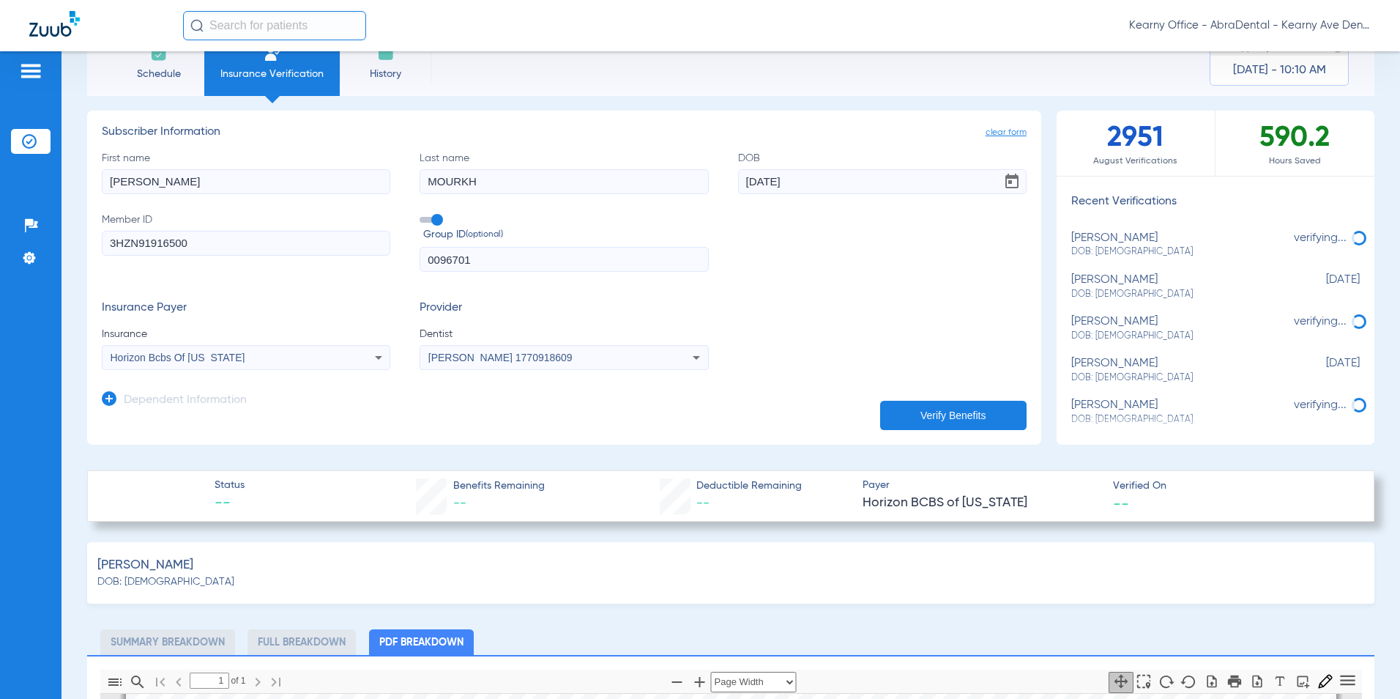
scroll to position [293, 0]
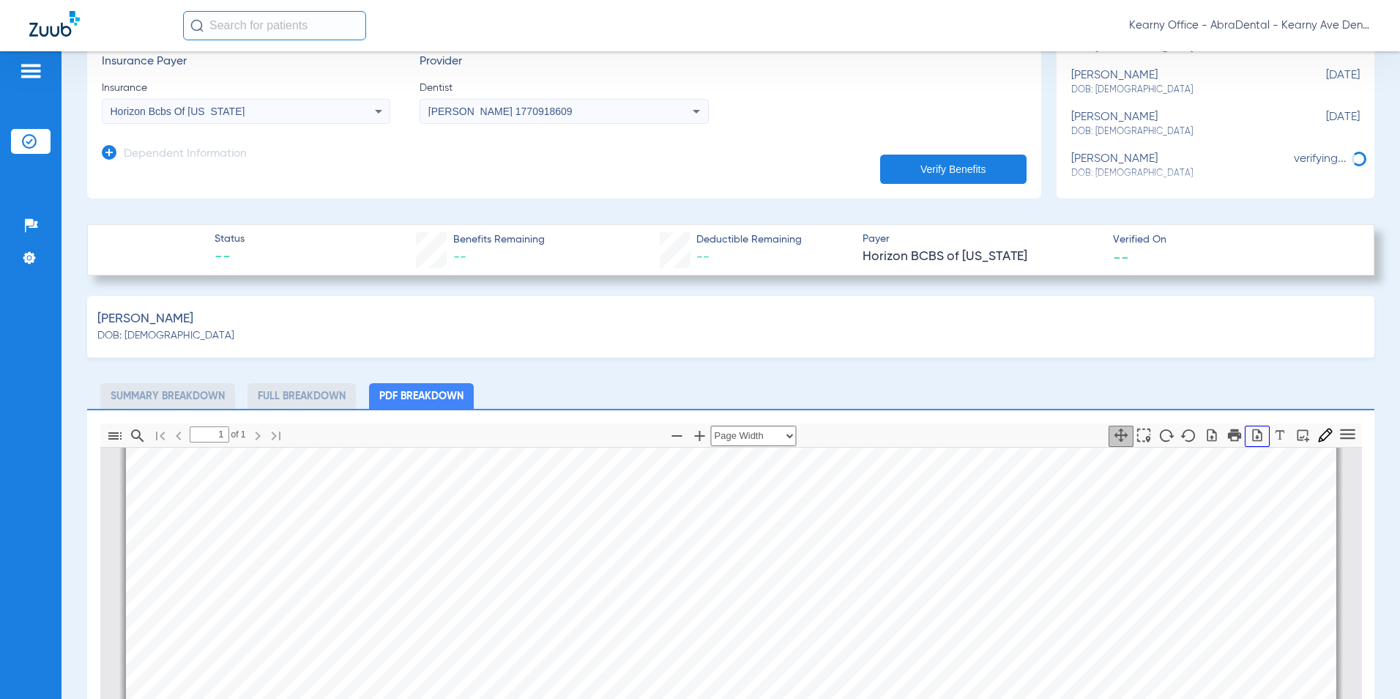
click at [1253, 436] on icon "button" at bounding box center [1258, 434] width 10 height 12
click at [1245, 426] on button "button" at bounding box center [1257, 436] width 25 height 21
click at [750, 54] on form "First name MARIAM Last name MOURKH DOB 10/24/1988 Member ID 3HZN91916500 Group …" at bounding box center [564, 15] width 925 height 220
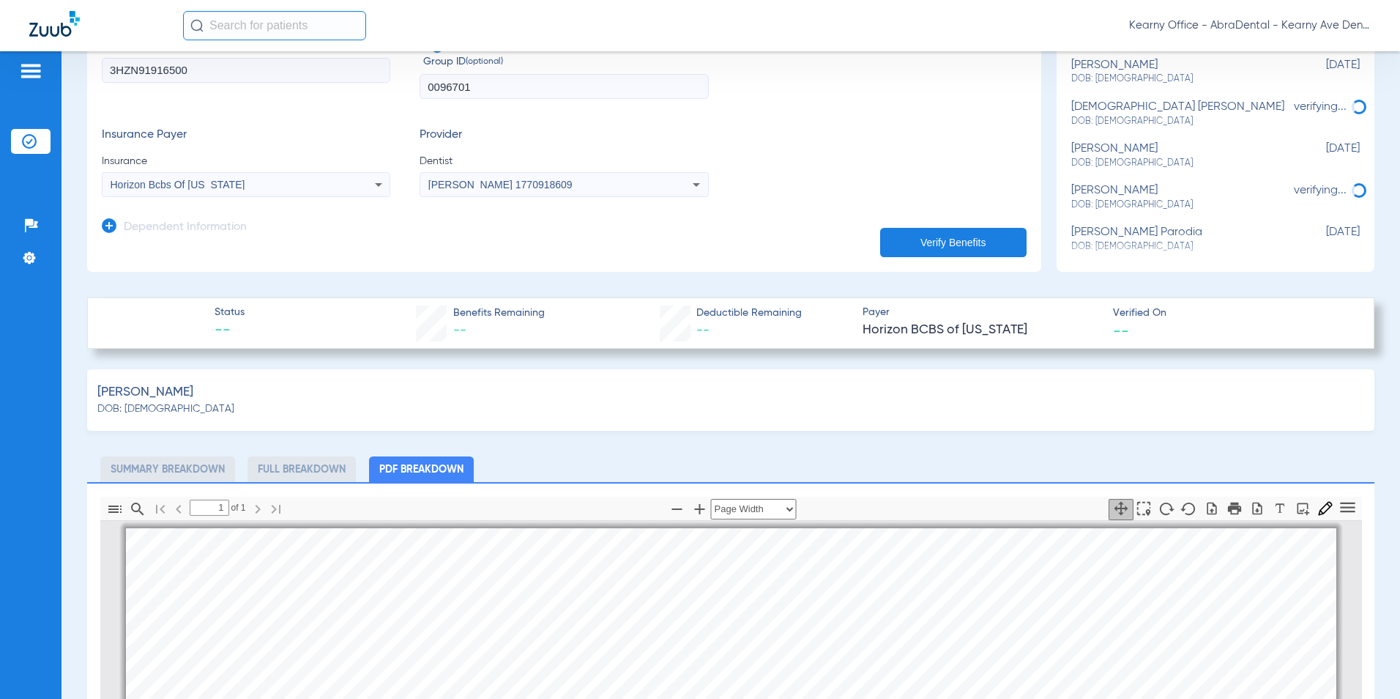
scroll to position [0, 0]
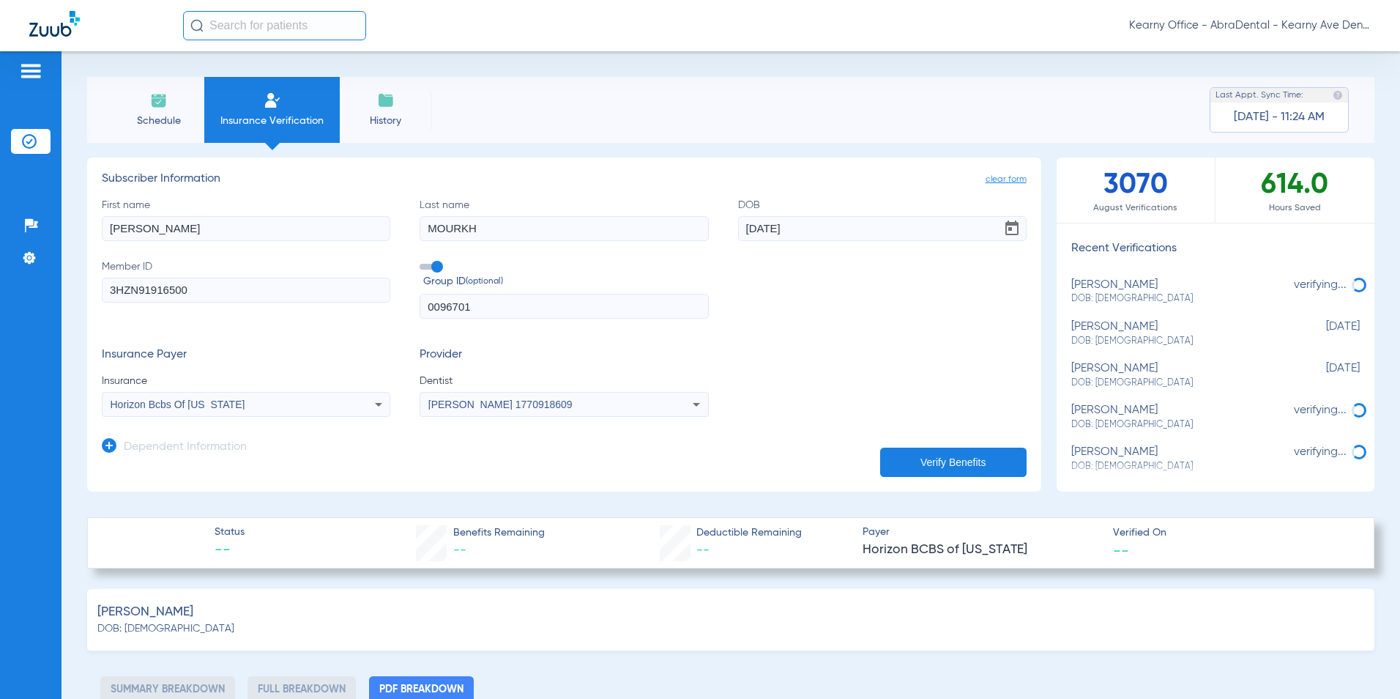
drag, startPoint x: 114, startPoint y: 443, endPoint x: 119, endPoint y: 433, distance: 11.2
click at [114, 443] on icon at bounding box center [109, 445] width 15 height 15
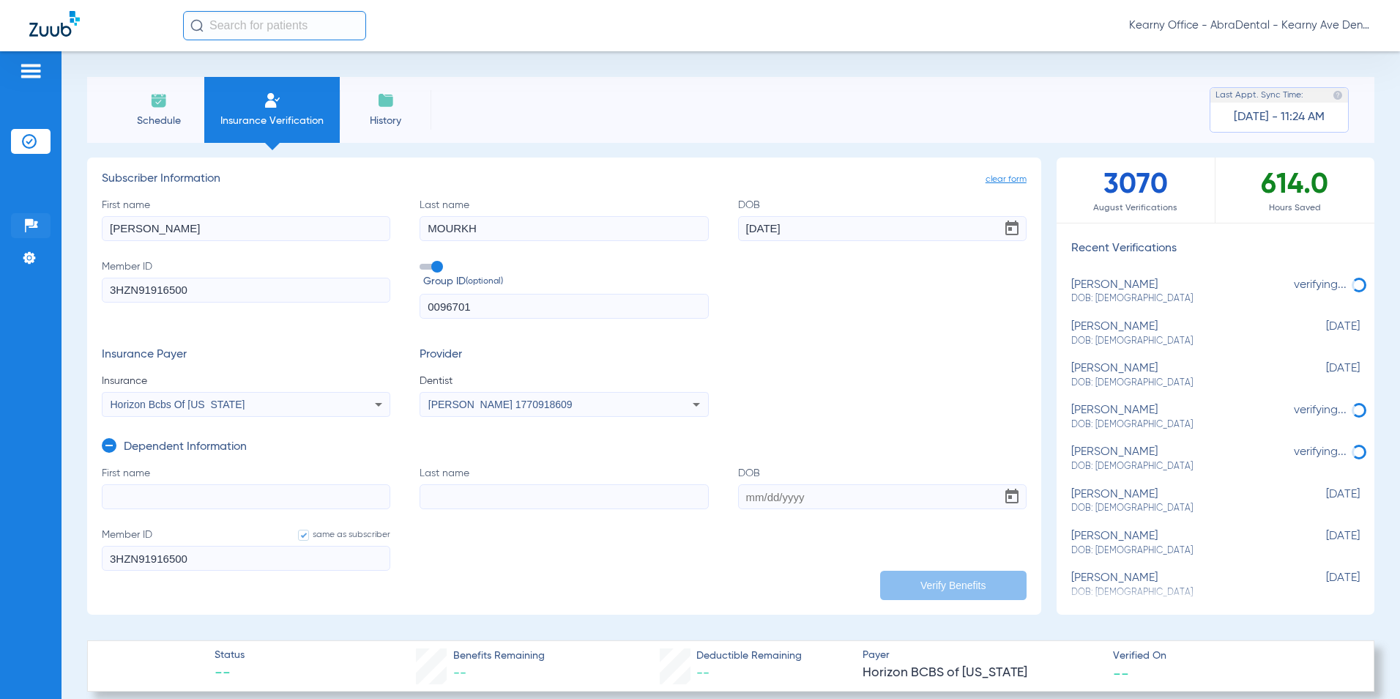
drag, startPoint x: 177, startPoint y: 229, endPoint x: 29, endPoint y: 229, distance: 148.0
click at [37, 231] on div "Patients Insurance Verification Setup Help Center Settings Schedule Insurance V…" at bounding box center [700, 400] width 1400 height 699
paste input "VALERIE"
type input "VALERIE"
drag, startPoint x: 506, startPoint y: 237, endPoint x: 170, endPoint y: 219, distance: 336.7
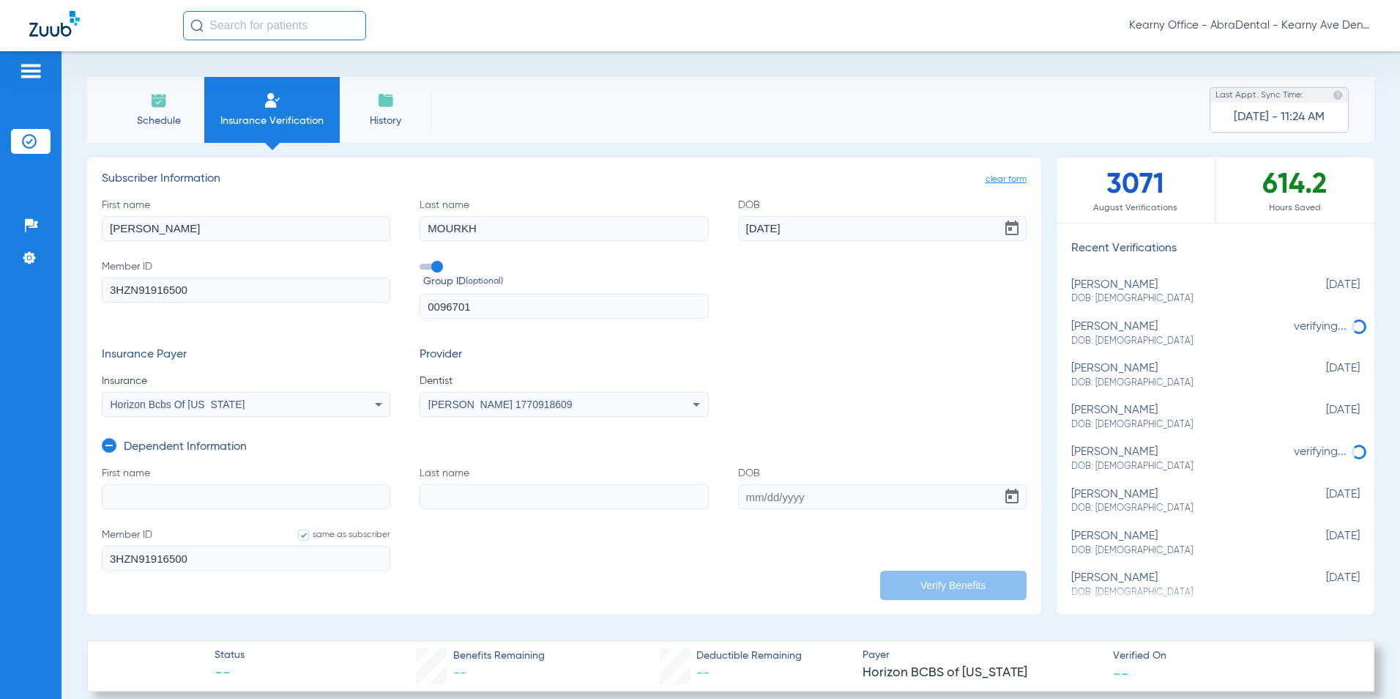
click at [209, 218] on div "First name VALERIE Last name MOURKH DOB 10/24/1988 Member ID 3HZN91916500 Group…" at bounding box center [564, 259] width 925 height 122
paste input "ANGEL"
type input "ANGEL"
drag, startPoint x: 800, startPoint y: 223, endPoint x: 603, endPoint y: 190, distance: 199.7
click at [603, 190] on app-subscriber-form "Subscriber Information First name VALERIE Last name ANGEL DOB 10/24/1988 Member…" at bounding box center [564, 294] width 925 height 245
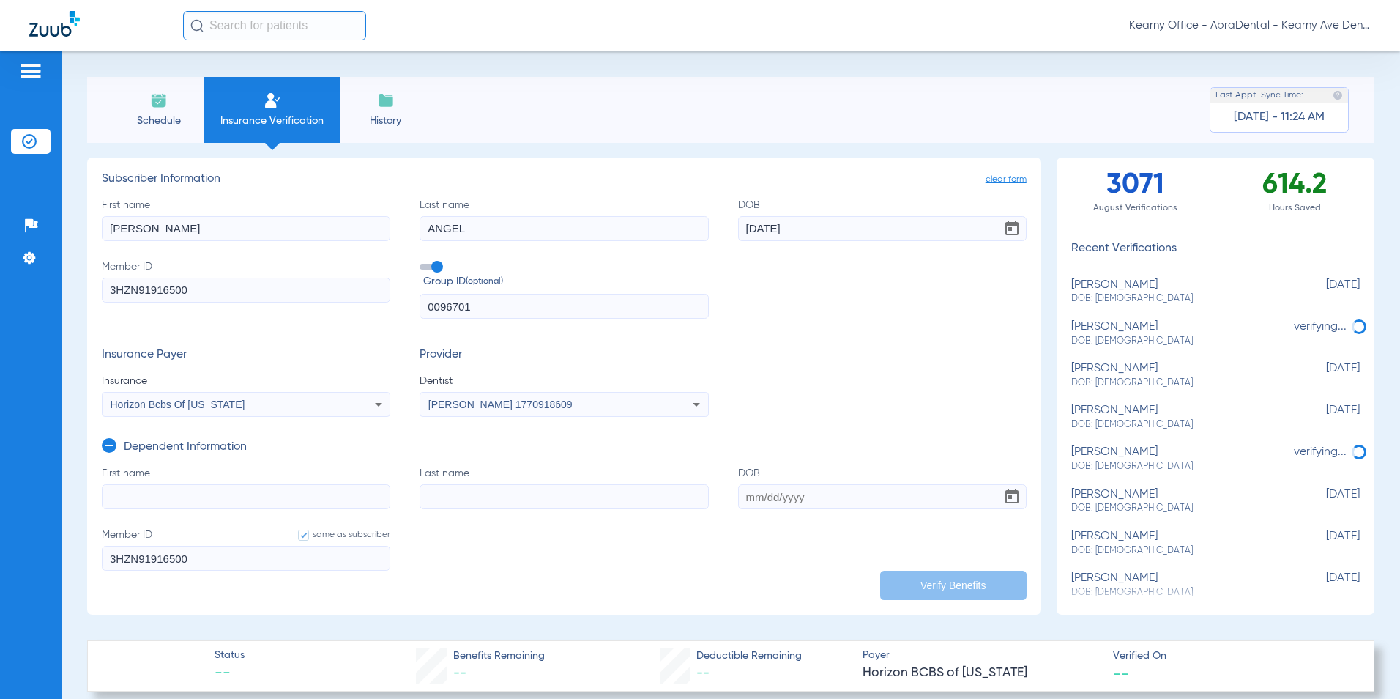
drag, startPoint x: 846, startPoint y: 223, endPoint x: 564, endPoint y: 222, distance: 282.0
click at [568, 224] on div "First name VALERIE Last name ANGEL DOB 10/24/1988 Member ID 3HZN91916500 Group …" at bounding box center [564, 259] width 925 height 122
paste input "05/10/2010"
type input "05/10/2010"
drag, startPoint x: 214, startPoint y: 293, endPoint x: -110, endPoint y: 291, distance: 323.8
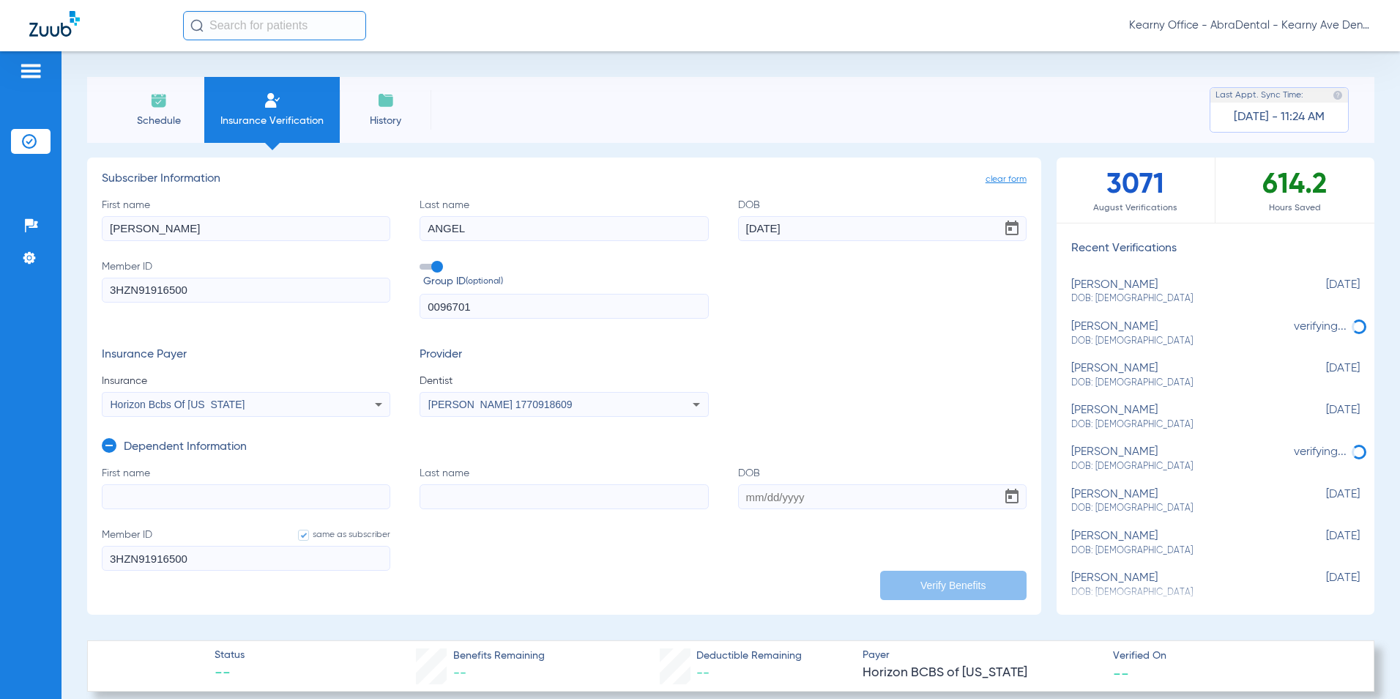
click at [0, 291] on html "Kearny Office - AbraDental - Kearny Ave Dental, LLC - Kearny General Patients I…" at bounding box center [700, 349] width 1400 height 699
drag, startPoint x: 341, startPoint y: 316, endPoint x: 221, endPoint y: 301, distance: 120.3
click at [234, 303] on div "First name VALERIE Last name ANGEL DOB 05/10/2010 Member ID Required Group ID (…" at bounding box center [564, 259] width 925 height 122
drag, startPoint x: 160, startPoint y: 225, endPoint x: 157, endPoint y: 234, distance: 10.0
click at [77, 229] on div "Schedule Insurance Verification History Last Appt. Sync Time: Today - 11:24 AM …" at bounding box center [731, 375] width 1339 height 648
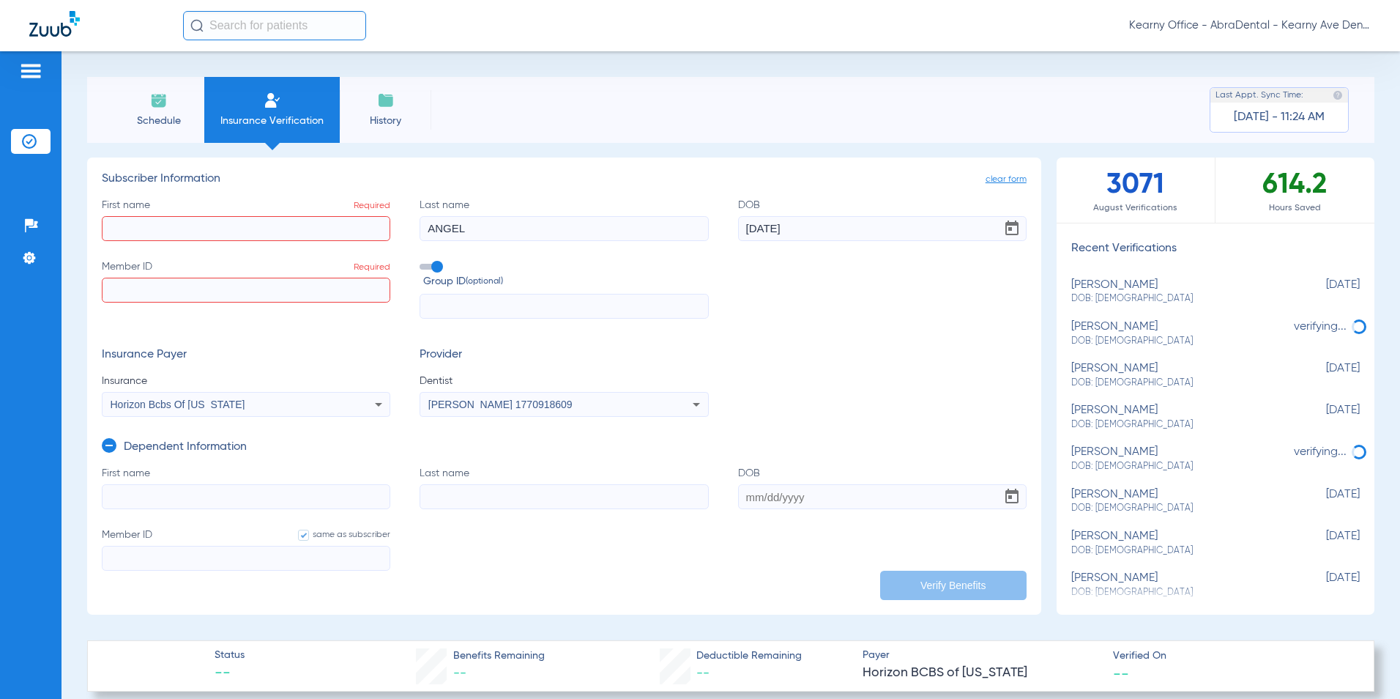
click at [137, 493] on input "First name" at bounding box center [246, 496] width 289 height 25
paste input "VALERIE"
type input "VALERIE"
drag, startPoint x: 401, startPoint y: 229, endPoint x: 350, endPoint y: 228, distance: 50.6
click at [350, 228] on div "First name Required Last name ANGEL DOB 05/10/2010 Member ID Required Group ID …" at bounding box center [564, 259] width 925 height 122
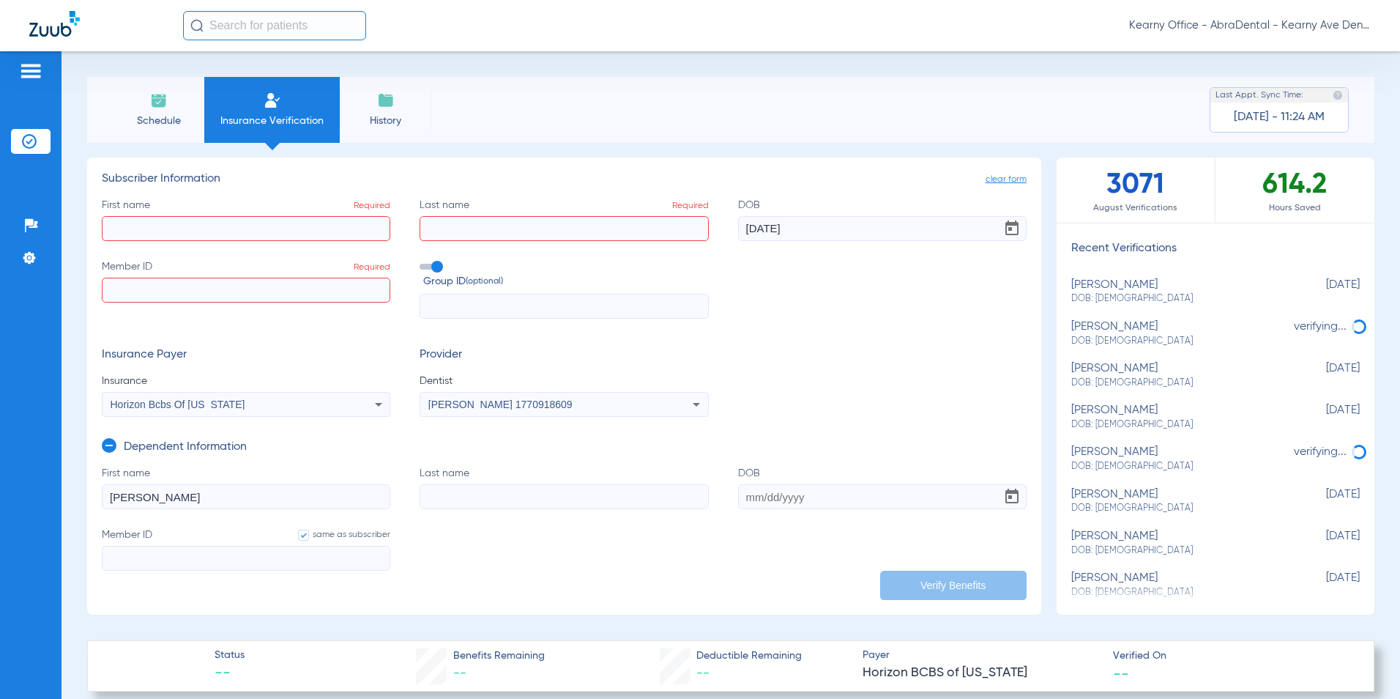
click at [455, 489] on input "Last name" at bounding box center [564, 496] width 289 height 25
paste input "ANGEL"
type input "ANGEL"
drag, startPoint x: 823, startPoint y: 227, endPoint x: 802, endPoint y: 224, distance: 20.7
click at [742, 224] on input "05/10/2010" at bounding box center [882, 228] width 289 height 25
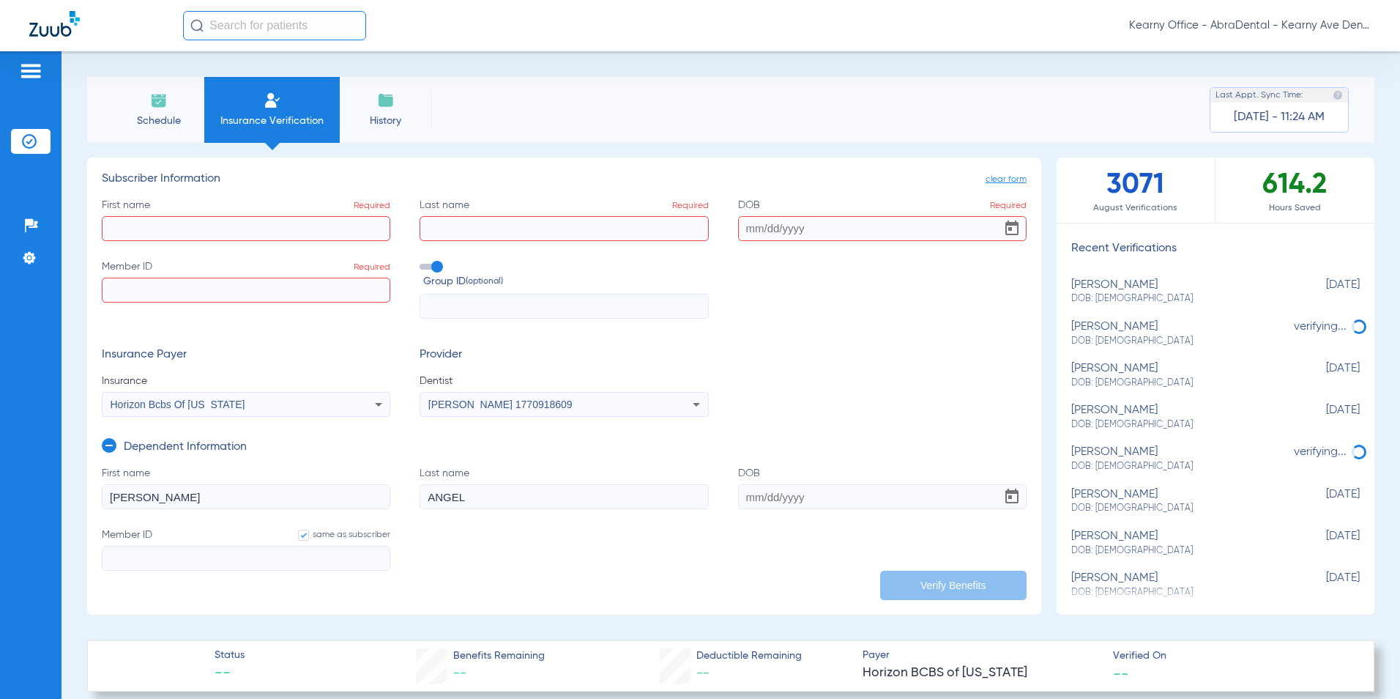
drag, startPoint x: 789, startPoint y: 492, endPoint x: 787, endPoint y: 504, distance: 11.9
click at [787, 503] on input "DOB" at bounding box center [882, 496] width 289 height 25
paste input "05/10/2010"
type input "05/10/2010"
click at [138, 284] on input "Member ID Required" at bounding box center [246, 290] width 289 height 25
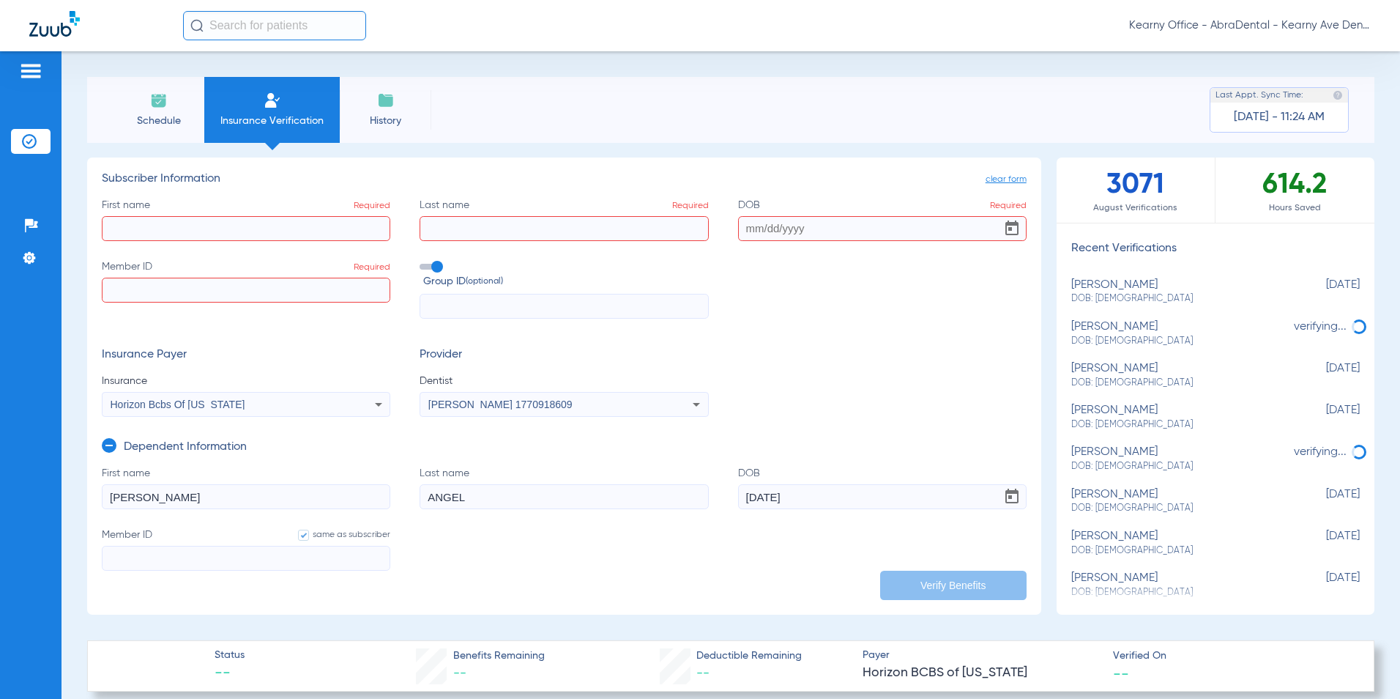
paste input "6767116928"
type input "6767116928"
click at [432, 327] on form "First name Required Last name Required DOB Required Member ID 6767116928 Group …" at bounding box center [564, 308] width 925 height 220
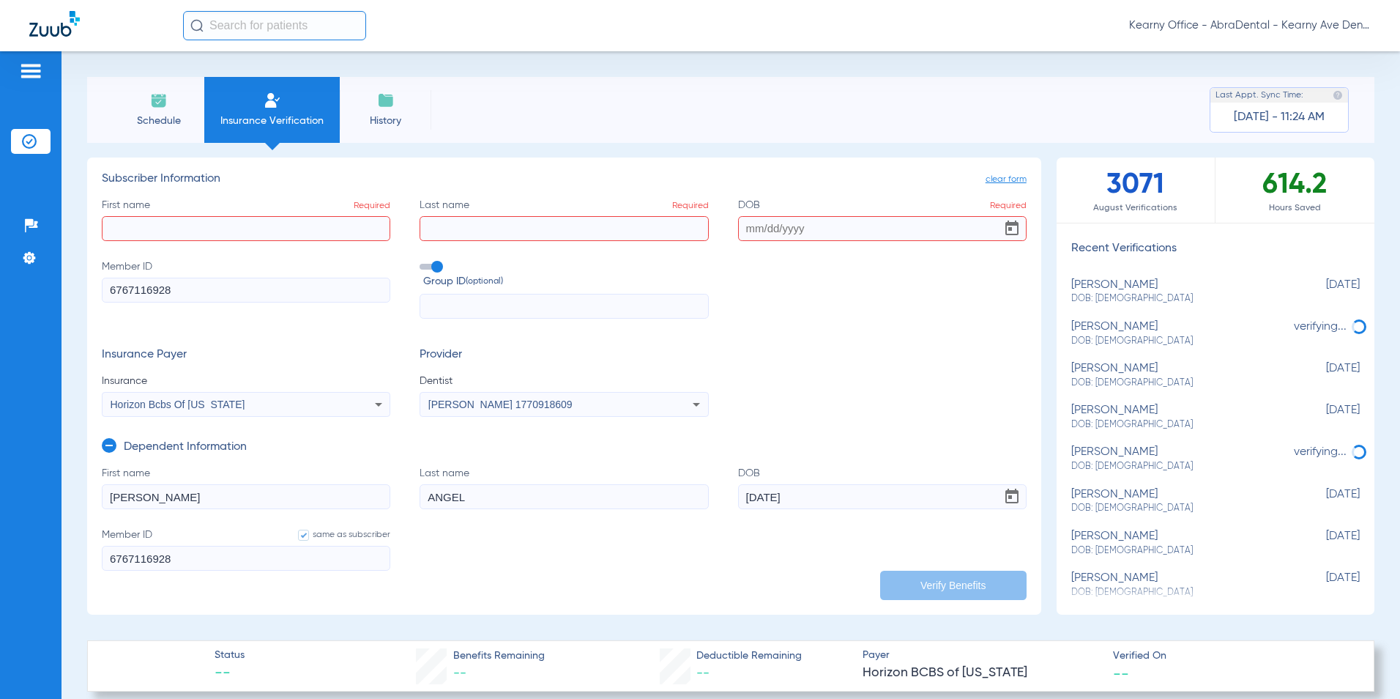
click at [440, 313] on input "text" at bounding box center [564, 306] width 289 height 25
paste input "09069"
type input "09069"
click at [203, 246] on div "First name Required Last name Required DOB Required Member ID 6767116928 Group …" at bounding box center [564, 259] width 925 height 122
click at [198, 235] on input "First name Required" at bounding box center [246, 228] width 289 height 25
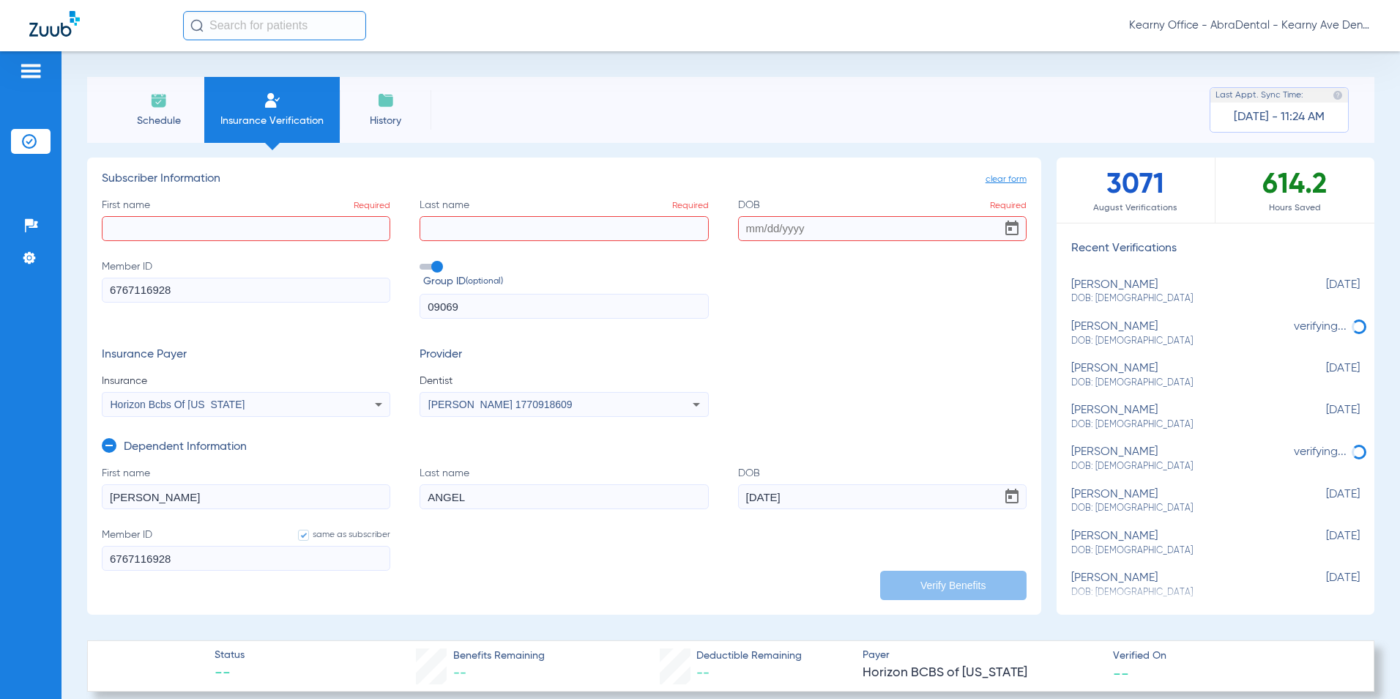
paste input "JENNY"
type input "JENNY"
drag, startPoint x: 459, startPoint y: 248, endPoint x: 455, endPoint y: 236, distance: 12.5
click at [459, 248] on div "First name JENNY Last name Required DOB Required Member ID 6767116928 Group ID …" at bounding box center [564, 259] width 925 height 122
click at [455, 232] on input "Last name Required" at bounding box center [564, 228] width 289 height 25
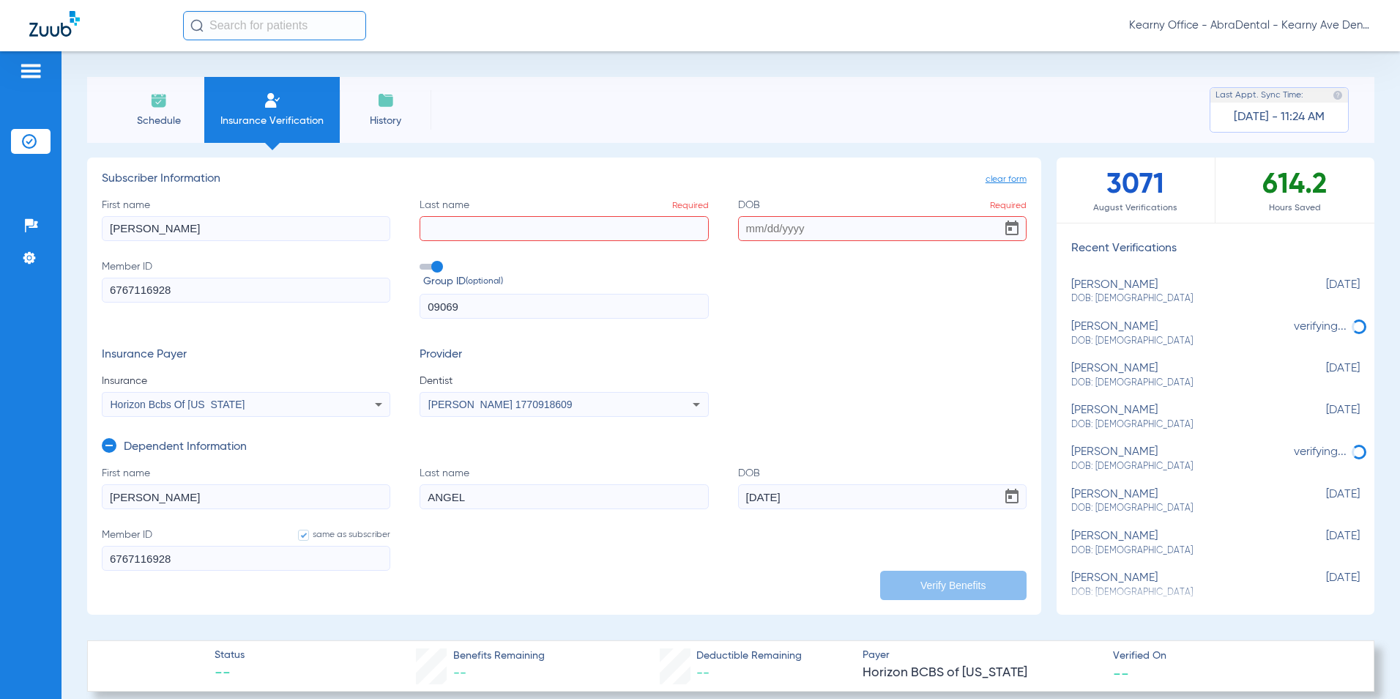
paste input "TORRES"
type input "TORRES"
click at [796, 231] on input "DOB Required" at bounding box center [882, 228] width 289 height 25
paste input "01/30/1986"
type input "01/30/1986"
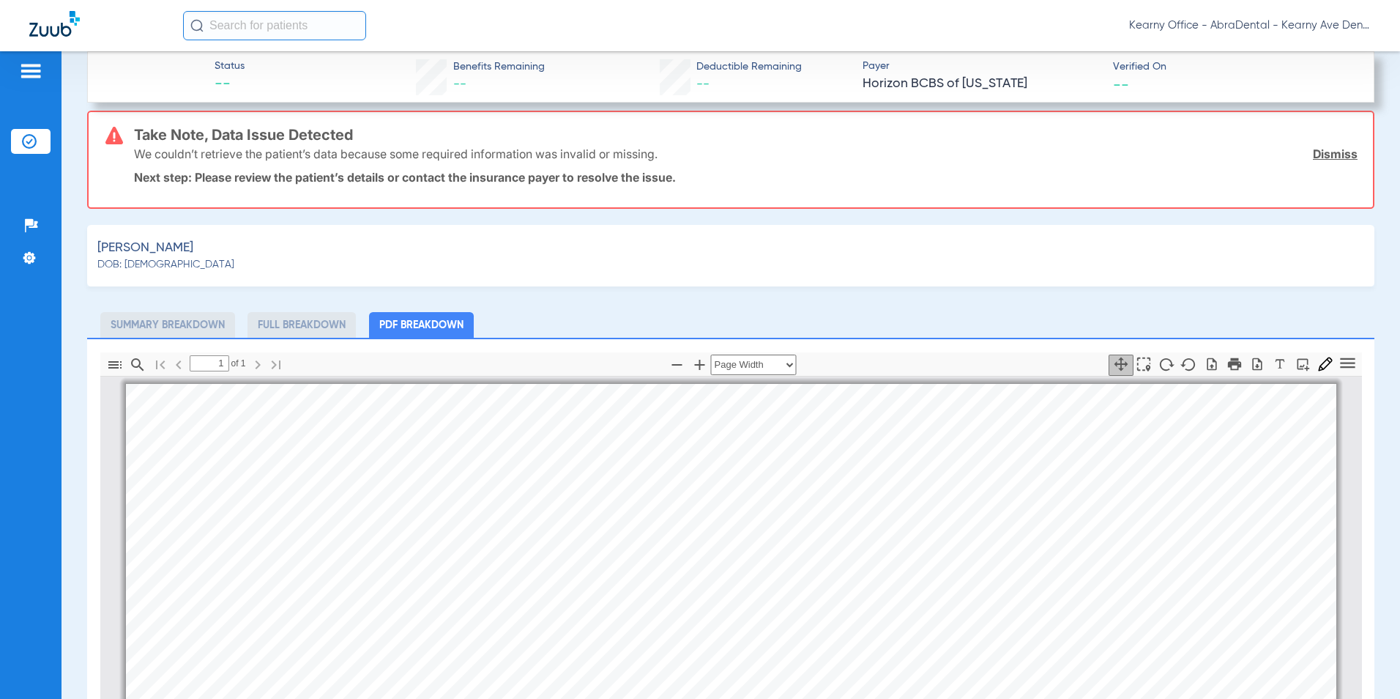
scroll to position [439, 0]
